Goal: Task Accomplishment & Management: Manage account settings

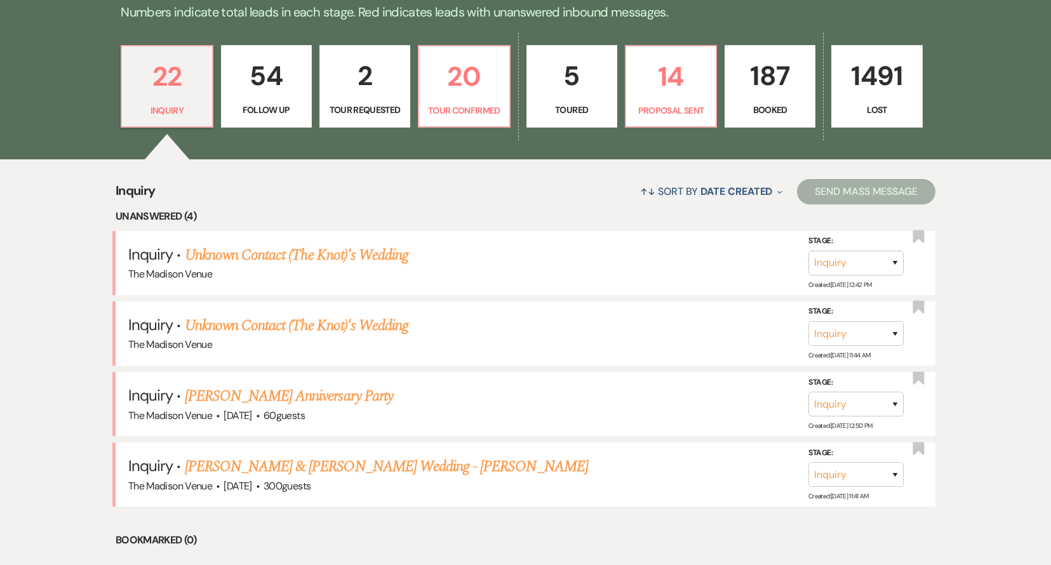
scroll to position [359, 0]
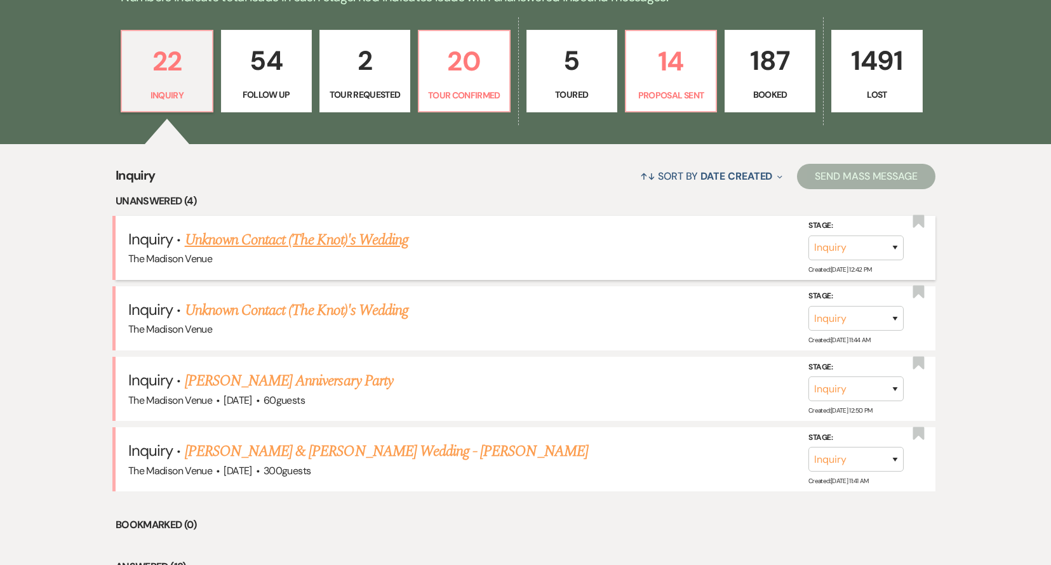
click at [394, 242] on link "Unknown Contact (The Knot)'s Wedding" at bounding box center [296, 240] width 223 height 23
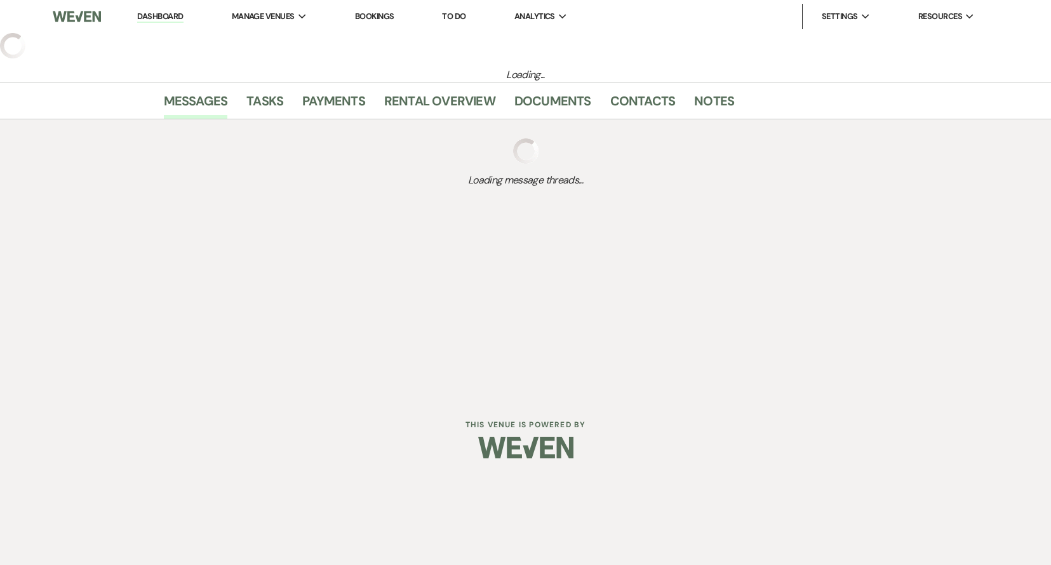
select select "2"
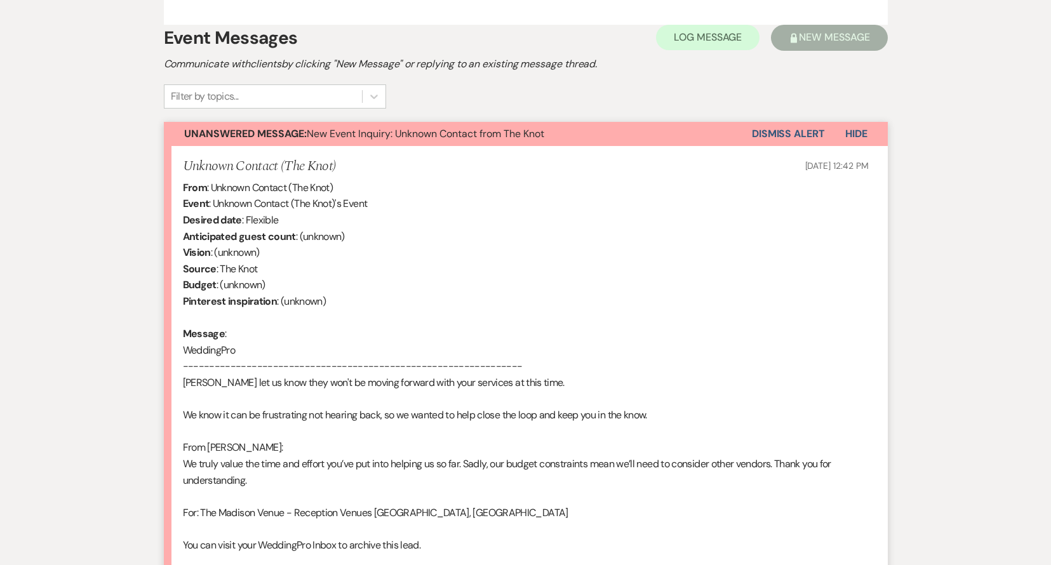
scroll to position [892, 0]
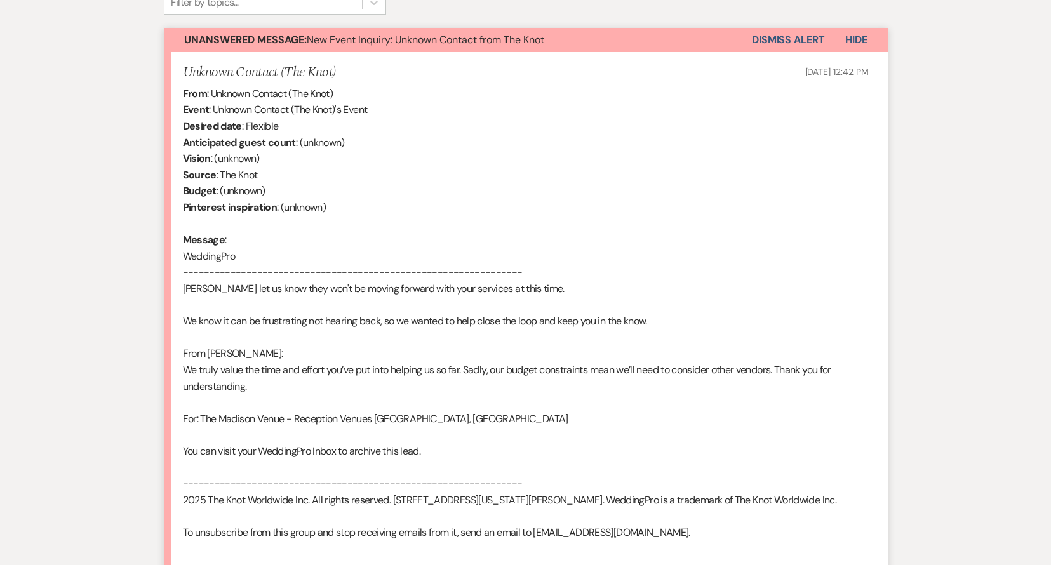
click at [199, 271] on div "From : Unknown Contact (The Knot) Event : Unknown Contact (The Knot)'s Event De…" at bounding box center [526, 321] width 686 height 471
drag, startPoint x: 199, startPoint y: 271, endPoint x: 233, endPoint y: 269, distance: 33.7
click at [233, 269] on div "From : Unknown Contact (The Knot) Event : Unknown Contact (The Knot)'s Event De…" at bounding box center [526, 321] width 686 height 471
copy div "[PERSON_NAME]"
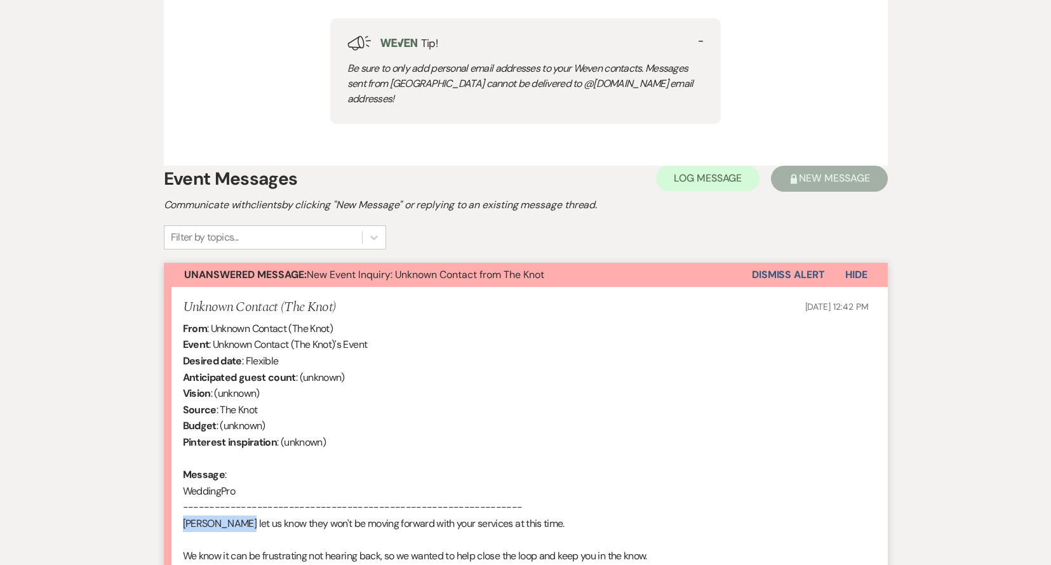
scroll to position [651, 0]
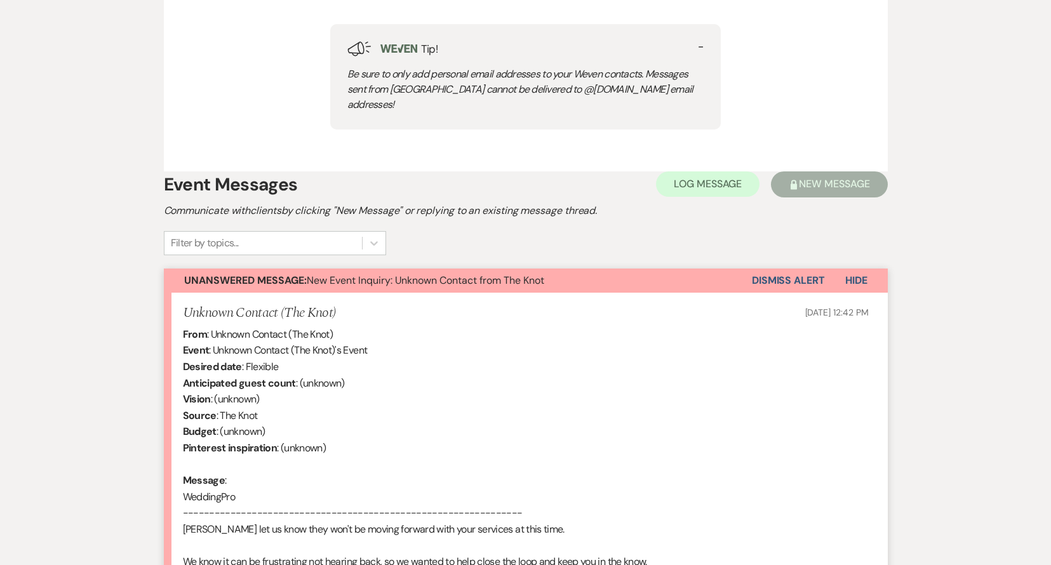
click at [790, 293] on li "Unknown Contact (The Knot) [DATE] 12:42 PM From : Unknown Contact (The Knot) Ev…" at bounding box center [526, 552] width 724 height 518
click at [792, 268] on button "Dismiss Alert" at bounding box center [788, 280] width 73 height 24
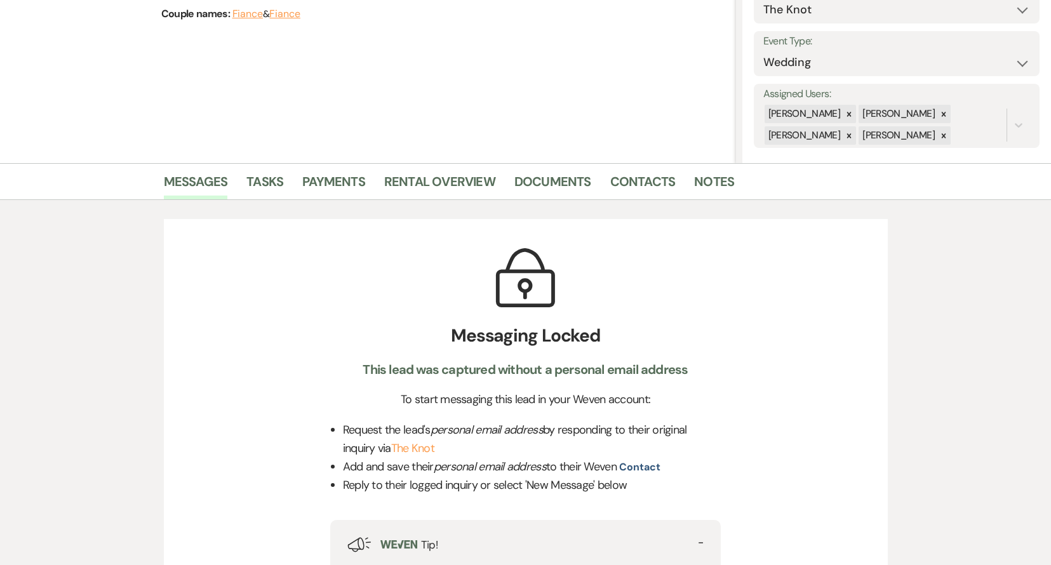
scroll to position [0, 0]
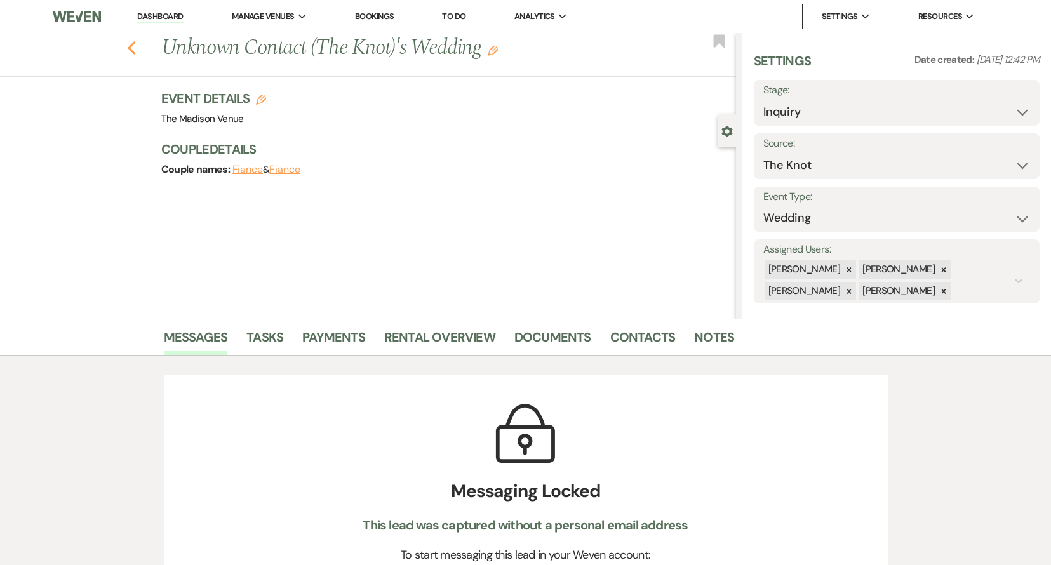
click at [136, 46] on icon "Previous" at bounding box center [132, 48] width 10 height 15
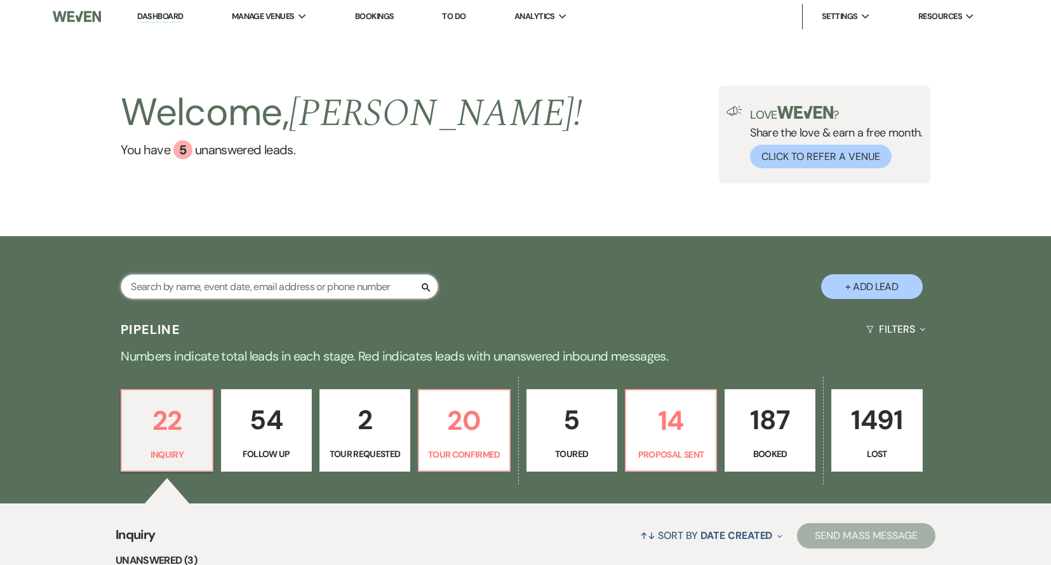
click at [210, 285] on input "text" at bounding box center [279, 286] width 317 height 25
paste input "[PERSON_NAME]"
type input "[PERSON_NAME]"
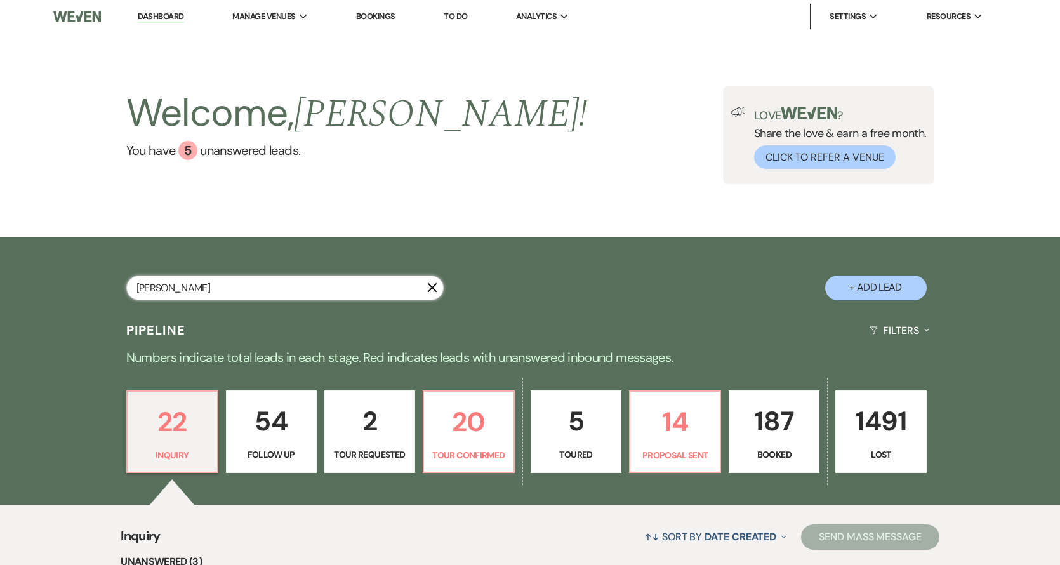
select select "9"
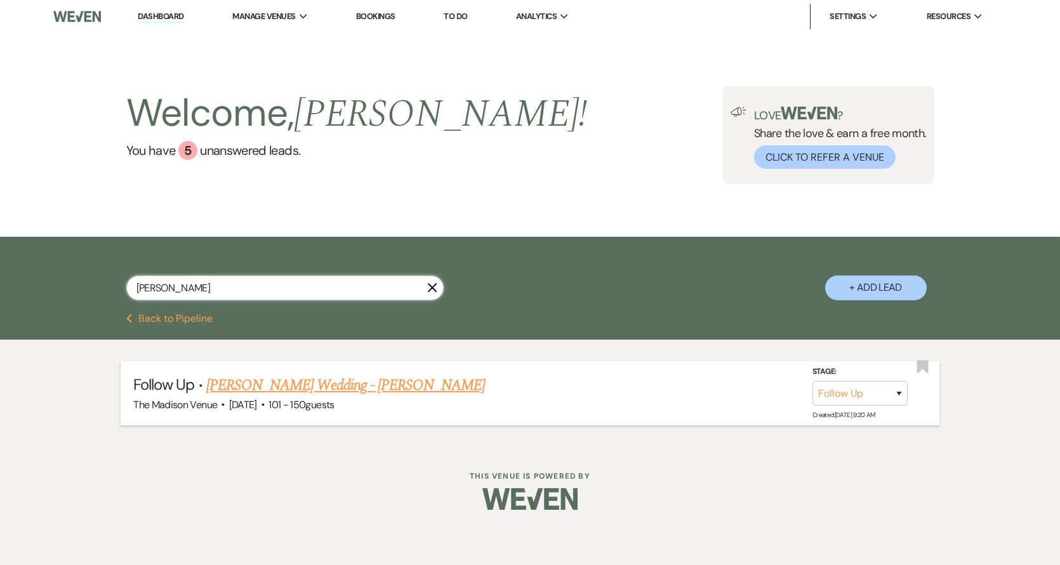
type input "[PERSON_NAME]"
click at [863, 392] on select "Inquiry Follow Up Tour Requested Tour Confirmed Toured Proposal Sent Booked Lost" at bounding box center [859, 393] width 95 height 25
select select "8"
click at [812, 381] on select "Inquiry Follow Up Tour Requested Tour Confirmed Toured Proposal Sent Booked Lost" at bounding box center [859, 393] width 95 height 25
click at [672, 392] on select "Booked Elsewhere Budget Date Unavailable No Response Not a Good Match Capacity …" at bounding box center [681, 393] width 109 height 25
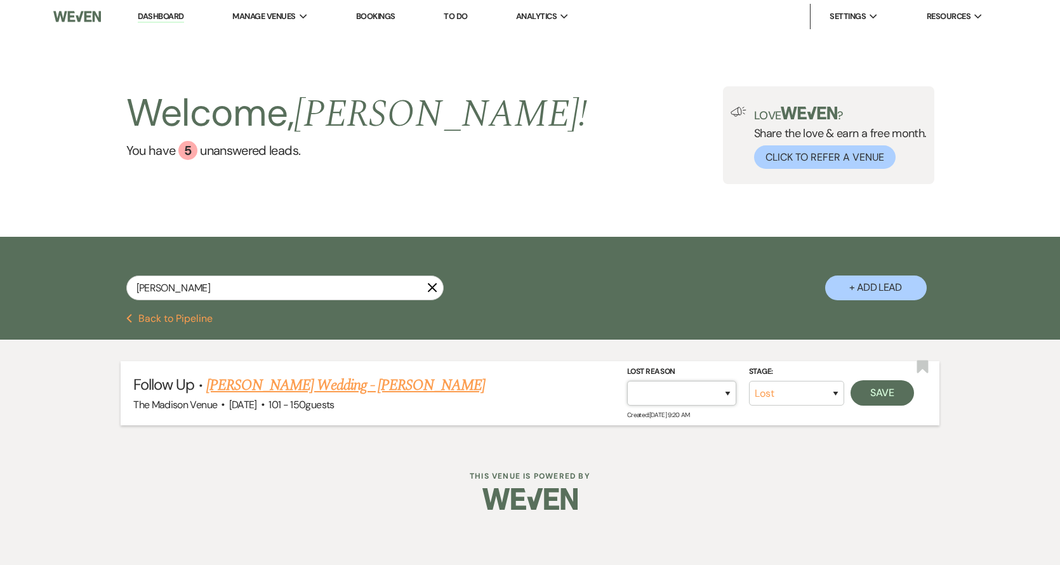
select select "6"
click at [627, 381] on select "Booked Elsewhere Budget Date Unavailable No Response Not a Good Match Capacity …" at bounding box center [681, 393] width 109 height 25
click at [887, 398] on button "Save" at bounding box center [882, 392] width 63 height 25
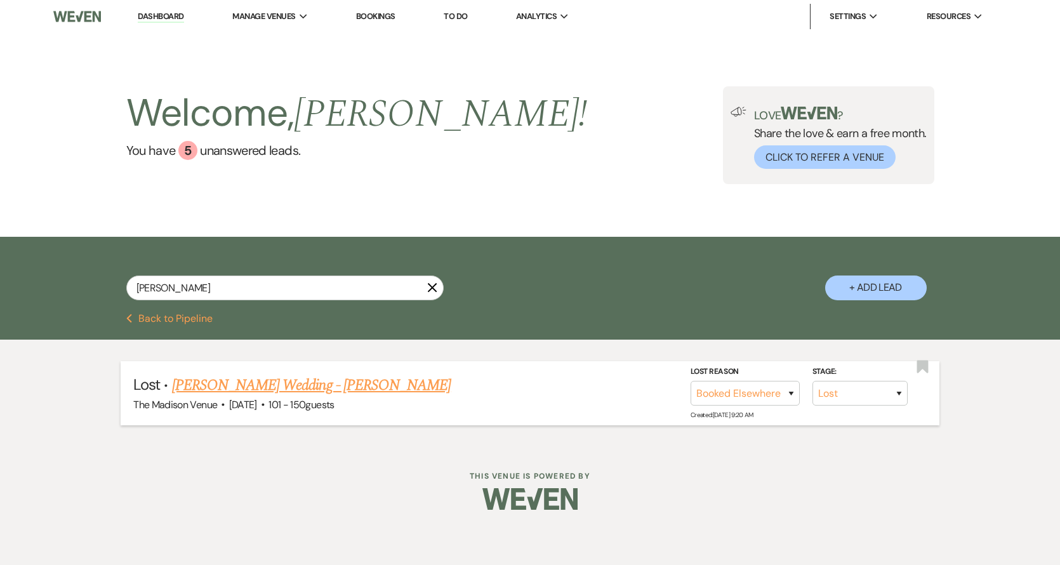
click at [322, 391] on link "[PERSON_NAME] Wedding - [PERSON_NAME]" at bounding box center [311, 385] width 279 height 23
select select "8"
select select "6"
select select "2"
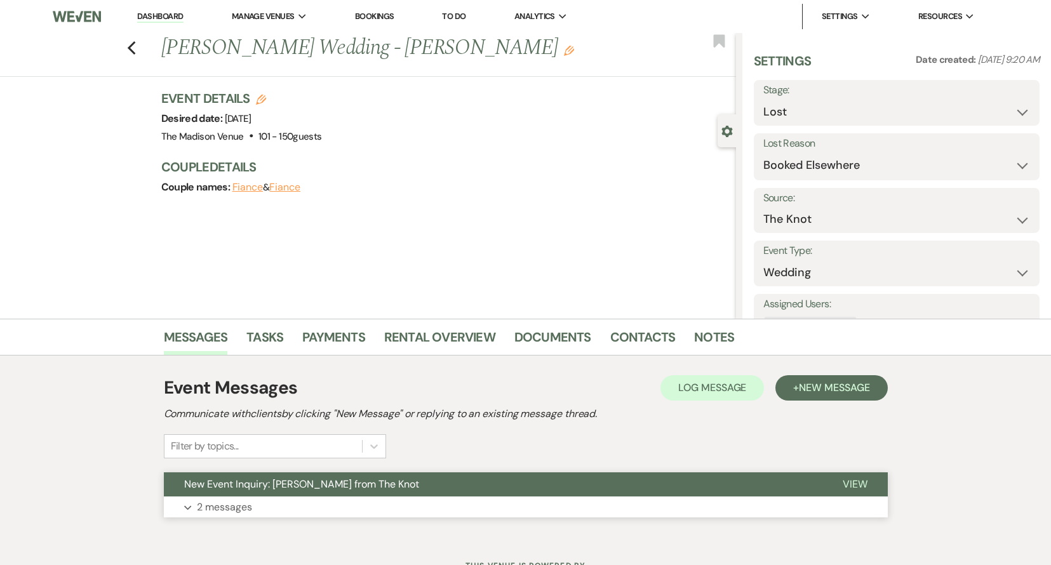
click at [413, 482] on button "New Event Inquiry: [PERSON_NAME] from The Knot" at bounding box center [493, 484] width 658 height 24
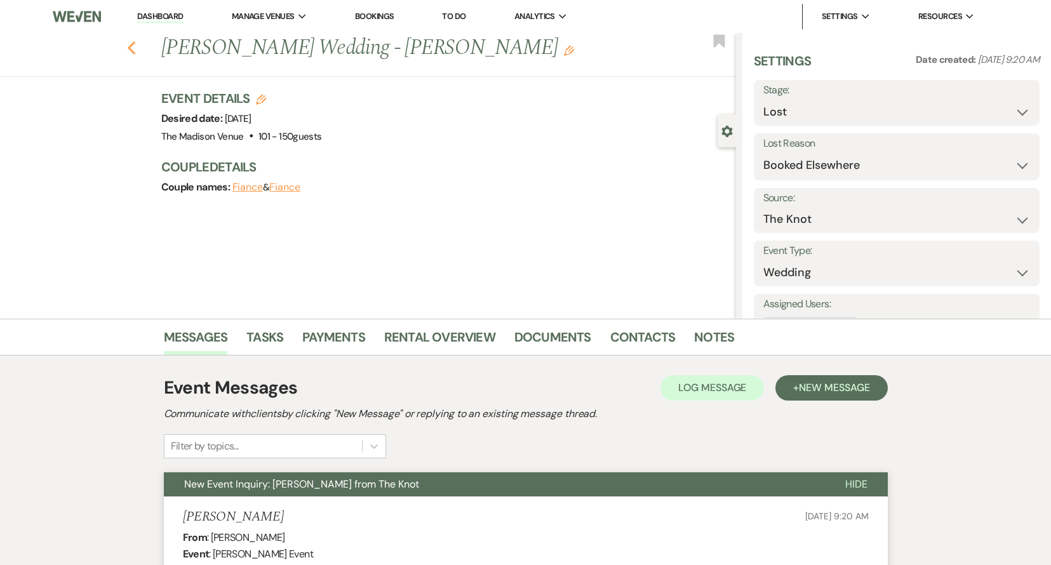
click at [133, 46] on icon "Previous" at bounding box center [132, 48] width 10 height 15
select select "8"
select select "6"
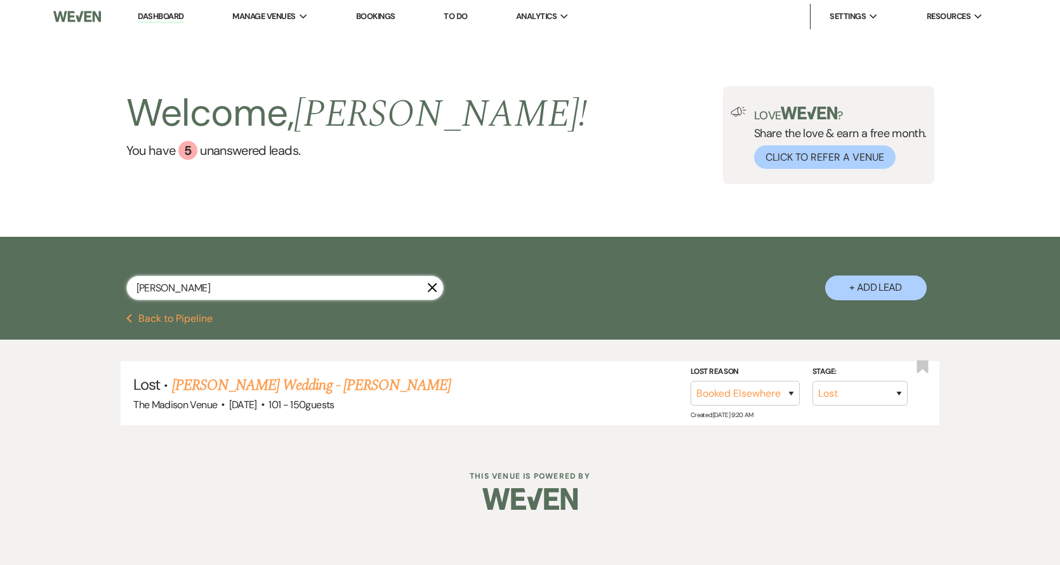
click at [437, 285] on input "[PERSON_NAME]" at bounding box center [284, 287] width 317 height 25
click at [431, 286] on use "button" at bounding box center [432, 288] width 10 height 10
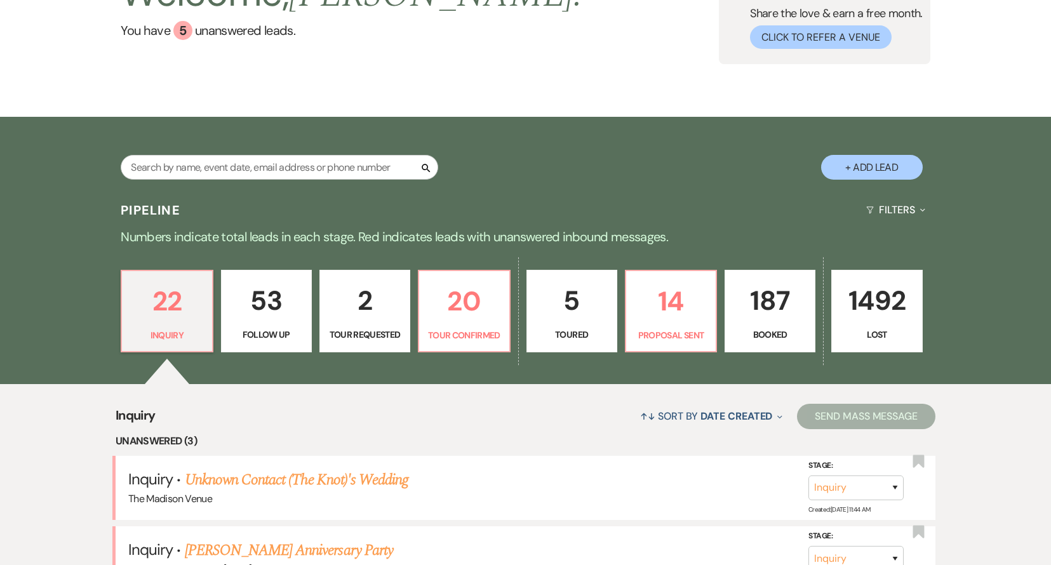
scroll to position [256, 0]
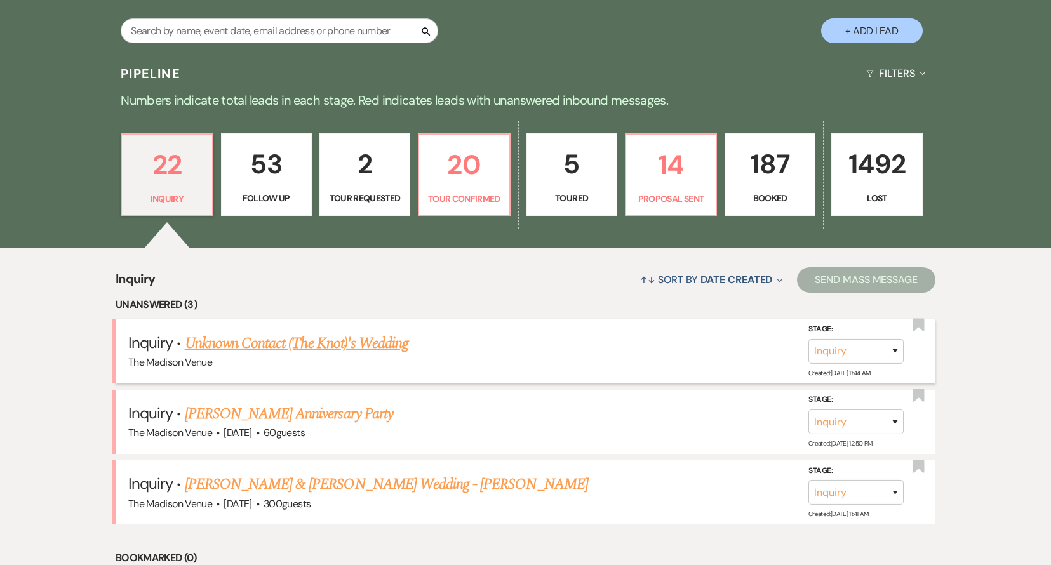
click at [213, 342] on link "Unknown Contact (The Knot)'s Wedding" at bounding box center [296, 343] width 223 height 23
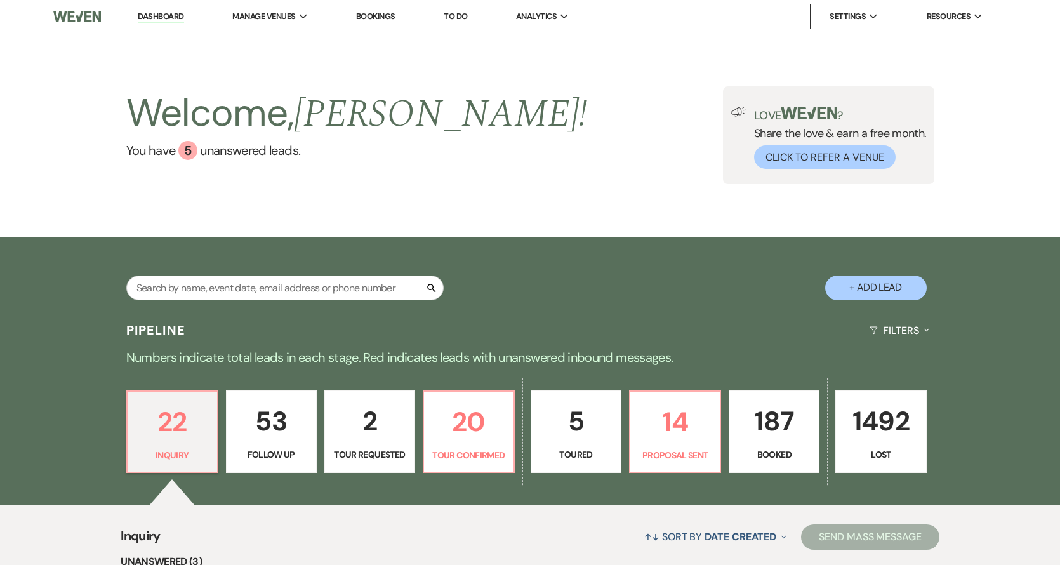
select select "2"
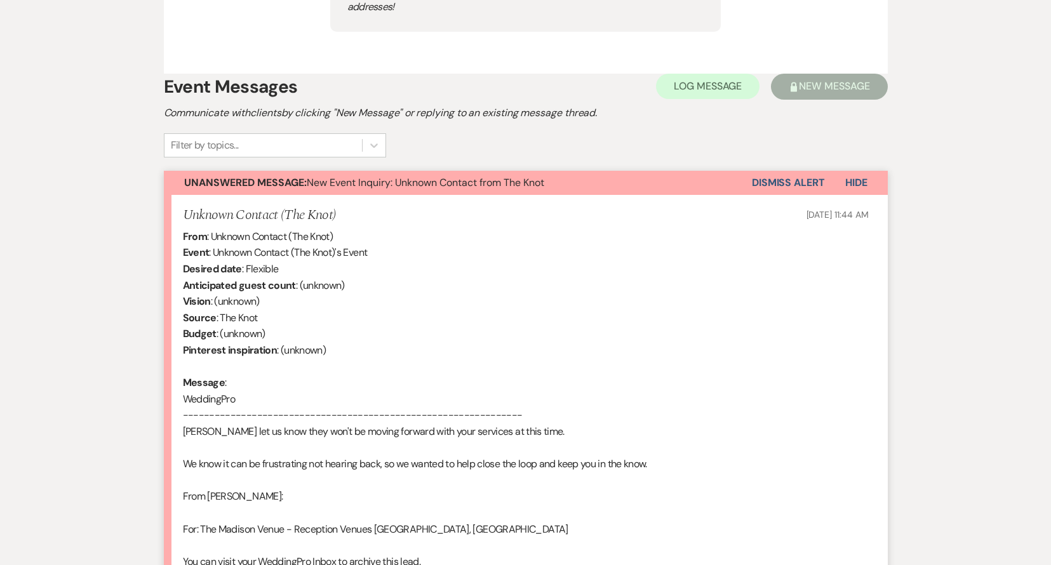
scroll to position [812, 0]
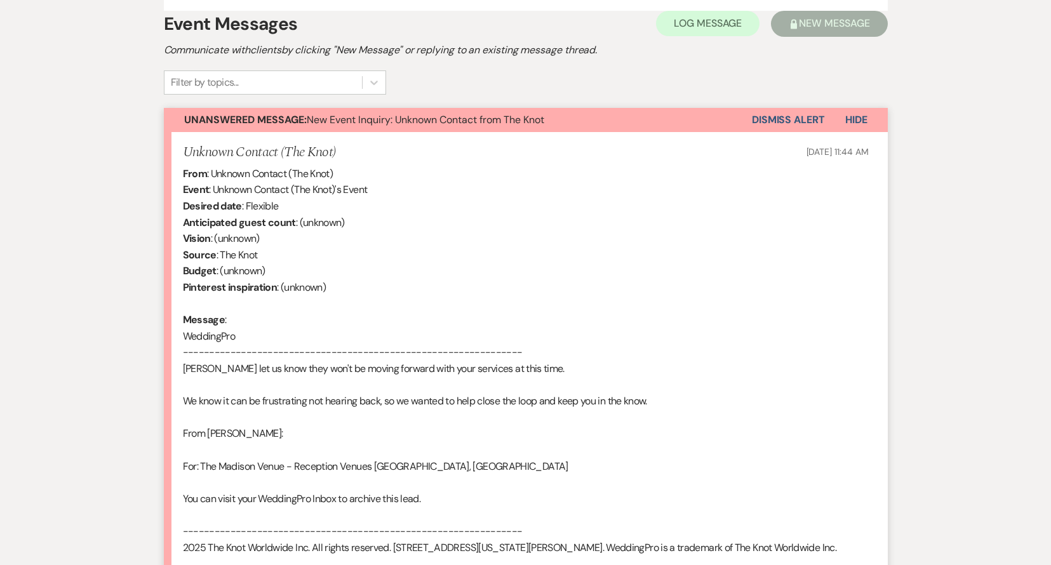
click at [193, 354] on div "From : Unknown Contact (The Knot) Event : Unknown Contact (The Knot)'s Event De…" at bounding box center [526, 385] width 686 height 439
drag, startPoint x: 193, startPoint y: 354, endPoint x: 232, endPoint y: 353, distance: 38.7
click at [232, 353] on div "From : Unknown Contact (The Knot) Event : Unknown Contact (The Knot)'s Event De…" at bounding box center [526, 385] width 686 height 439
copy div "[PERSON_NAME]"
click at [759, 108] on button "Dismiss Alert" at bounding box center [788, 120] width 73 height 24
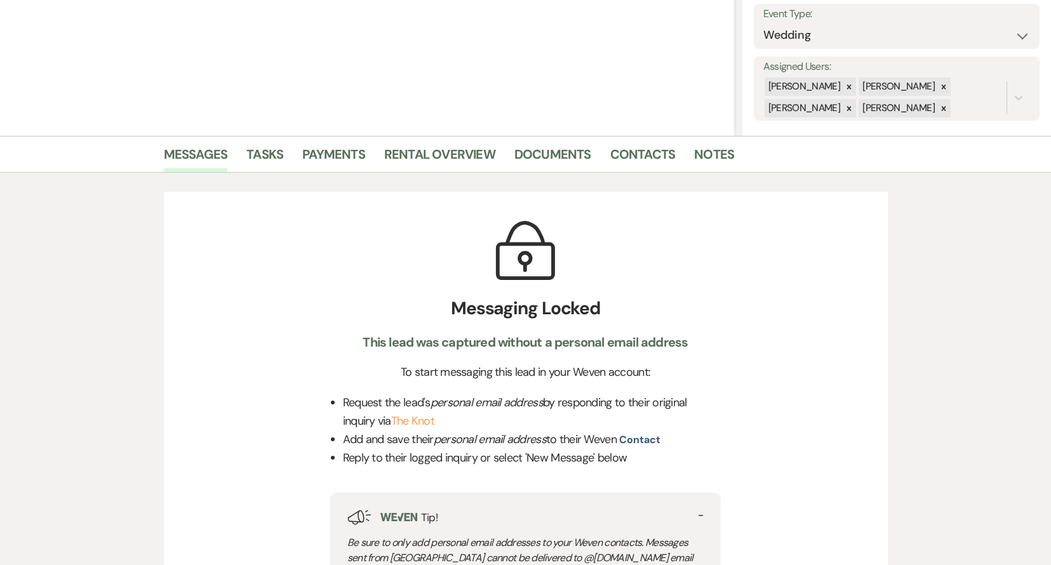
scroll to position [0, 0]
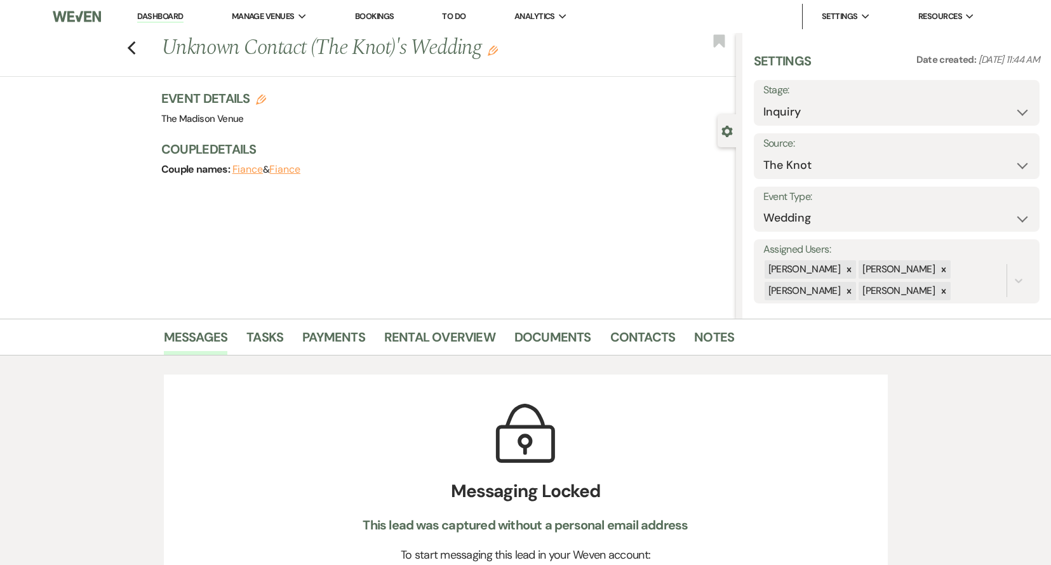
click at [151, 17] on link "Dashboard" at bounding box center [160, 17] width 46 height 12
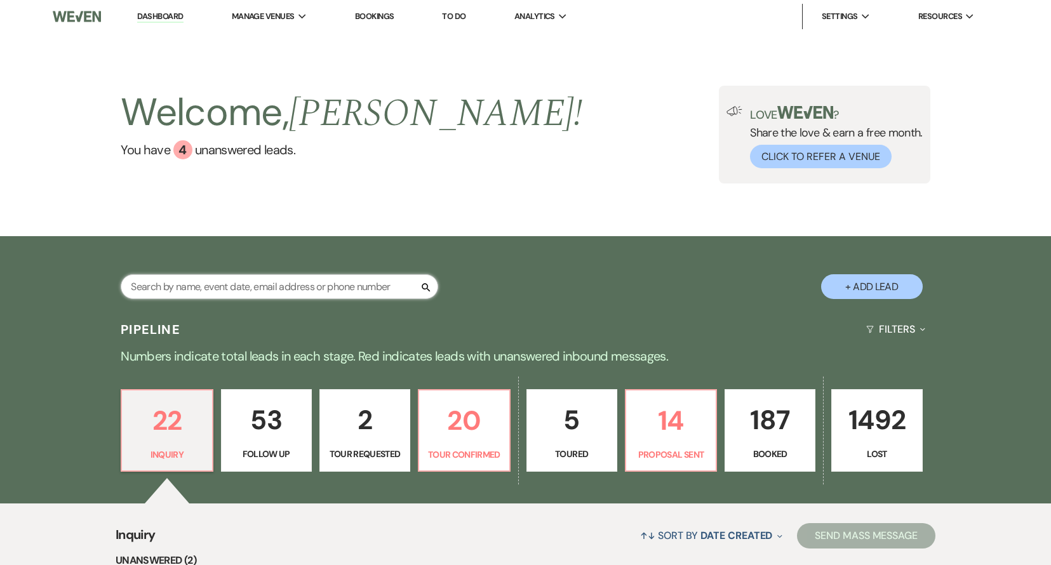
paste input "[PERSON_NAME]"
type input "[PERSON_NAME]"
select select "8"
select select "6"
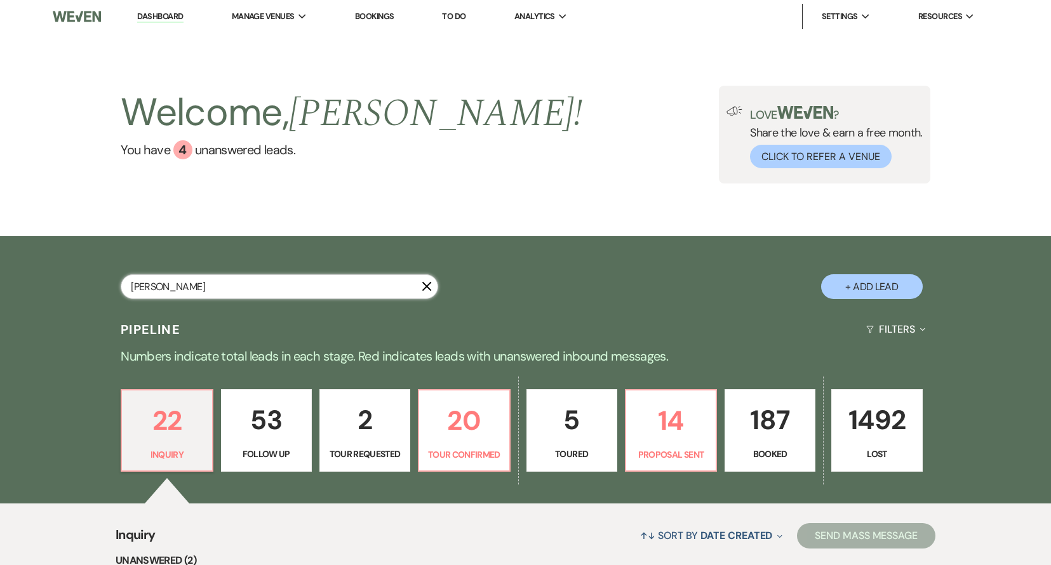
select select "4"
select select "8"
select select "5"
select select "8"
select select "5"
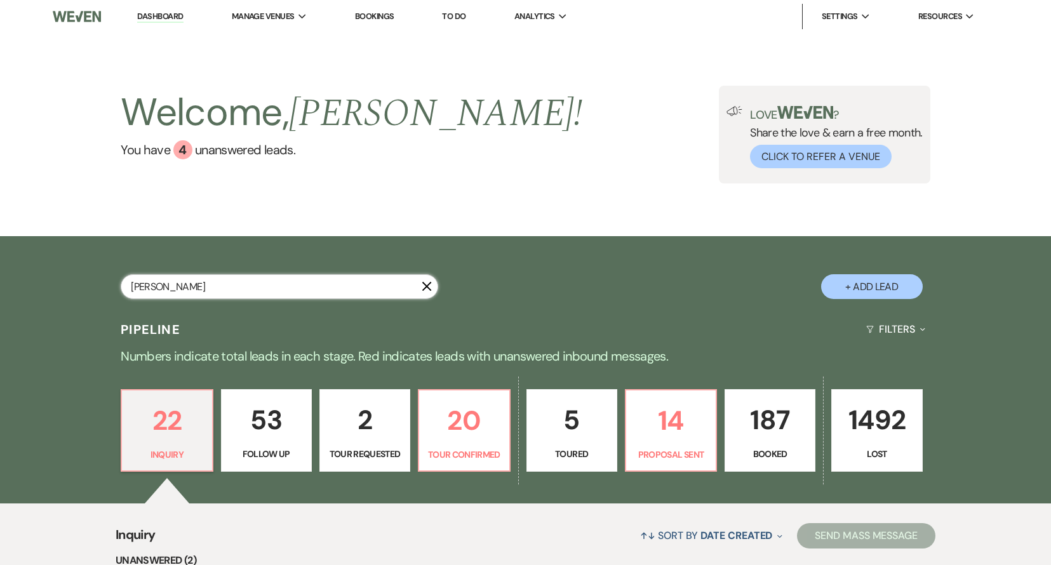
select select "8"
select select "5"
select select "8"
select select "6"
select select "8"
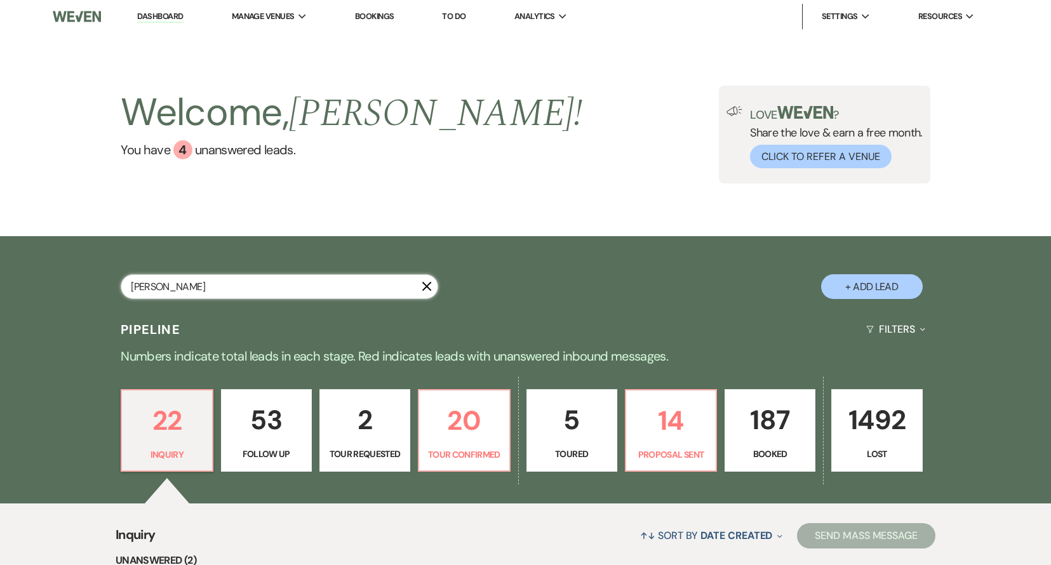
select select "5"
select select "8"
select select "10"
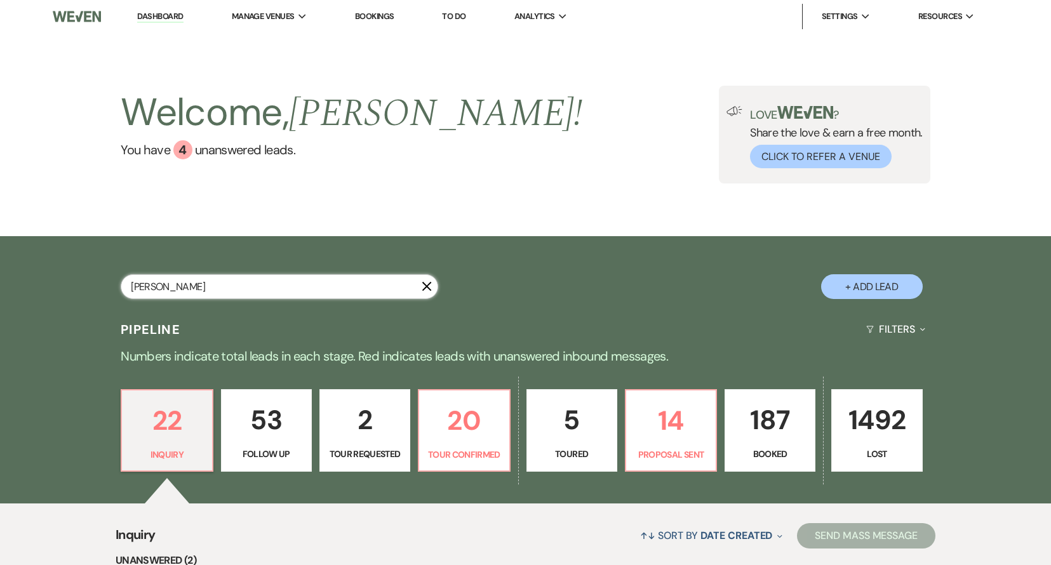
select select "8"
select select "6"
select select "8"
select select "5"
select select "8"
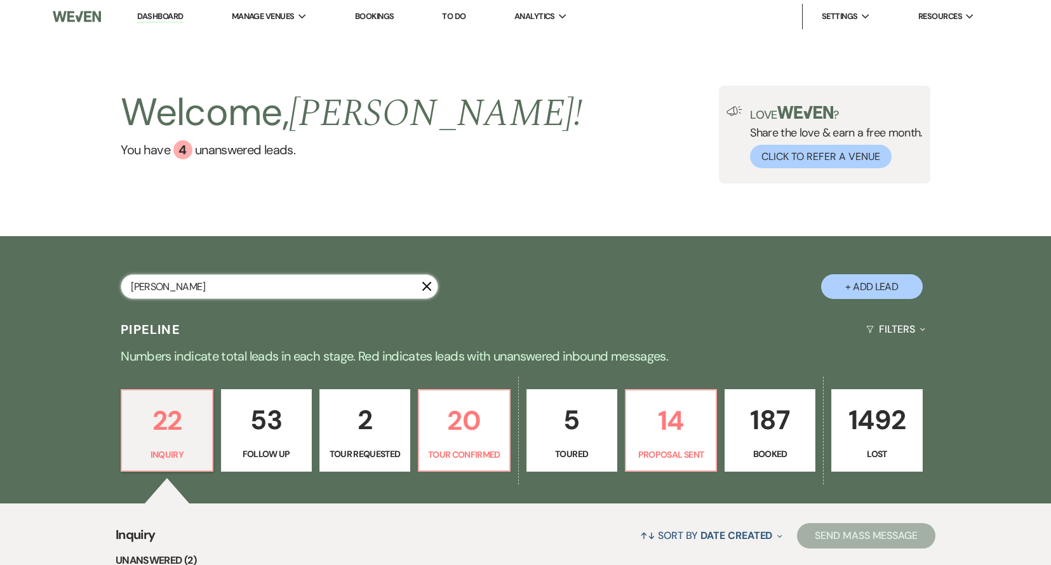
select select "10"
select select "8"
select select "5"
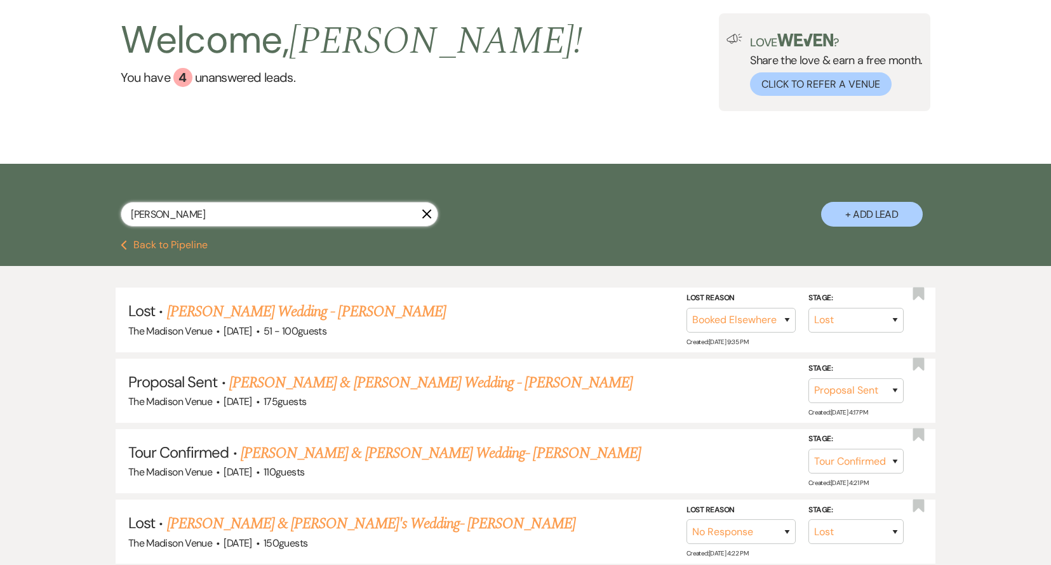
scroll to position [93, 0]
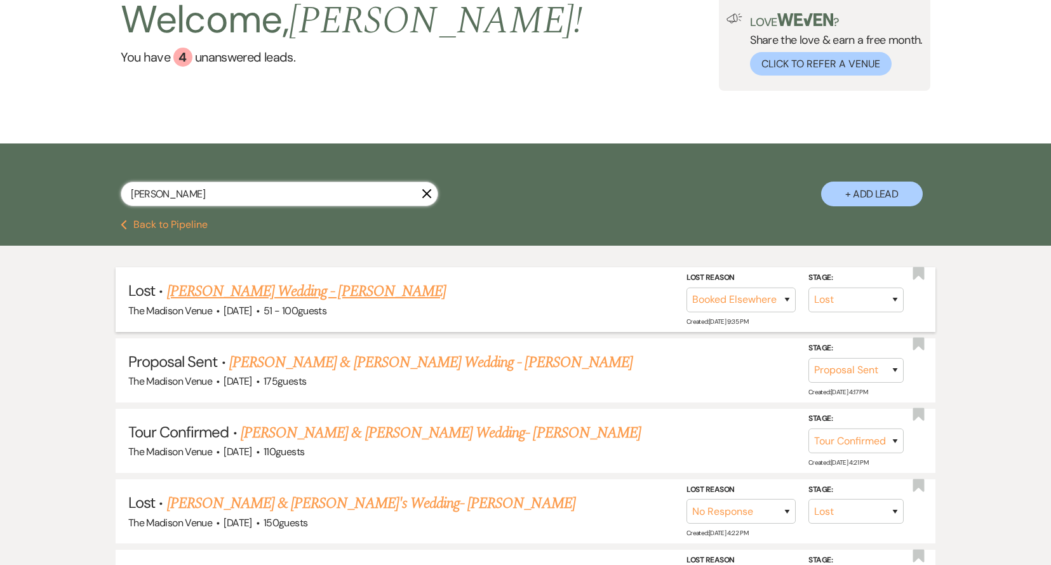
type input "[PERSON_NAME]"
click at [371, 291] on link "[PERSON_NAME] Wedding - [PERSON_NAME]" at bounding box center [306, 291] width 279 height 23
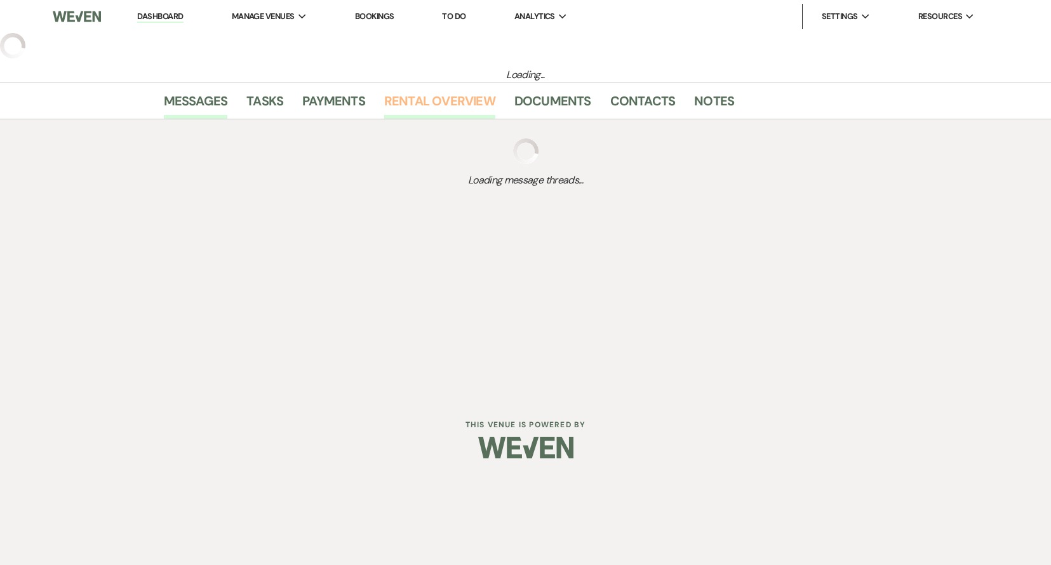
select select "8"
select select "6"
select select "2"
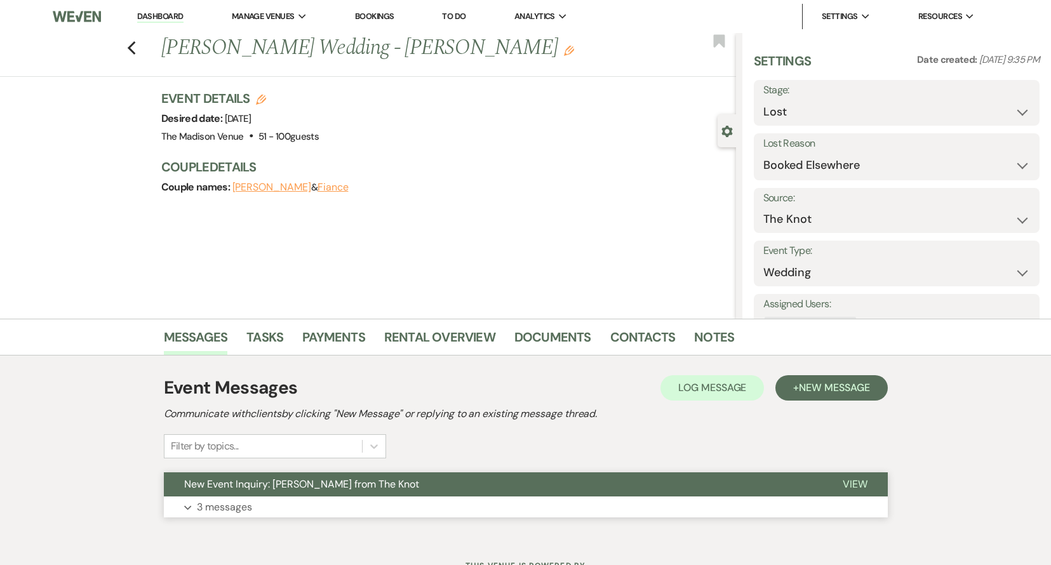
click at [470, 486] on button "New Event Inquiry: [PERSON_NAME] from The Knot" at bounding box center [493, 484] width 658 height 24
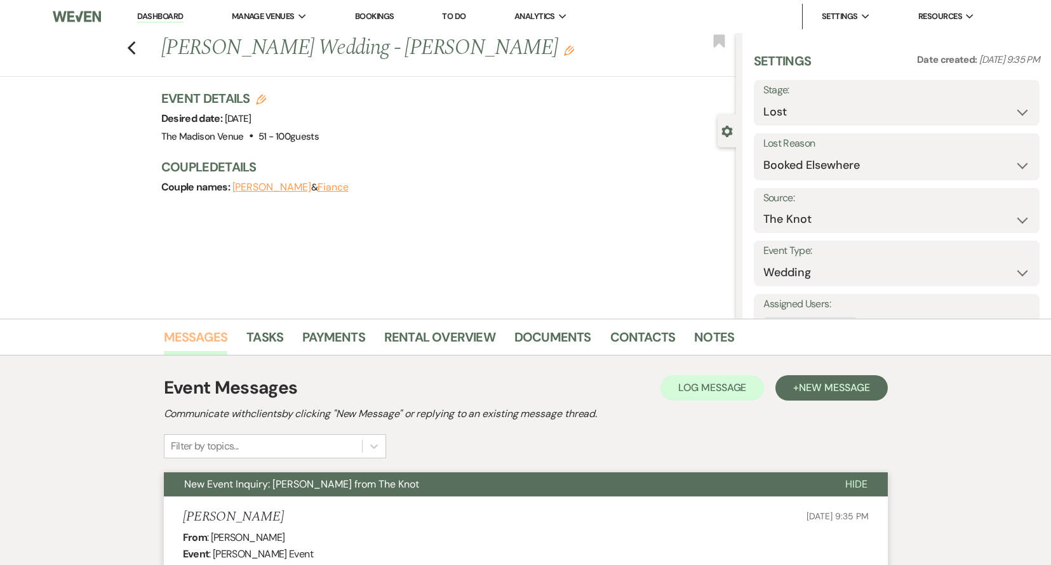
click at [196, 340] on link "Messages" at bounding box center [196, 341] width 64 height 28
click at [135, 53] on icon "Previous" at bounding box center [132, 48] width 10 height 15
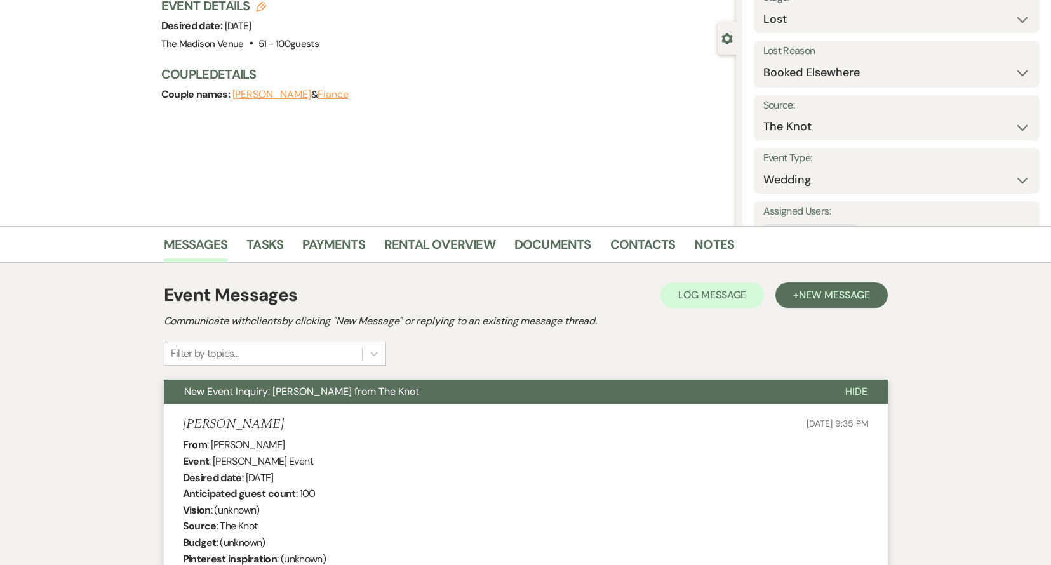
select select "8"
select select "6"
select select "4"
select select "8"
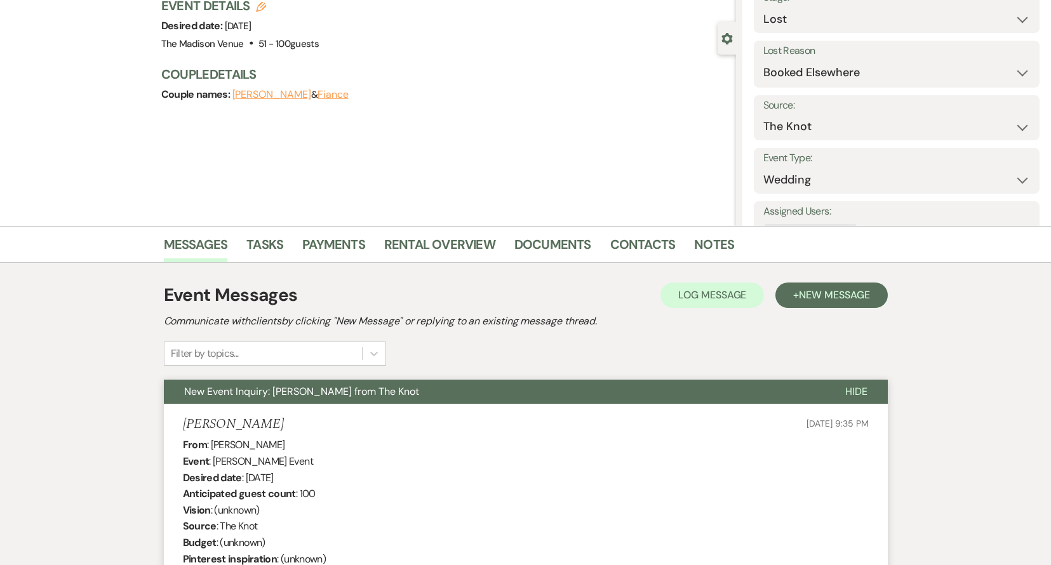
select select "5"
select select "8"
select select "5"
select select "8"
select select "5"
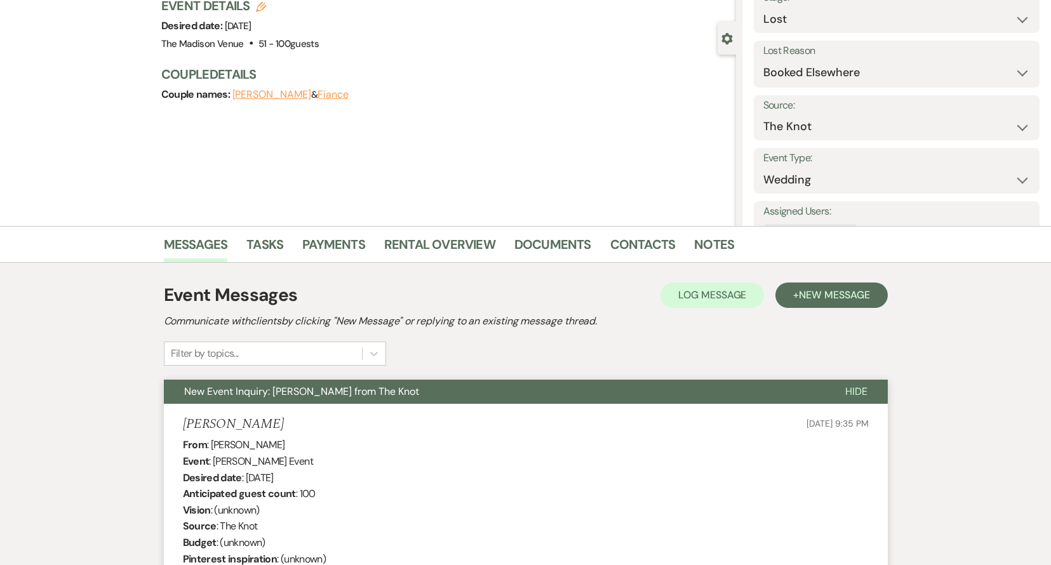
select select "8"
select select "6"
select select "8"
select select "5"
select select "8"
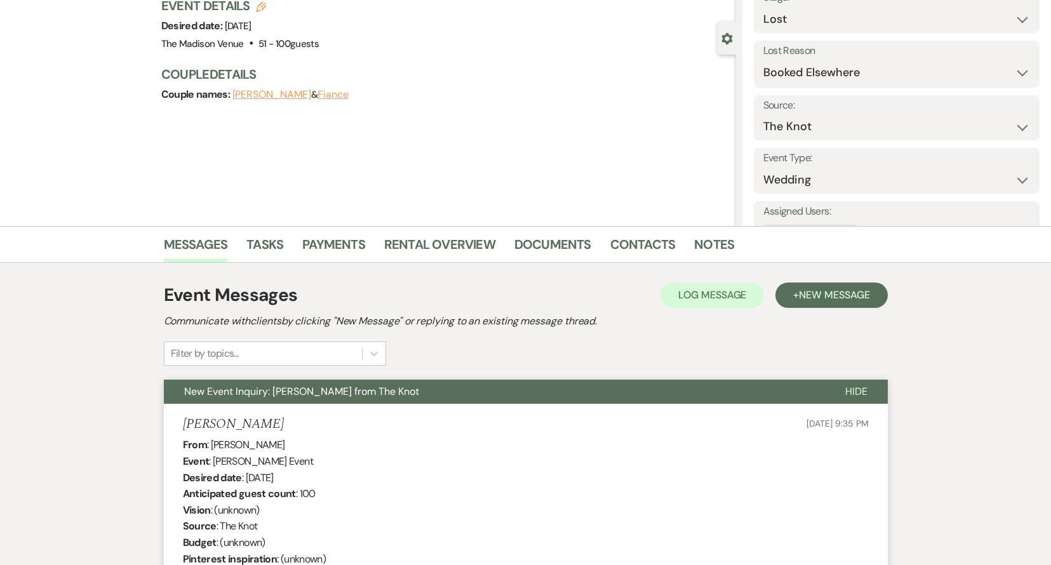
select select "8"
select select "10"
select select "8"
select select "6"
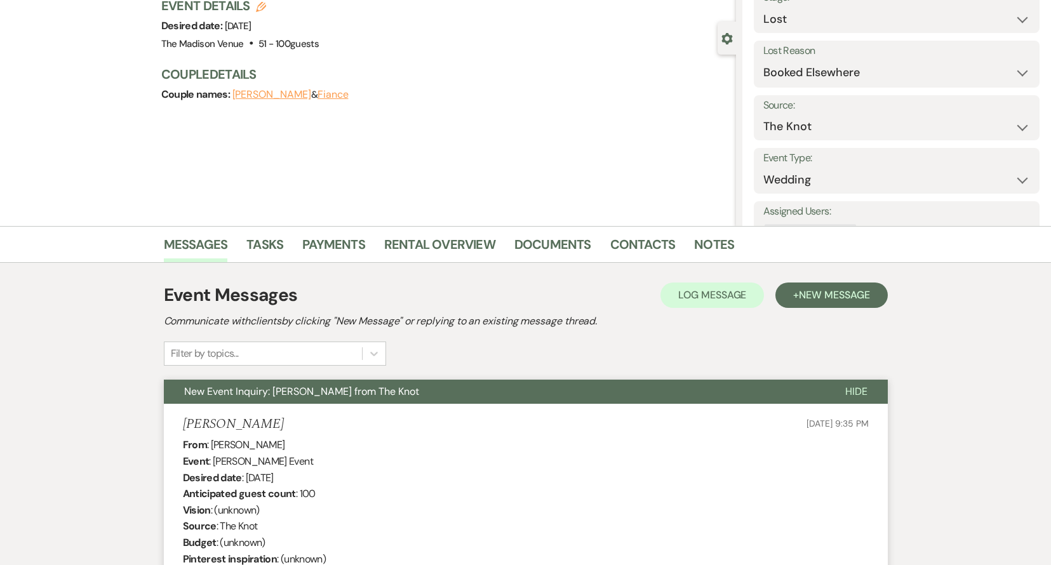
select select "8"
select select "5"
select select "8"
select select "10"
select select "8"
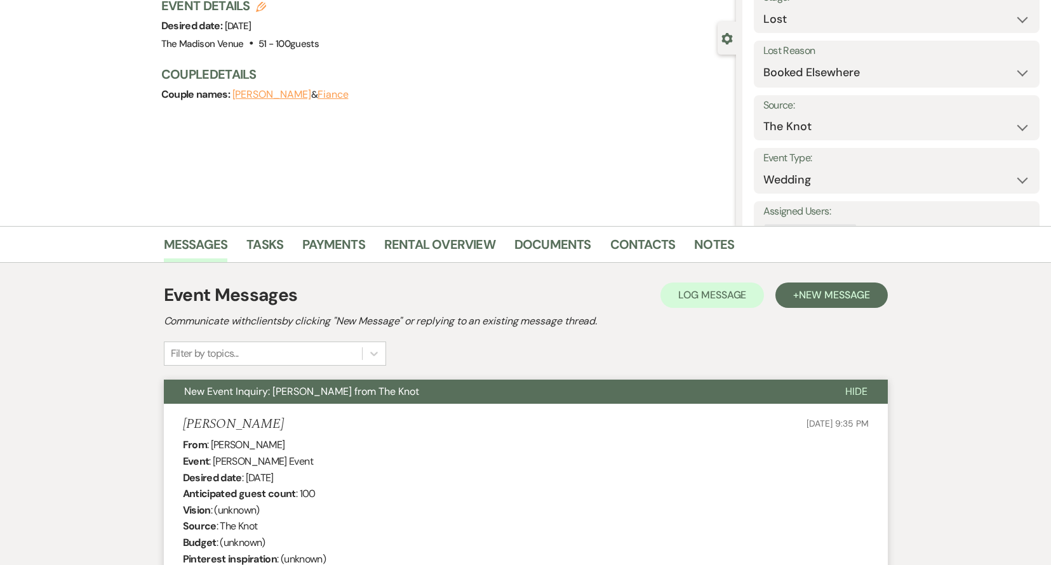
select select "5"
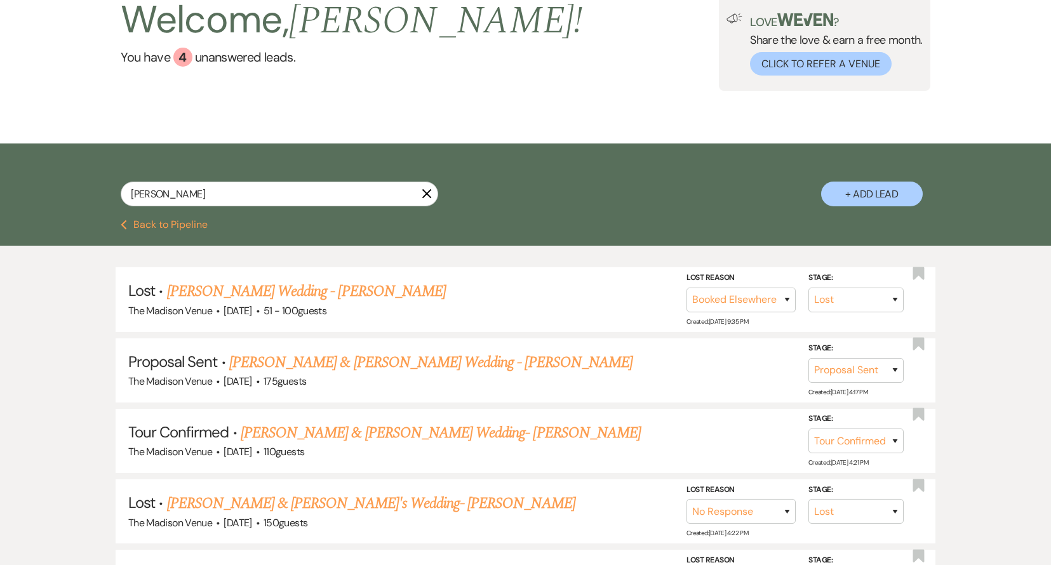
click at [426, 191] on icon "X" at bounding box center [426, 194] width 10 height 10
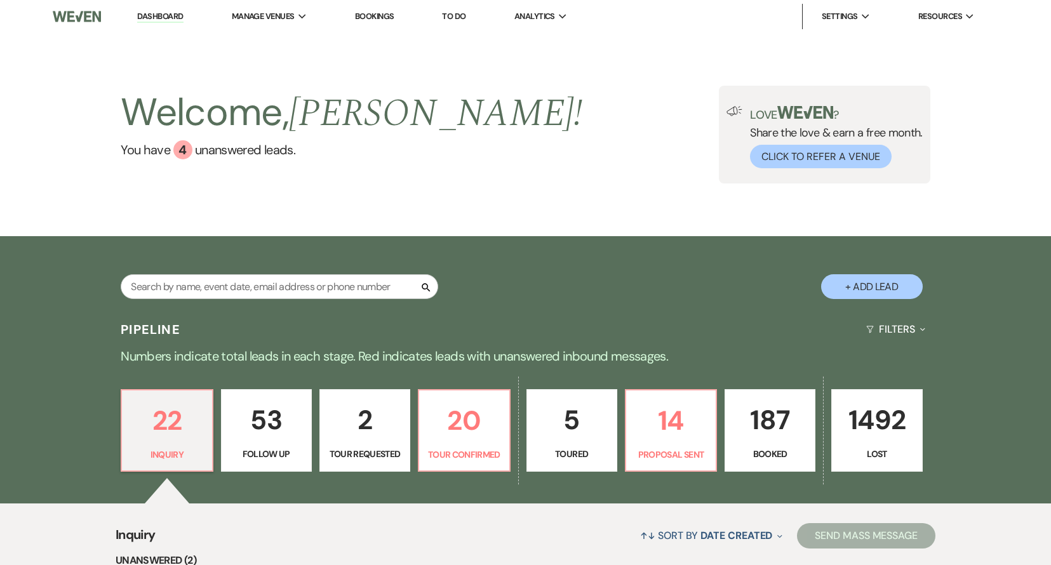
scroll to position [274, 0]
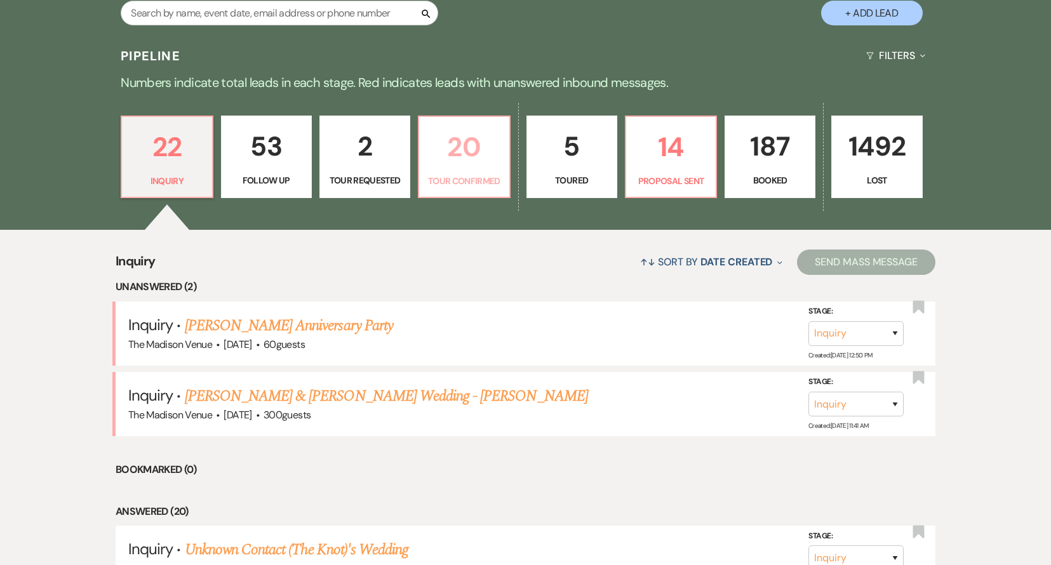
click at [460, 164] on p "20" at bounding box center [464, 147] width 74 height 43
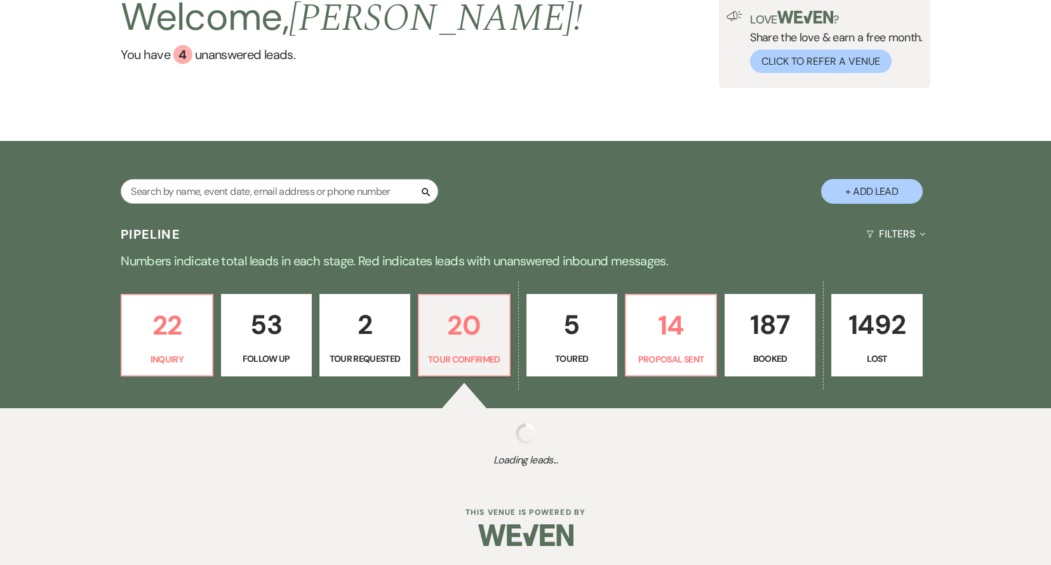
scroll to position [274, 0]
select select "4"
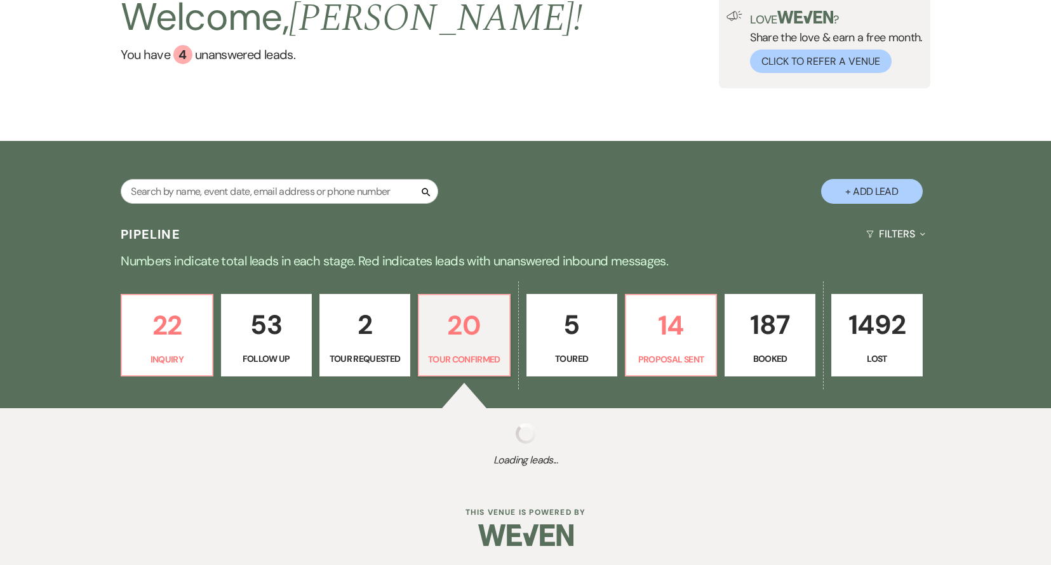
select select "4"
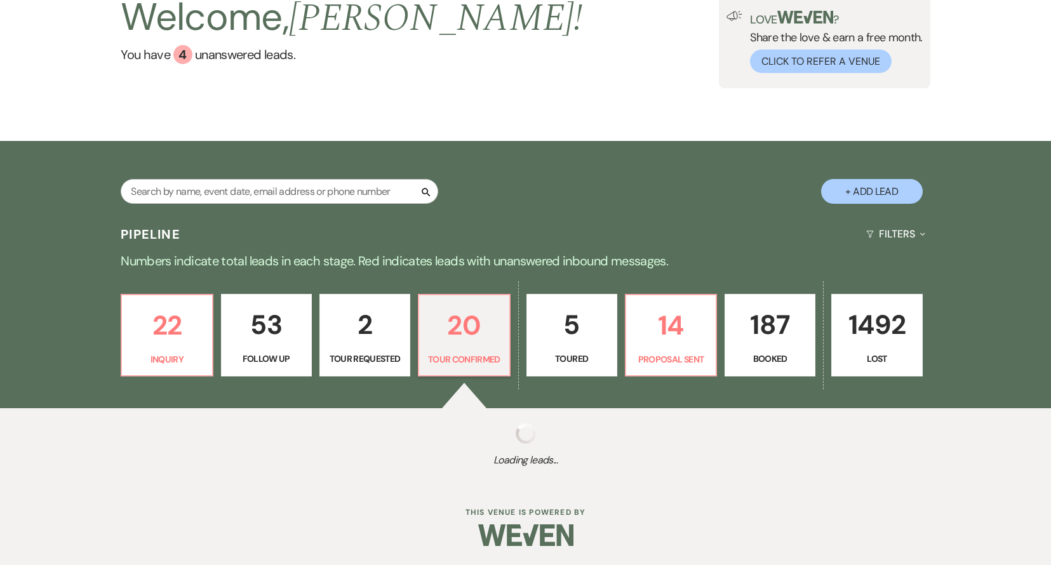
select select "4"
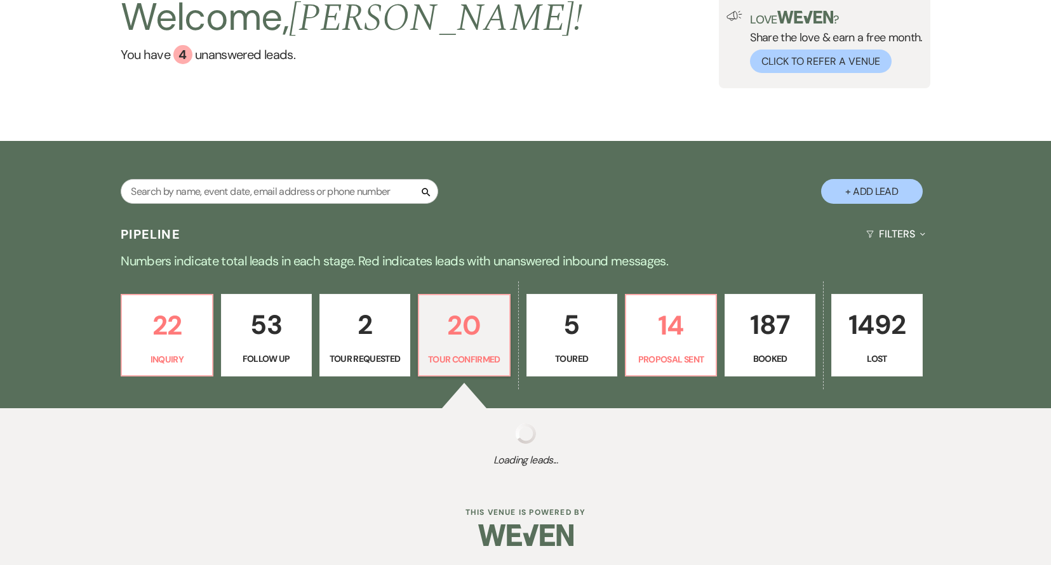
select select "4"
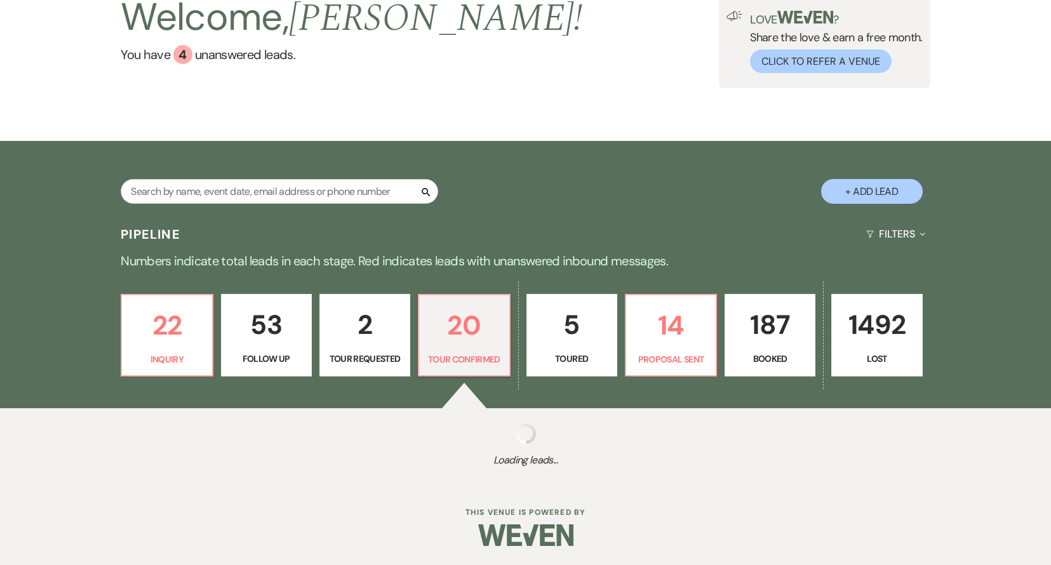
select select "4"
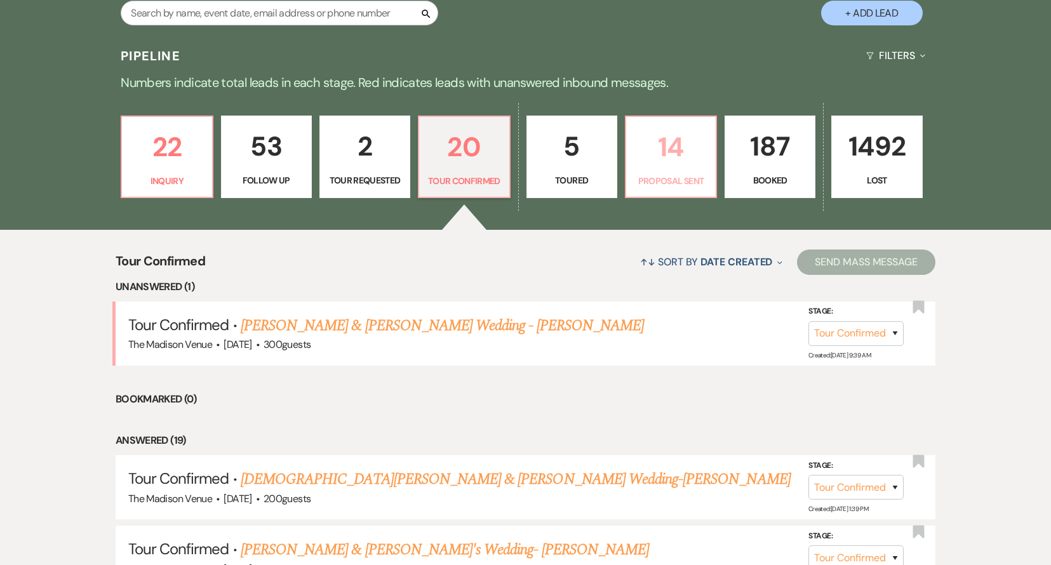
click at [665, 168] on link "14 Proposal Sent" at bounding box center [671, 157] width 92 height 83
select select "6"
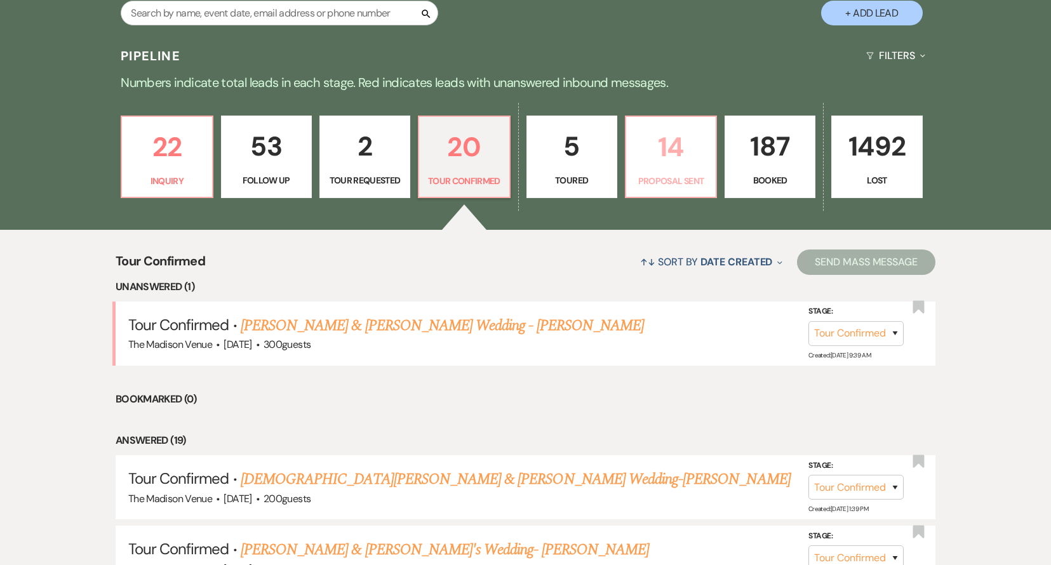
select select "6"
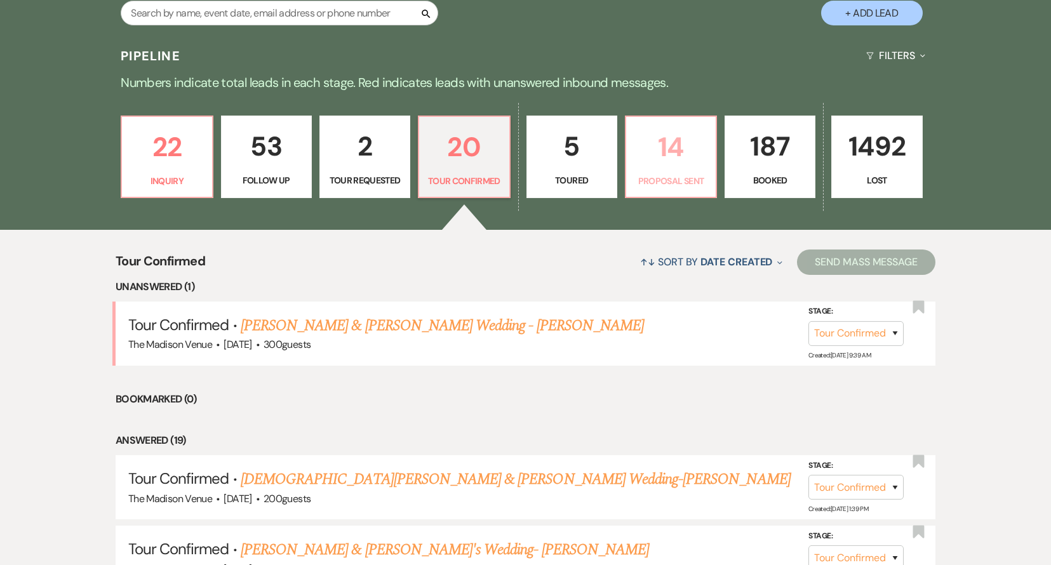
select select "6"
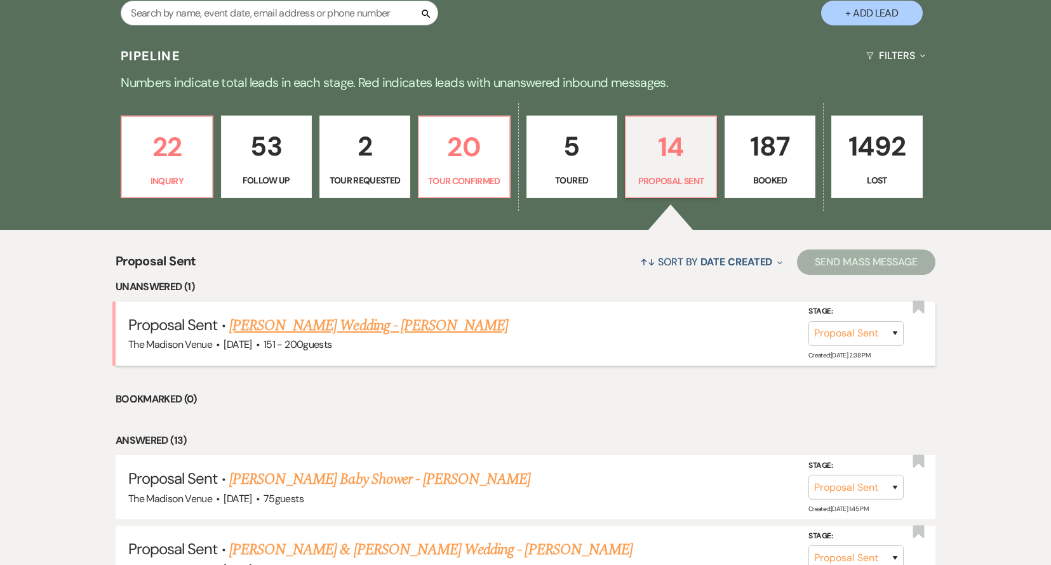
click at [331, 331] on link "[PERSON_NAME] Wedding - [PERSON_NAME]" at bounding box center [368, 325] width 279 height 23
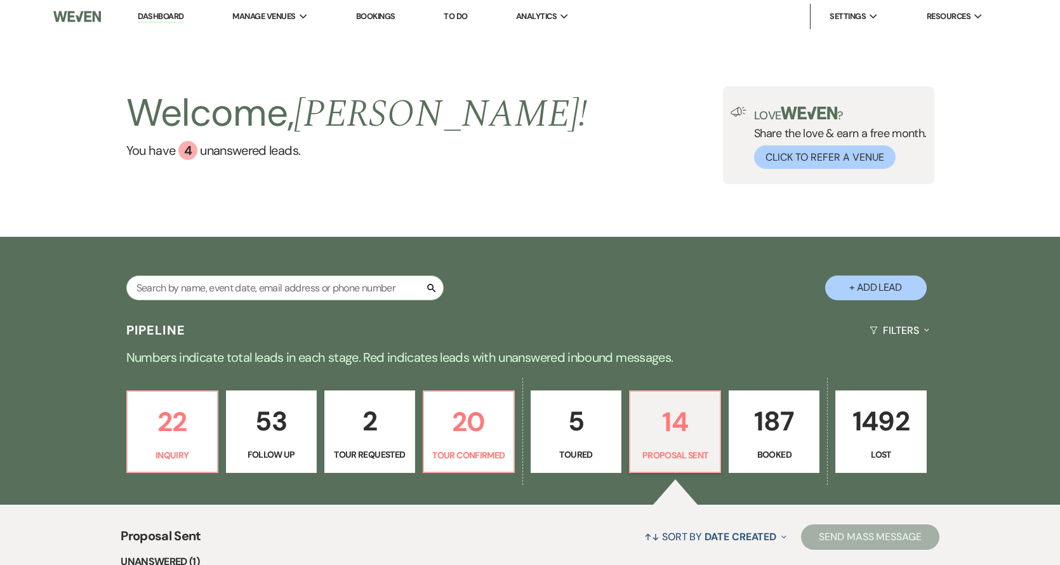
select select "6"
select select "2"
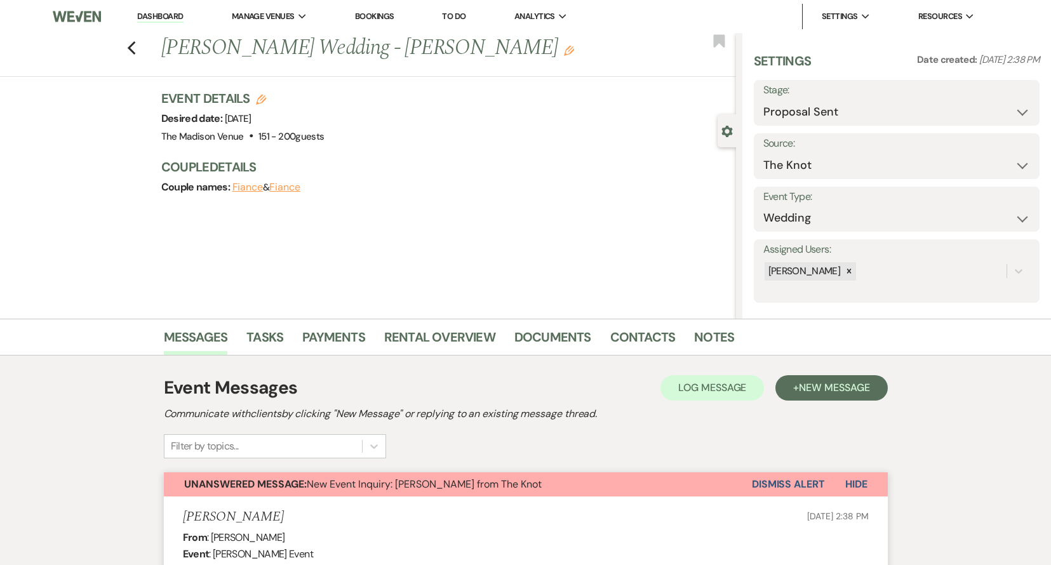
click at [788, 486] on button "Dismiss Alert" at bounding box center [788, 484] width 73 height 24
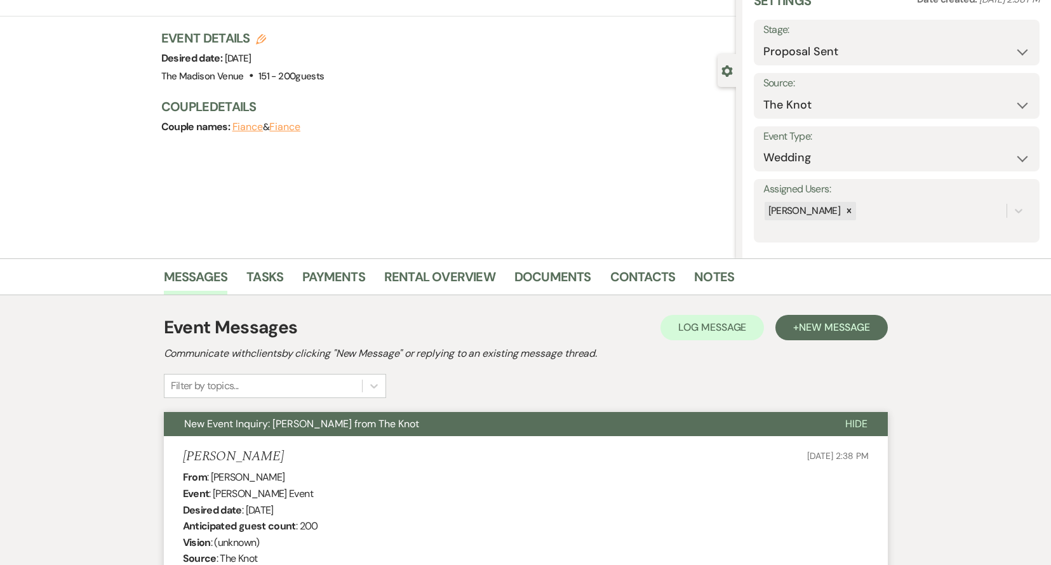
scroll to position [74, 0]
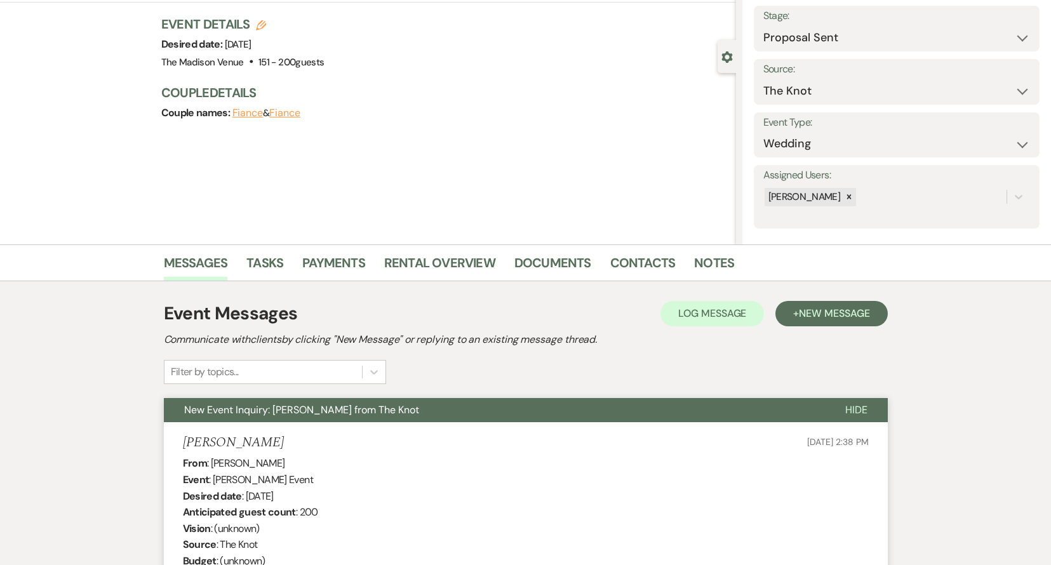
click at [673, 357] on div "Event Messages Log Log Message + New Message Communicate with clients by clicki…" at bounding box center [526, 342] width 724 height 84
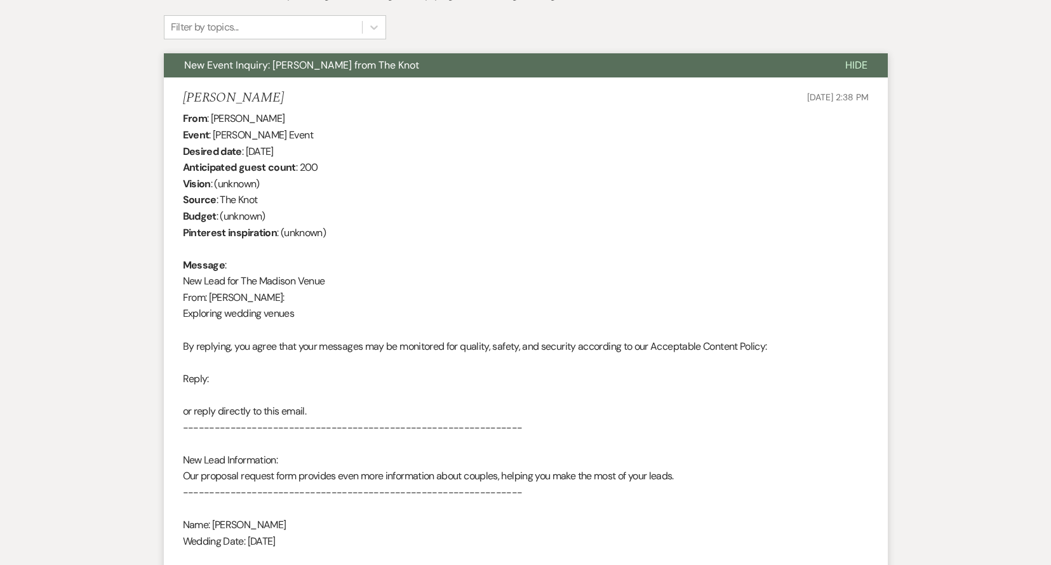
scroll to position [0, 0]
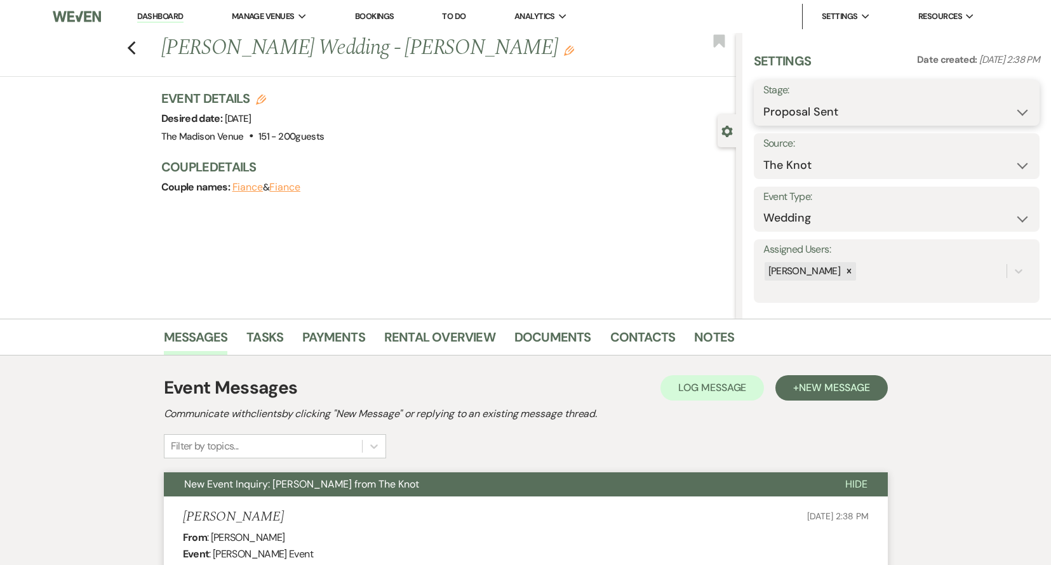
click at [816, 116] on select "Inquiry Follow Up Tour Requested Tour Confirmed Toured Proposal Sent Booked Lost" at bounding box center [896, 112] width 267 height 25
select select "8"
click at [763, 100] on select "Inquiry Follow Up Tour Requested Tour Confirmed Toured Proposal Sent Booked Lost" at bounding box center [896, 112] width 267 height 25
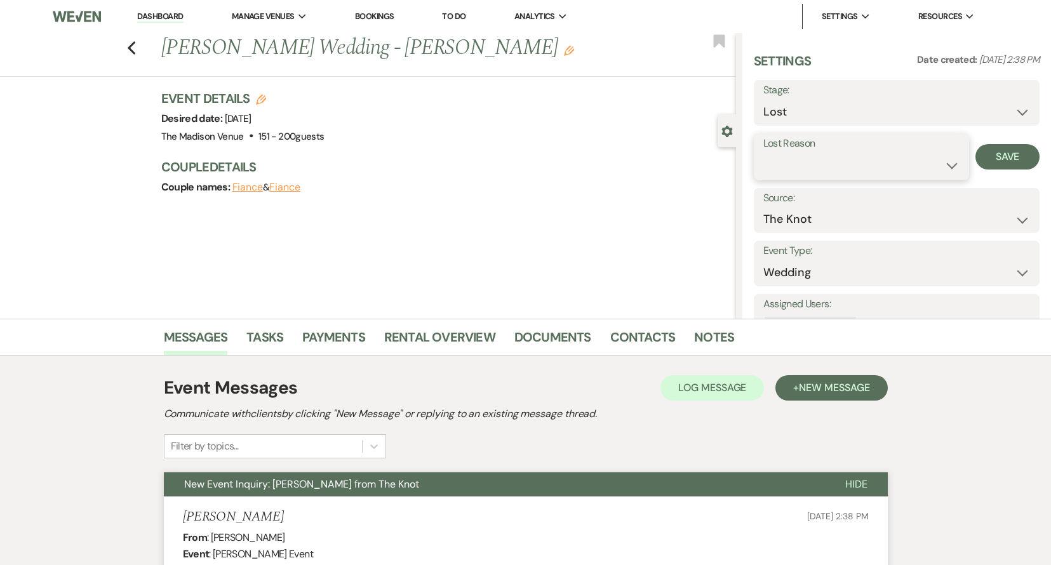
click at [816, 164] on select "Booked Elsewhere Budget Date Unavailable No Response Not a Good Match Capacity …" at bounding box center [861, 165] width 197 height 25
select select "6"
click at [763, 153] on select "Booked Elsewhere Budget Date Unavailable No Response Not a Good Match Capacity …" at bounding box center [861, 165] width 197 height 25
click at [987, 156] on button "Save" at bounding box center [1007, 156] width 64 height 25
click at [143, 41] on div "Previous [PERSON_NAME] Wedding - [PERSON_NAME] Edit Bookmark" at bounding box center [365, 55] width 742 height 44
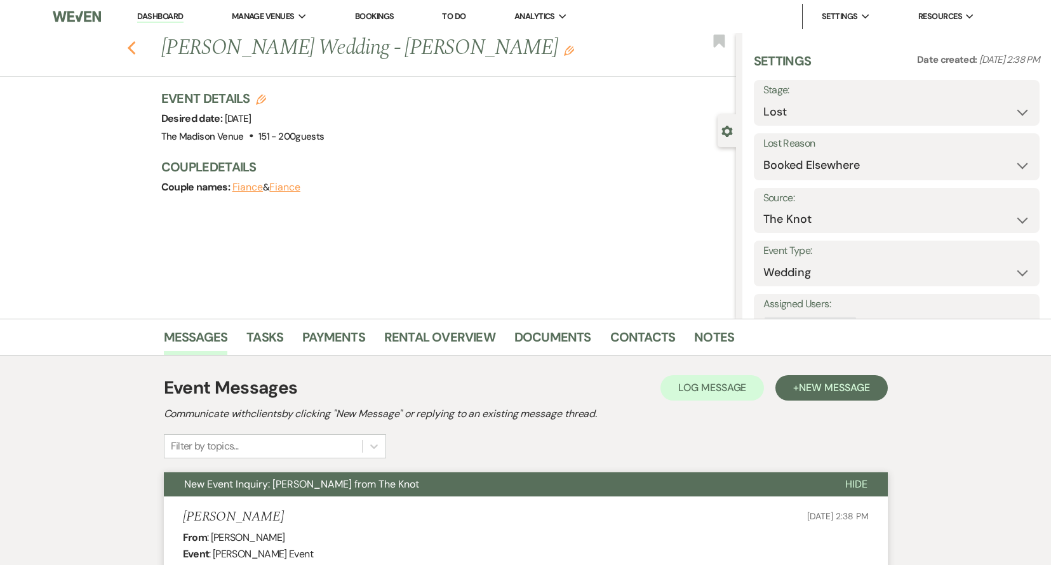
click at [136, 46] on icon "Previous" at bounding box center [132, 48] width 10 height 15
select select "6"
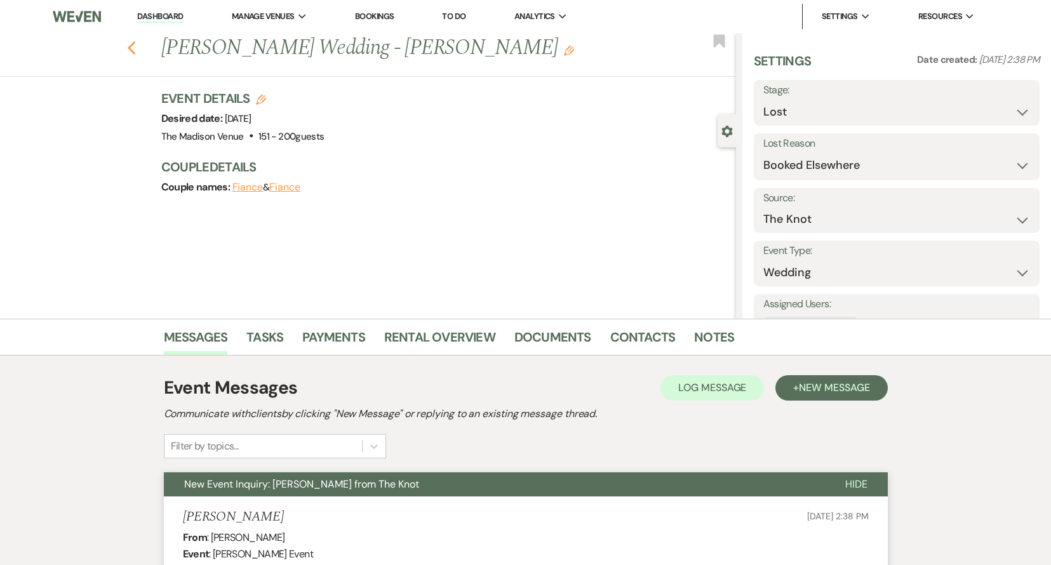
select select "8"
select select "6"
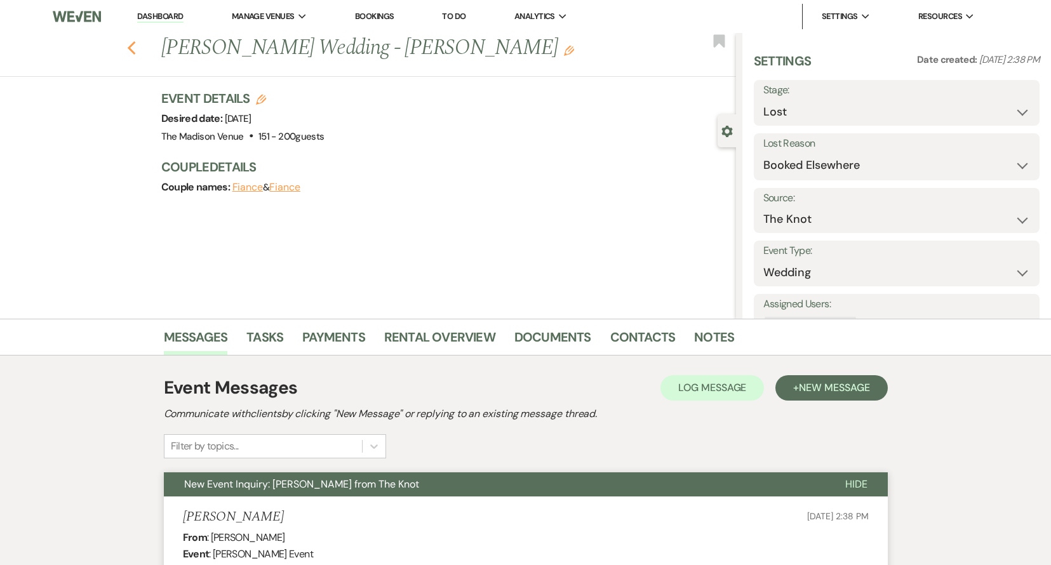
select select "6"
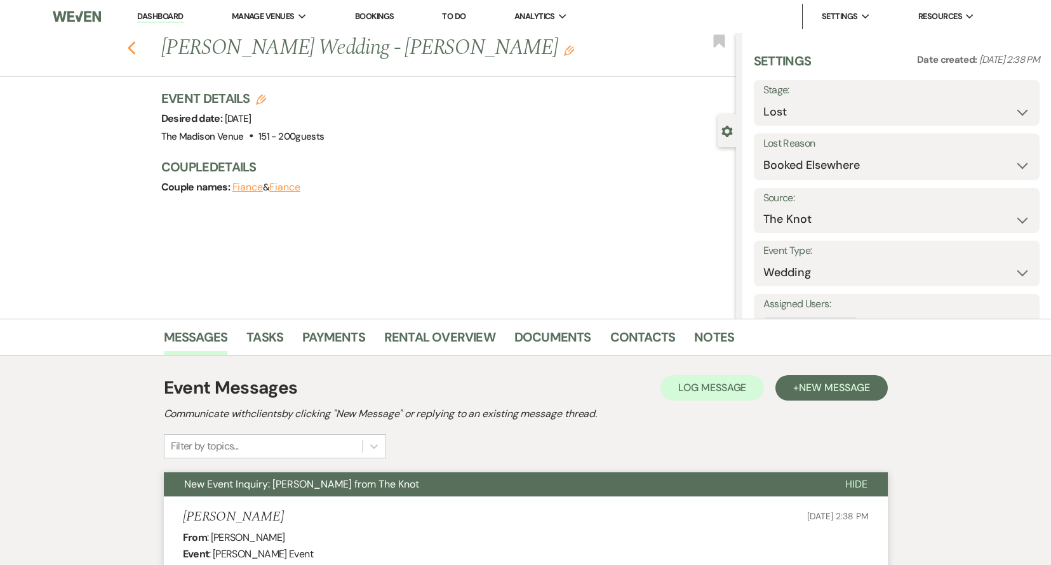
select select "6"
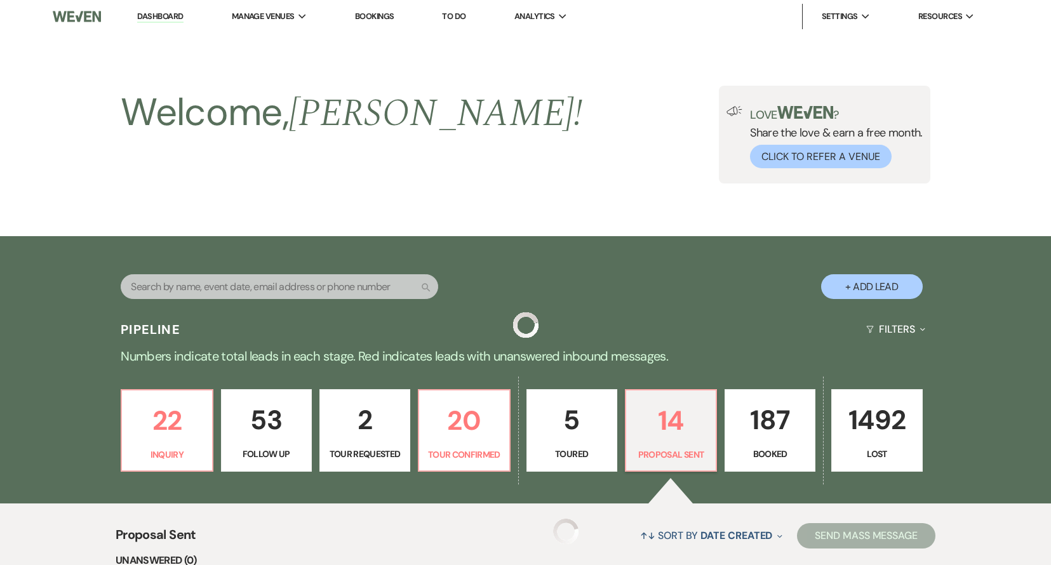
scroll to position [274, 0]
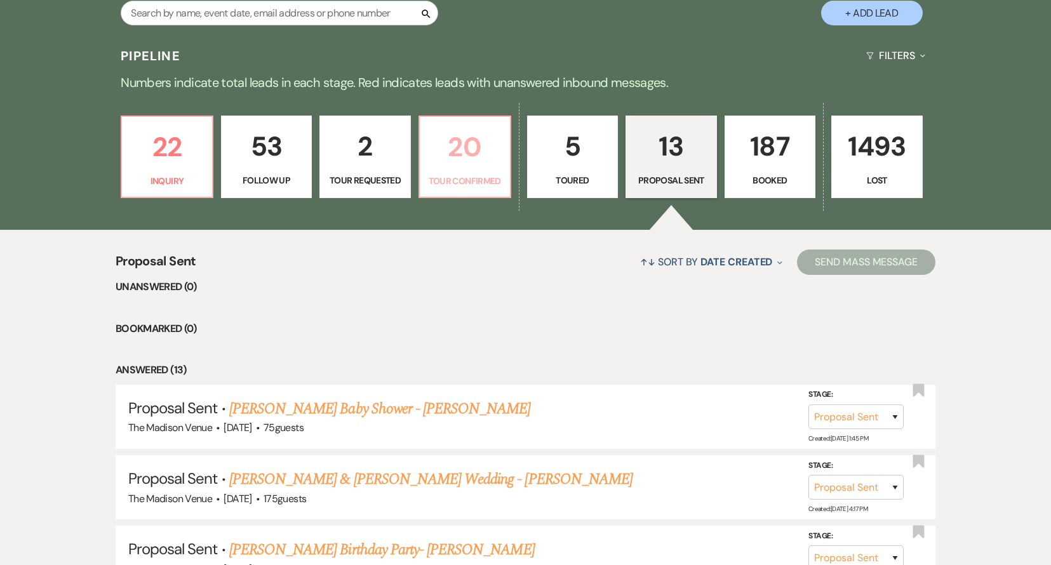
click at [484, 178] on p "Tour Confirmed" at bounding box center [464, 181] width 75 height 14
select select "4"
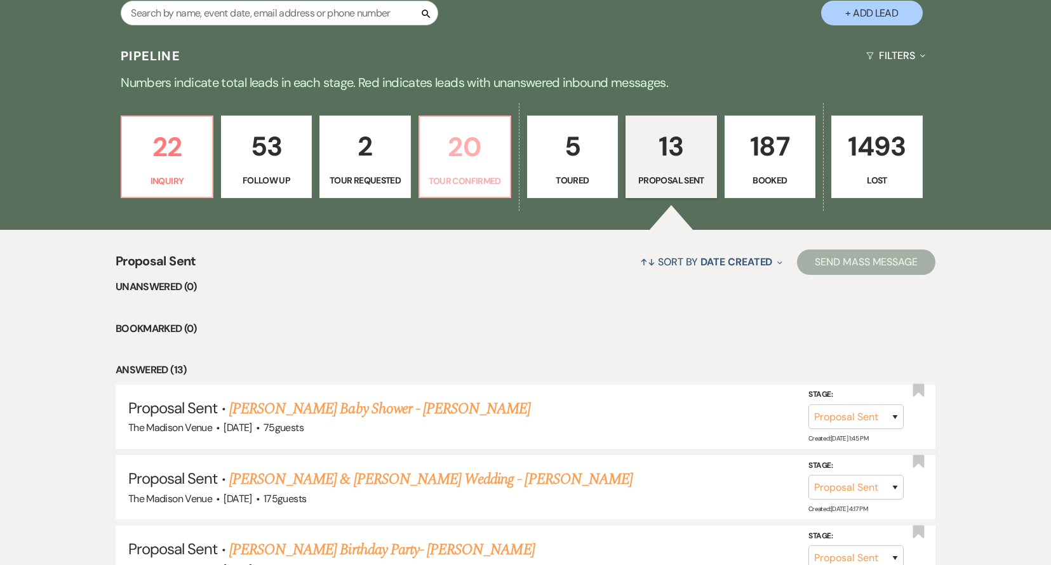
select select "4"
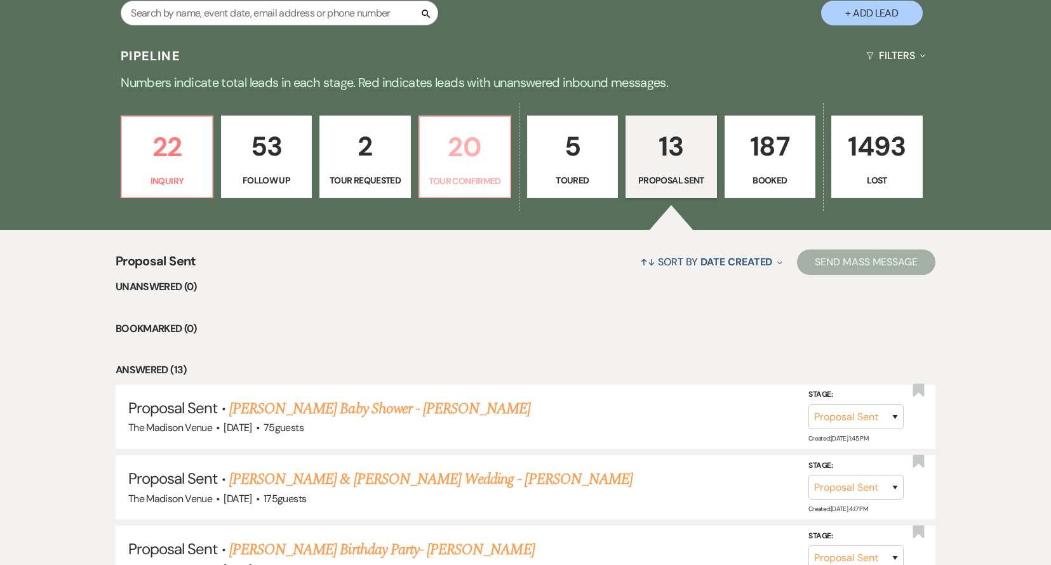
select select "4"
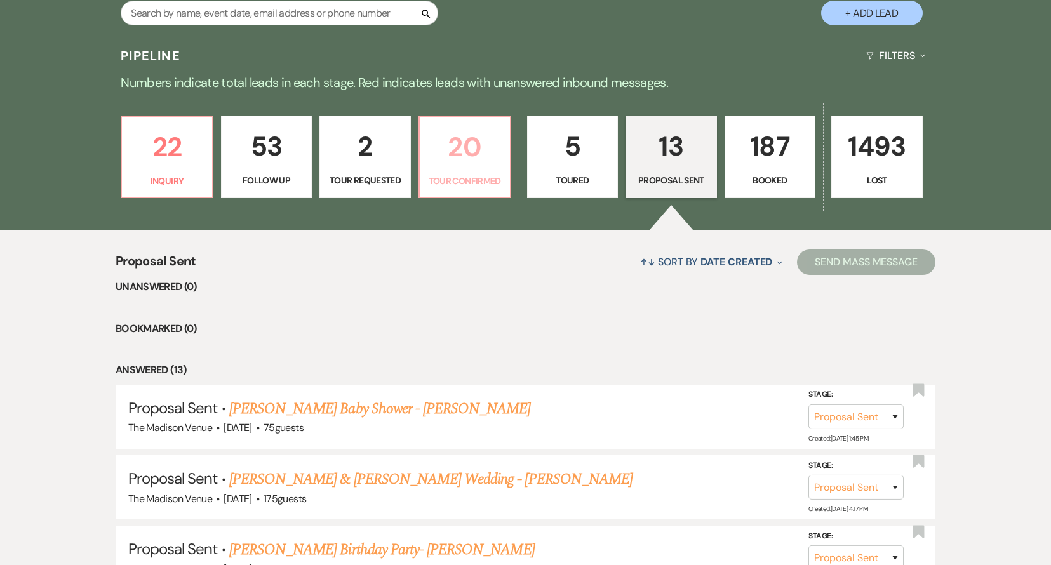
select select "4"
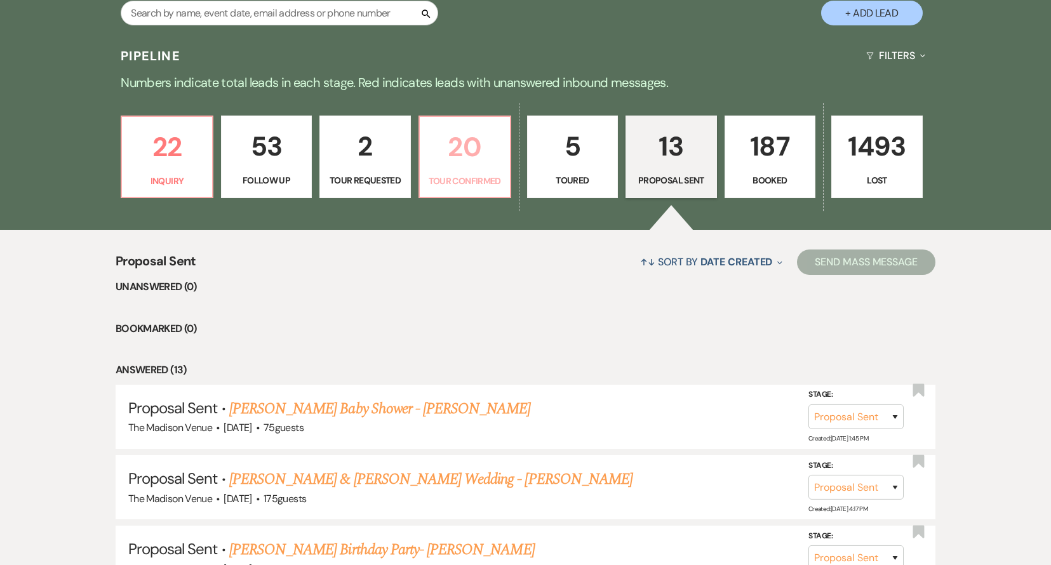
select select "4"
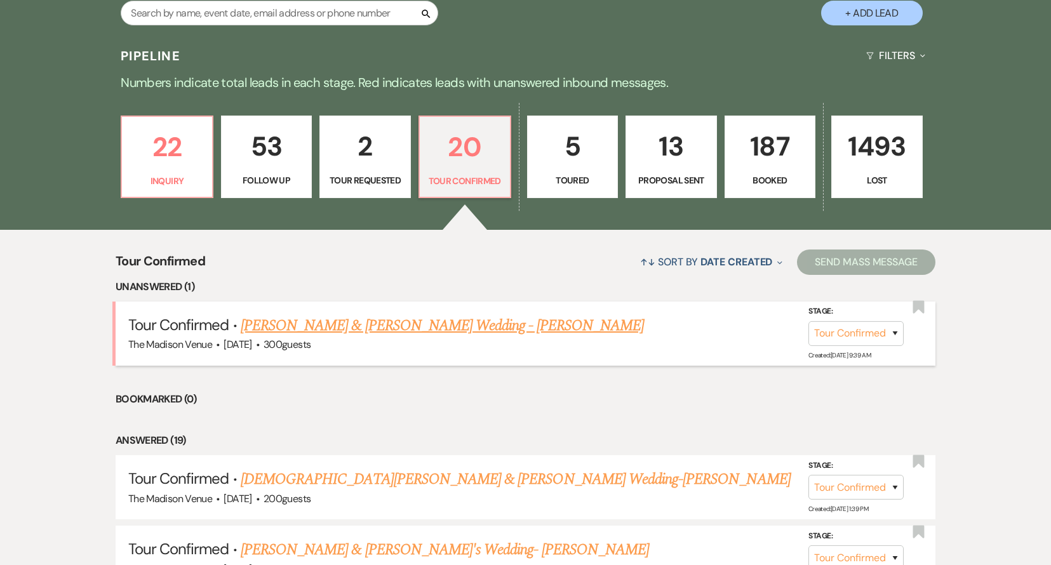
click at [448, 321] on link "[PERSON_NAME] & [PERSON_NAME] Wedding - [PERSON_NAME]" at bounding box center [442, 325] width 403 height 23
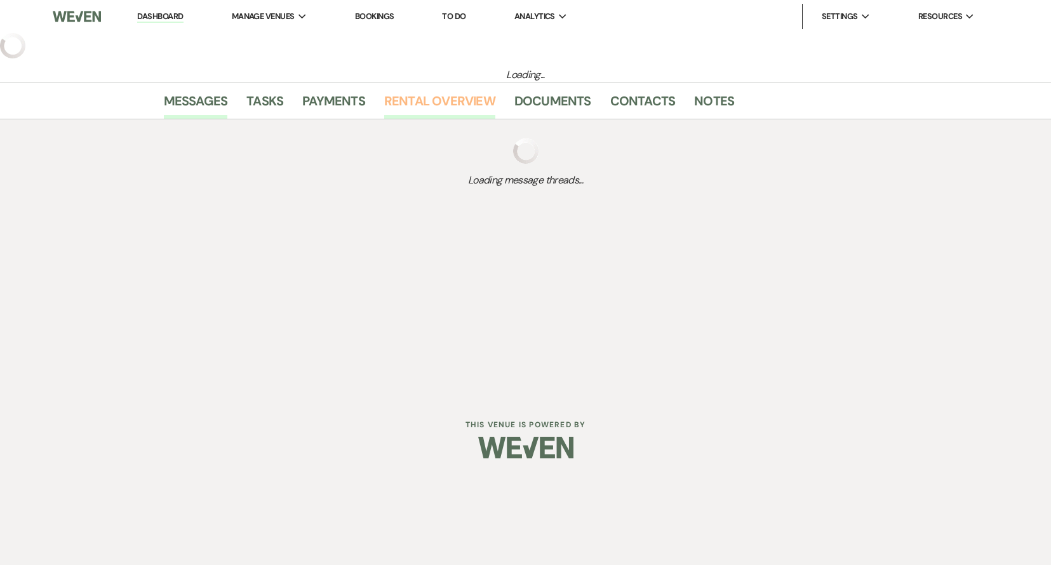
select select "4"
select select "5"
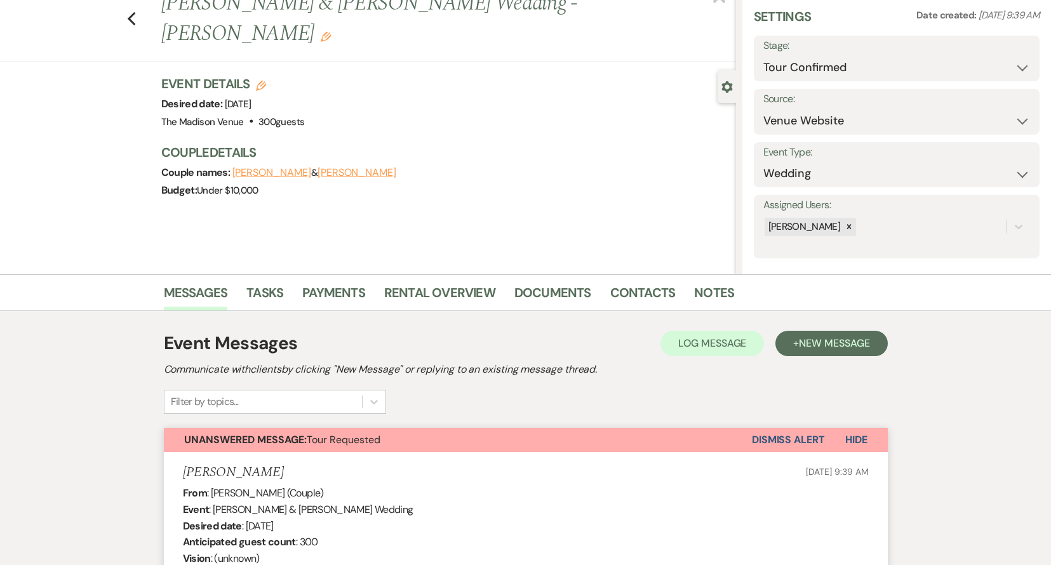
scroll to position [212, 0]
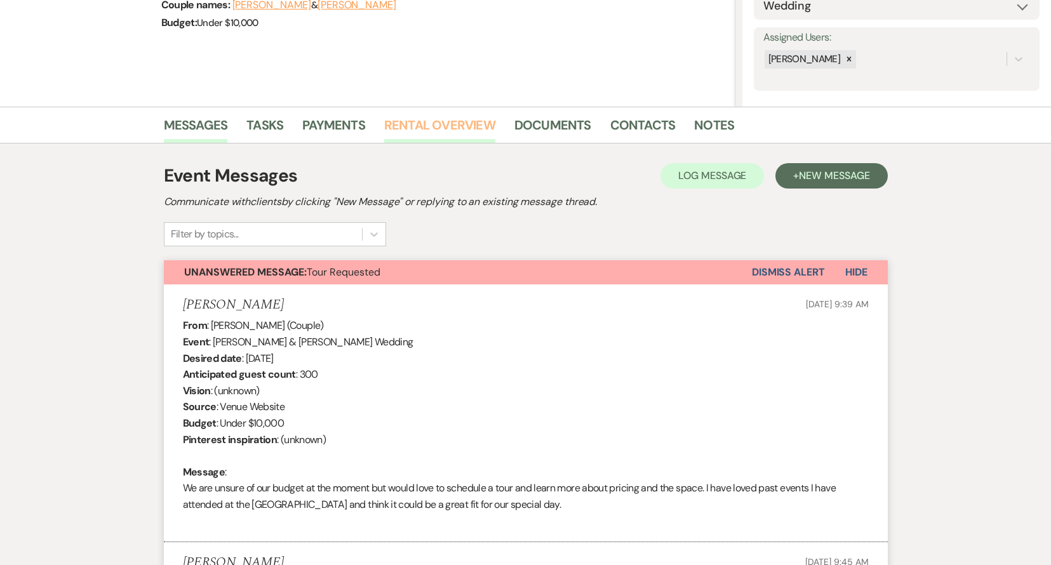
click at [437, 119] on link "Rental Overview" at bounding box center [439, 129] width 111 height 28
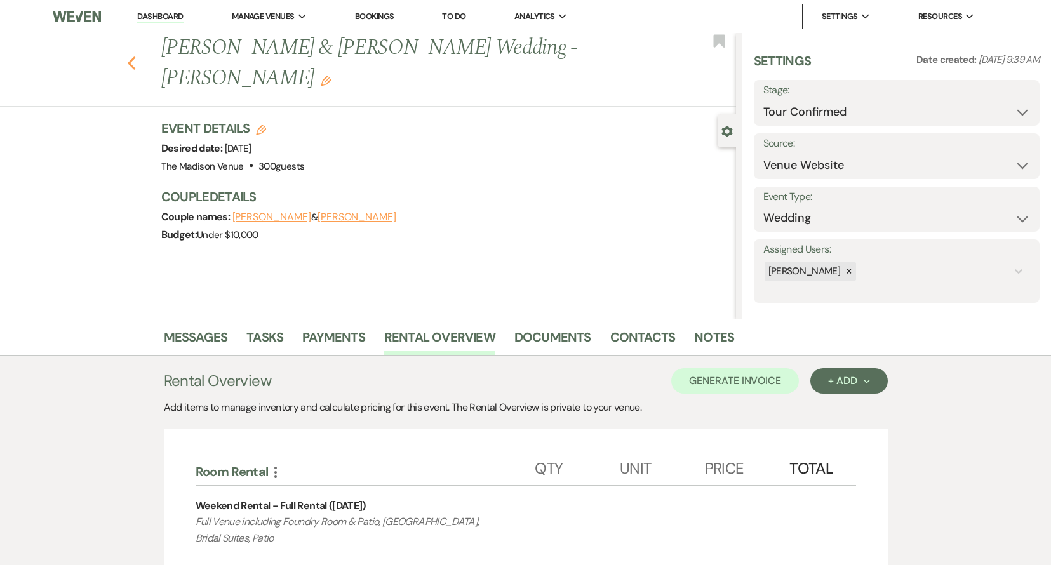
click at [135, 56] on icon "Previous" at bounding box center [132, 63] width 10 height 15
select select "4"
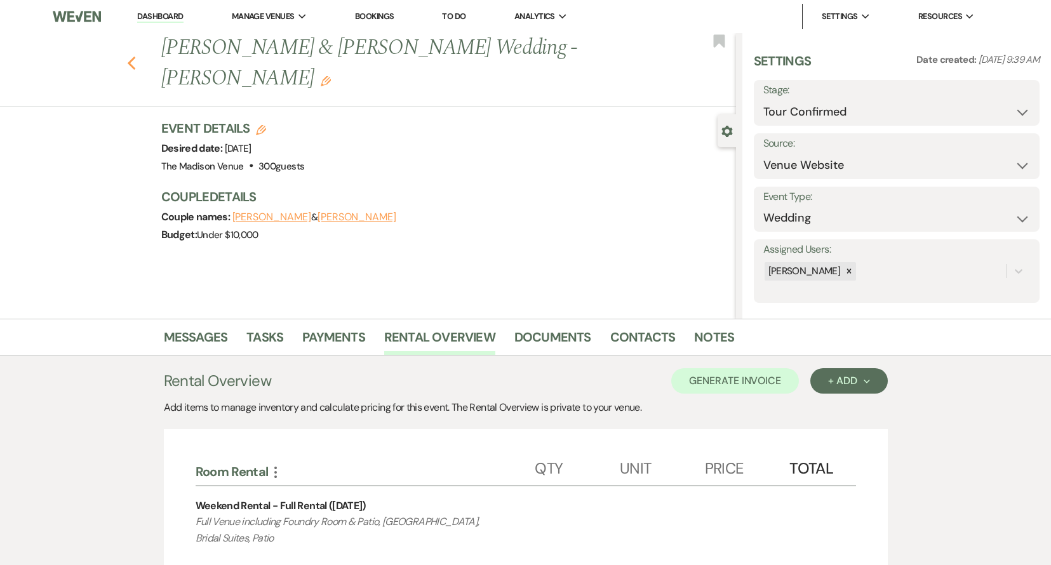
select select "4"
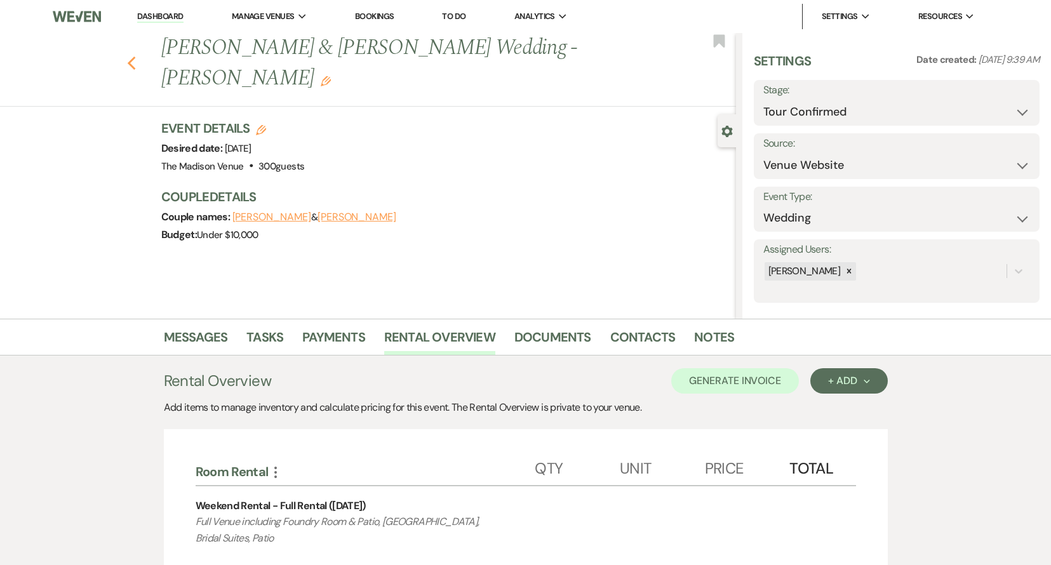
select select "4"
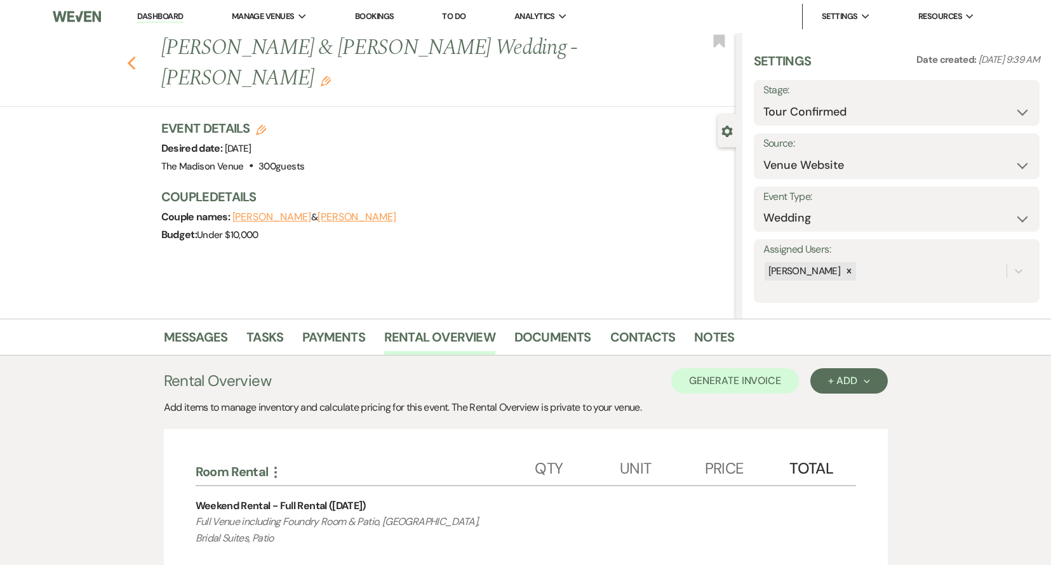
select select "4"
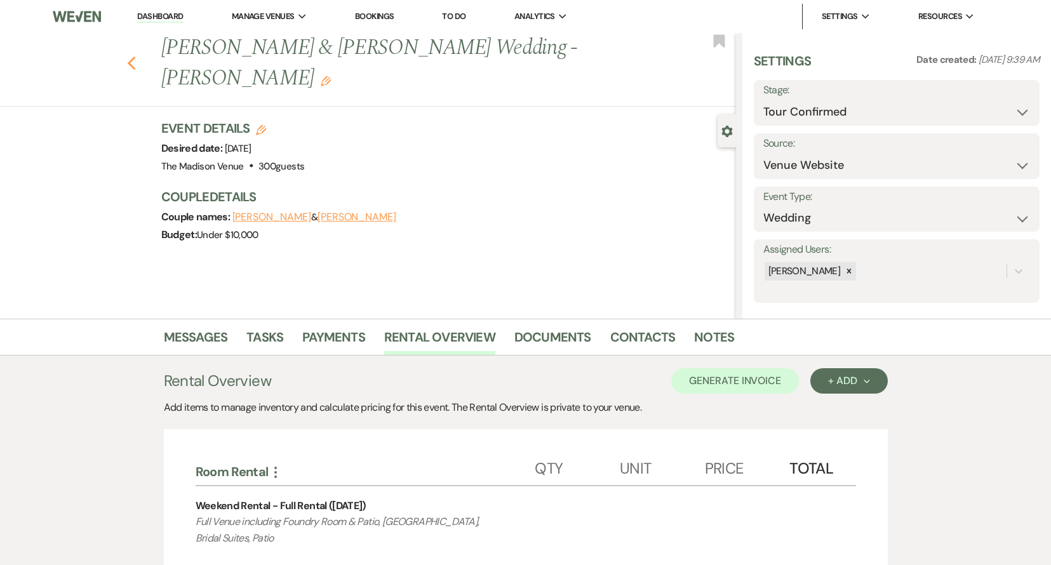
select select "4"
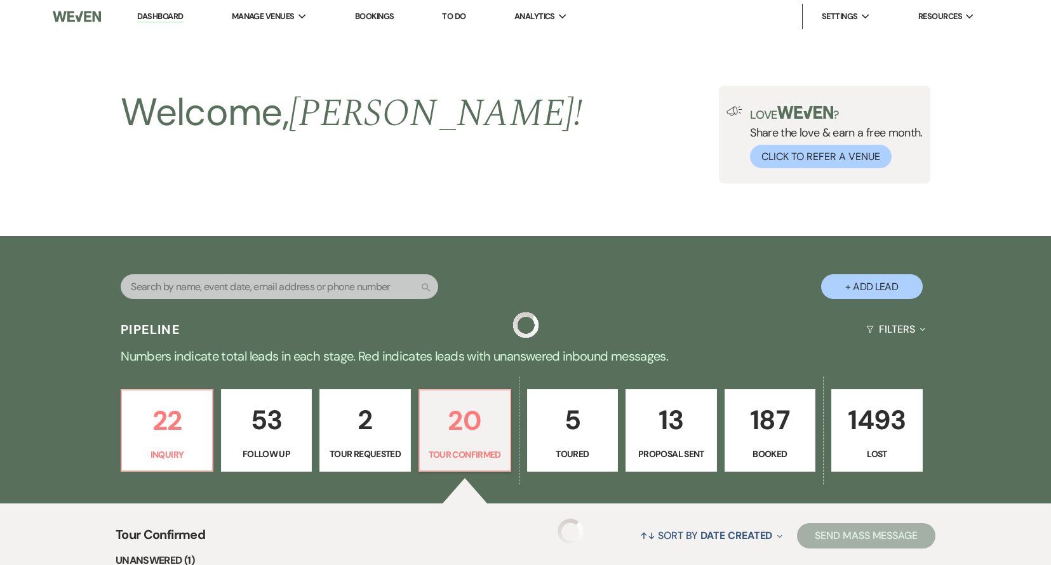
scroll to position [274, 0]
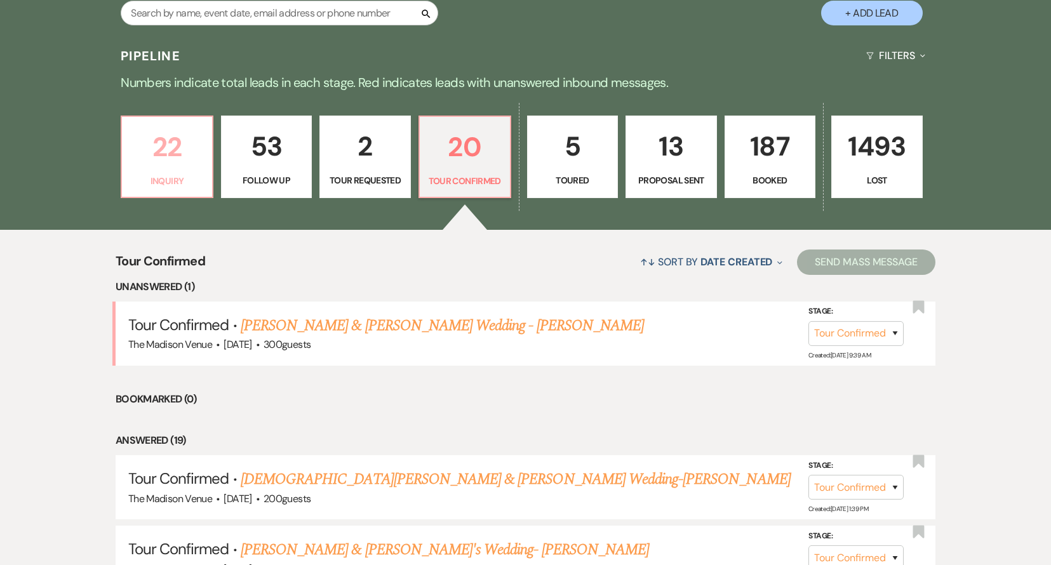
click at [166, 159] on p "22" at bounding box center [166, 147] width 75 height 43
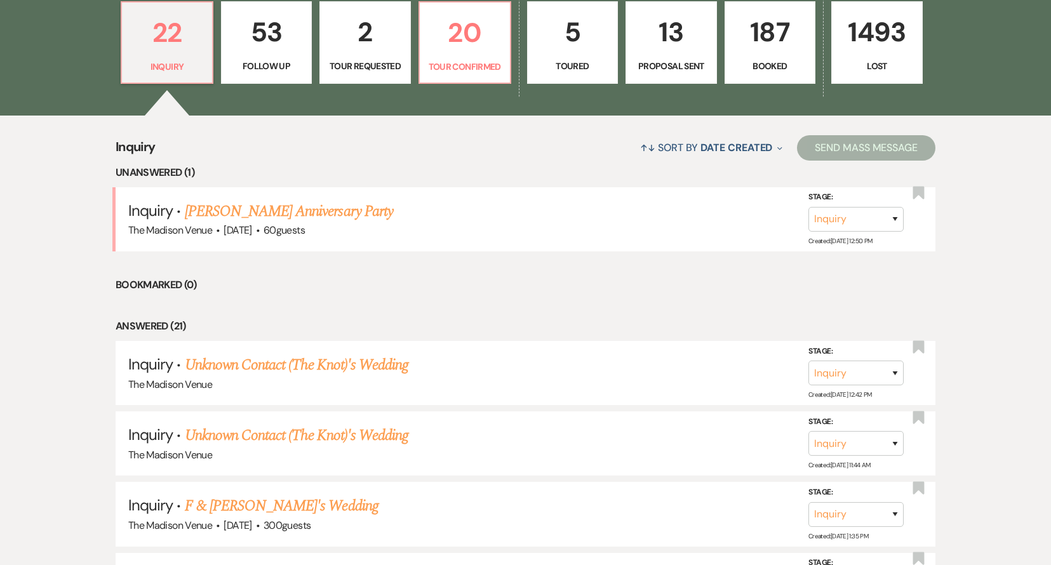
scroll to position [392, 0]
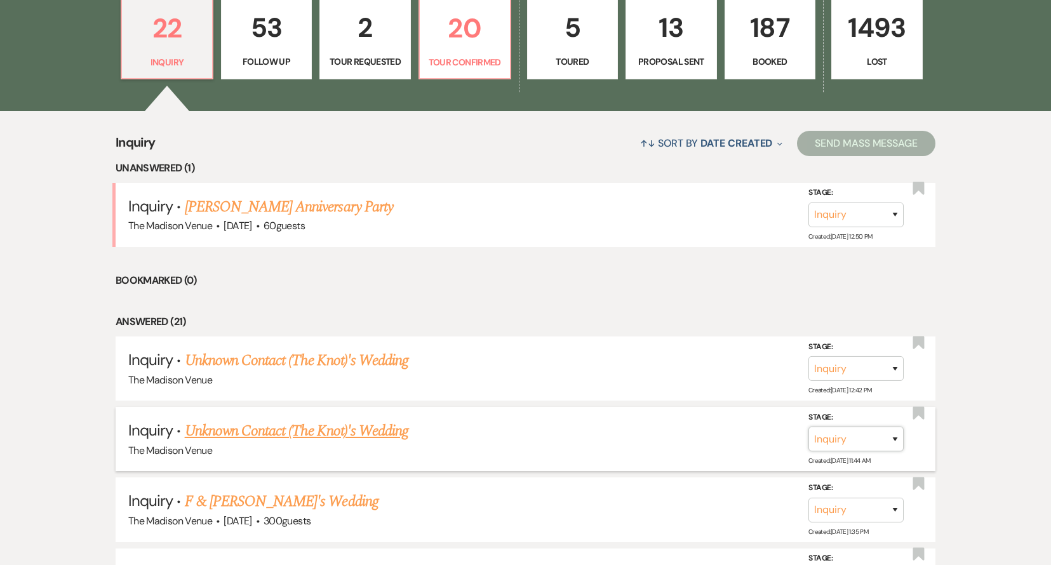
click at [826, 436] on select "Inquiry Follow Up Tour Requested Tour Confirmed Toured Proposal Sent Booked Lost" at bounding box center [855, 439] width 95 height 25
select select "8"
click at [808, 427] on select "Inquiry Follow Up Tour Requested Tour Confirmed Toured Proposal Sent Booked Lost" at bounding box center [855, 439] width 95 height 25
click at [707, 434] on select "Booked Elsewhere Budget Date Unavailable No Response Not a Good Match Capacity …" at bounding box center [677, 439] width 109 height 25
select select "1"
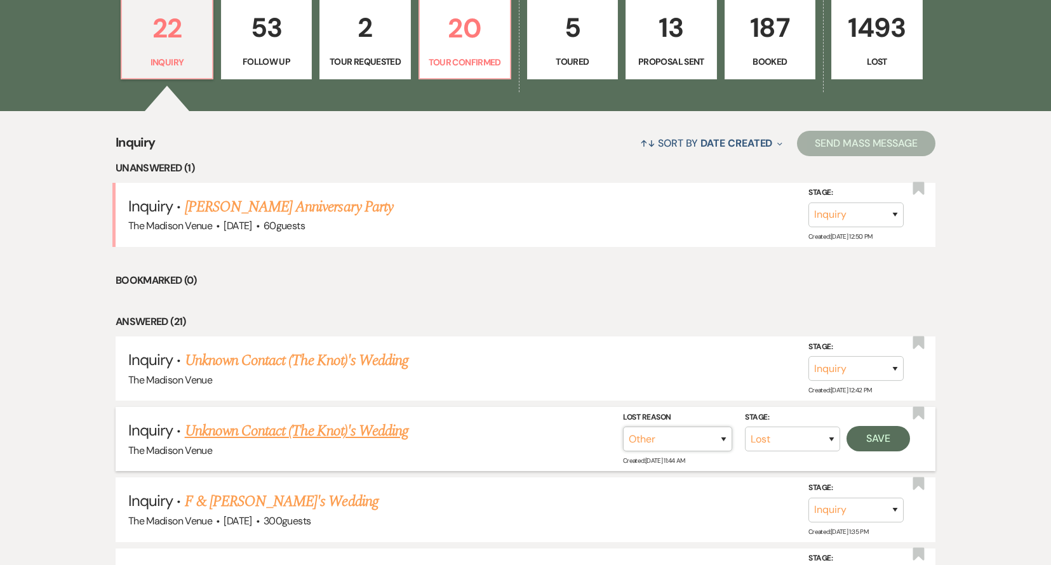
click at [623, 427] on select "Booked Elsewhere Budget Date Unavailable No Response Not a Good Match Capacity …" at bounding box center [677, 439] width 109 height 25
click at [889, 439] on button "Save" at bounding box center [877, 438] width 63 height 25
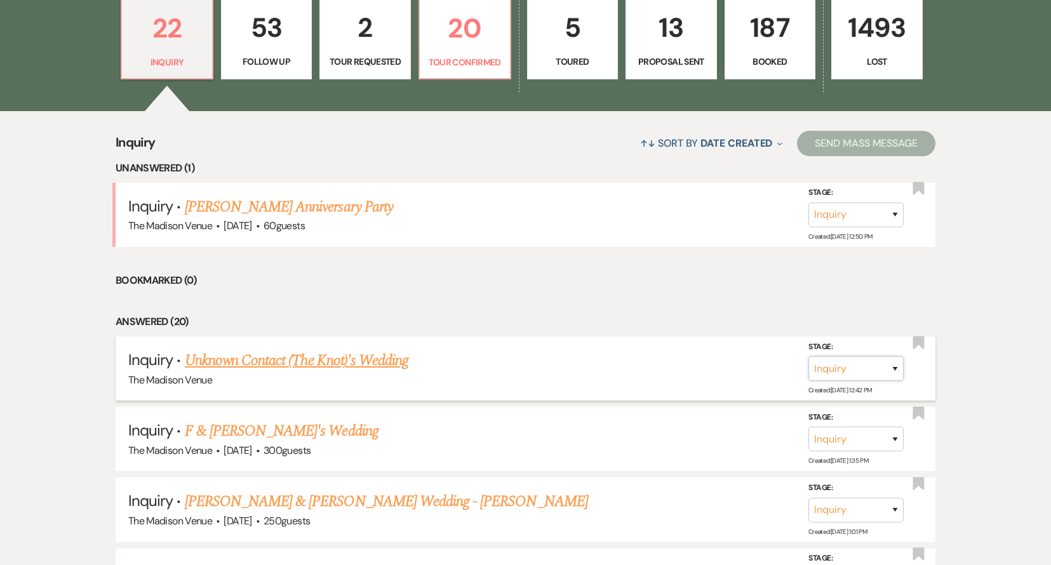
click at [842, 368] on select "Inquiry Follow Up Tour Requested Tour Confirmed Toured Proposal Sent Booked Lost" at bounding box center [855, 368] width 95 height 25
select select "8"
click at [808, 356] on select "Inquiry Follow Up Tour Requested Tour Confirmed Toured Proposal Sent Booked Lost" at bounding box center [855, 368] width 95 height 25
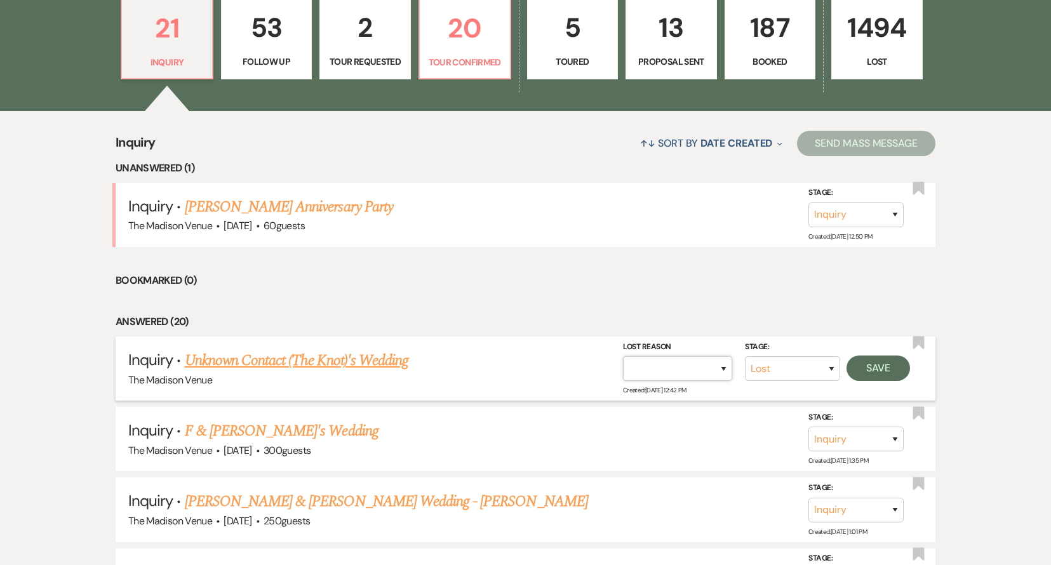
click at [684, 357] on select "Booked Elsewhere Budget Date Unavailable No Response Not a Good Match Capacity …" at bounding box center [677, 368] width 109 height 25
select select "1"
click at [623, 356] on select "Booked Elsewhere Budget Date Unavailable No Response Not a Good Match Capacity …" at bounding box center [677, 368] width 109 height 25
click at [880, 366] on button "Save" at bounding box center [877, 367] width 63 height 25
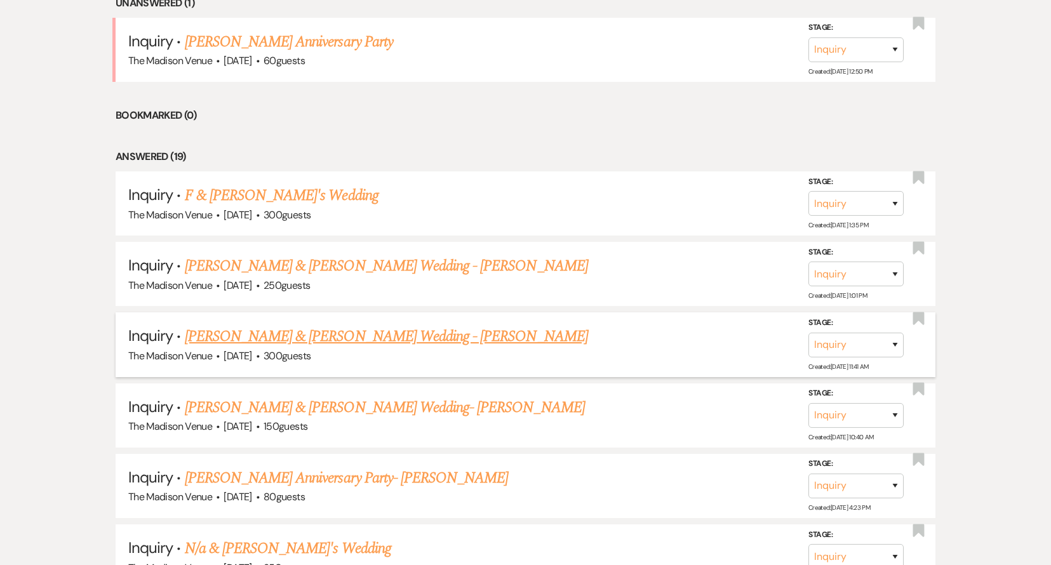
scroll to position [564, 0]
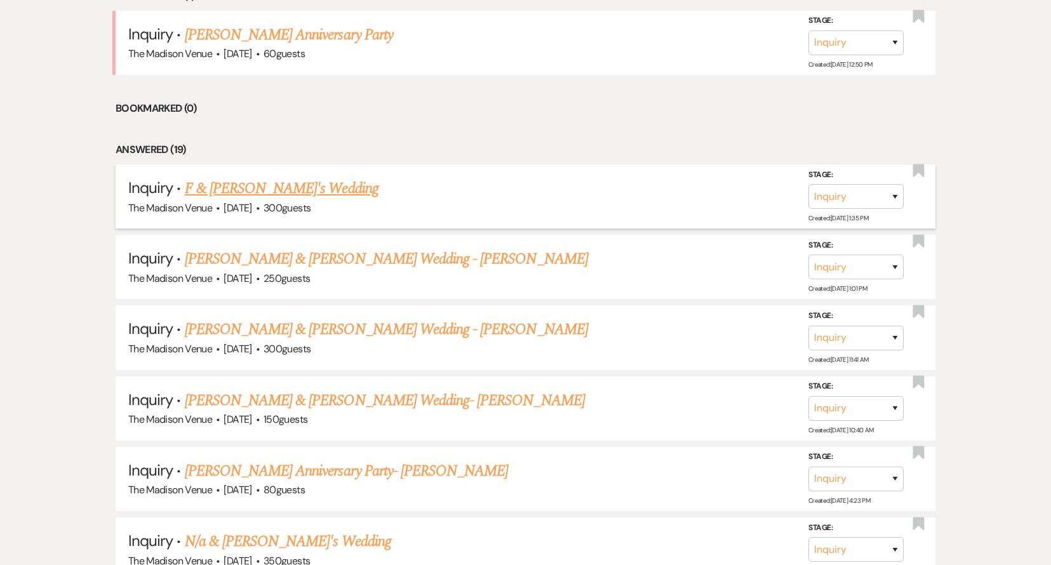
click at [250, 190] on link "F & [PERSON_NAME]'s Wedding" at bounding box center [282, 188] width 194 height 23
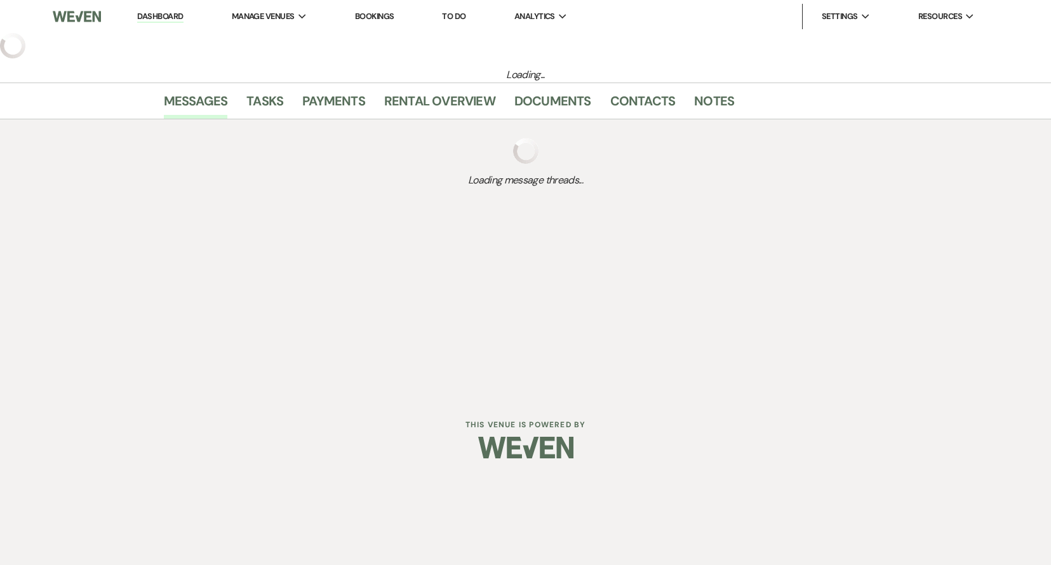
select select "5"
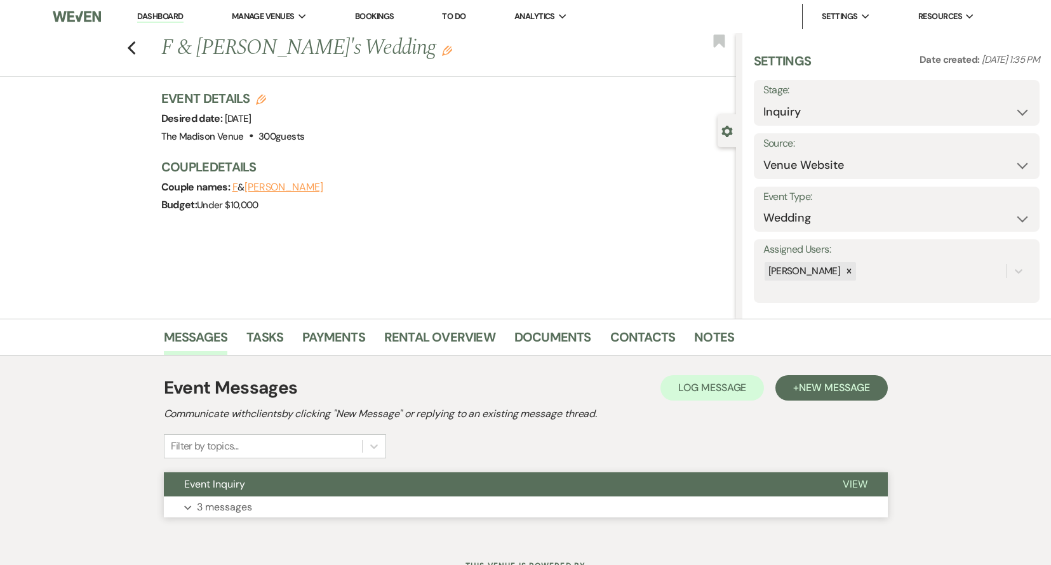
click at [477, 492] on button "Event Inquiry" at bounding box center [493, 484] width 658 height 24
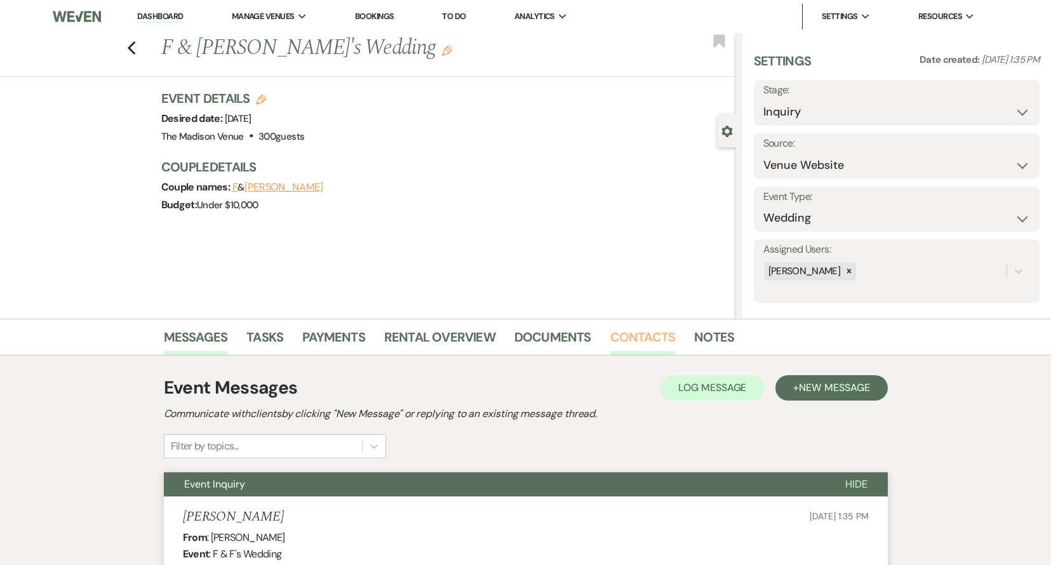
click at [616, 336] on link "Contacts" at bounding box center [642, 341] width 65 height 28
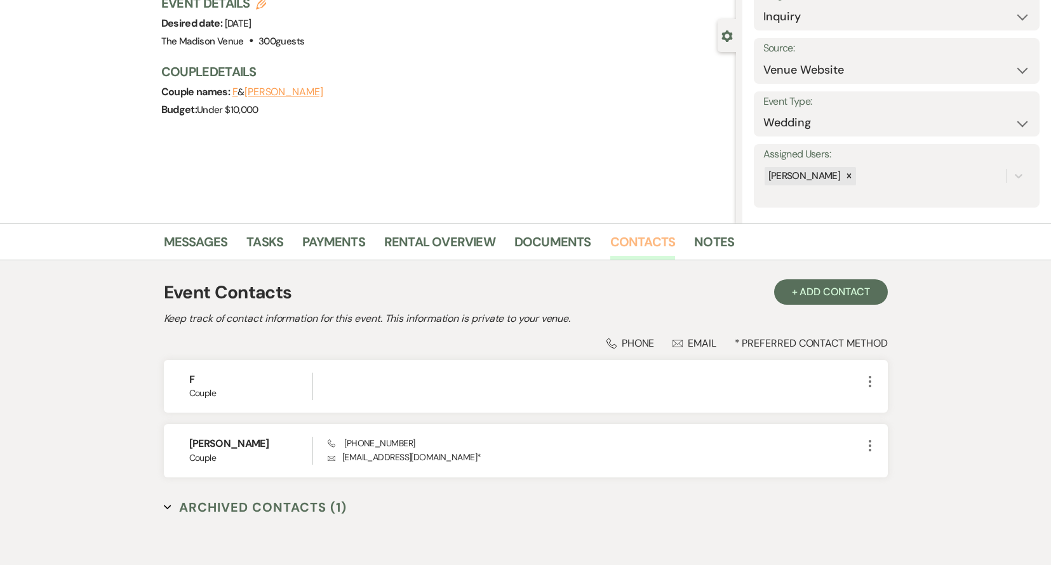
scroll to position [102, 0]
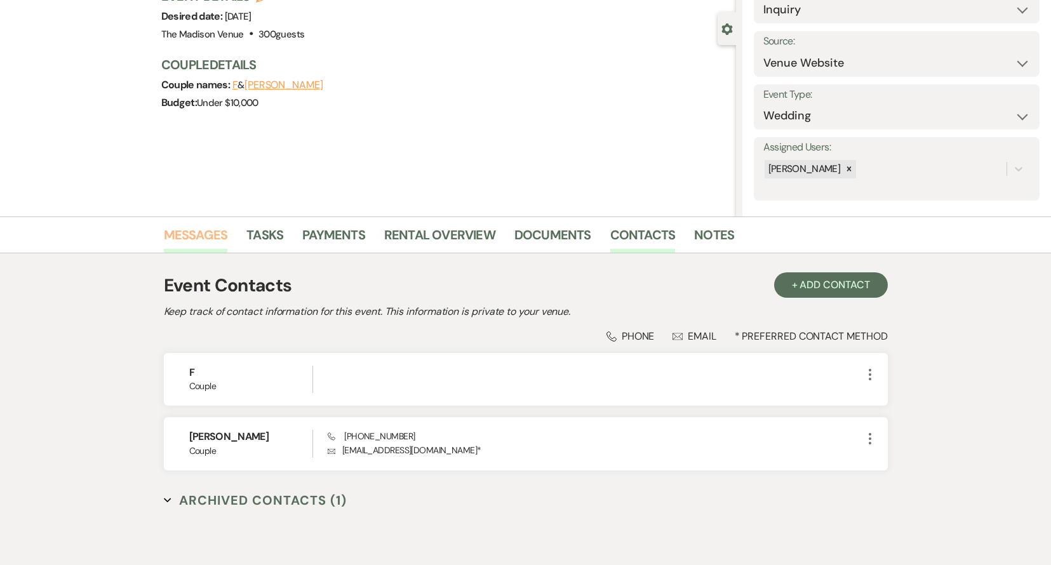
click at [206, 230] on link "Messages" at bounding box center [196, 239] width 64 height 28
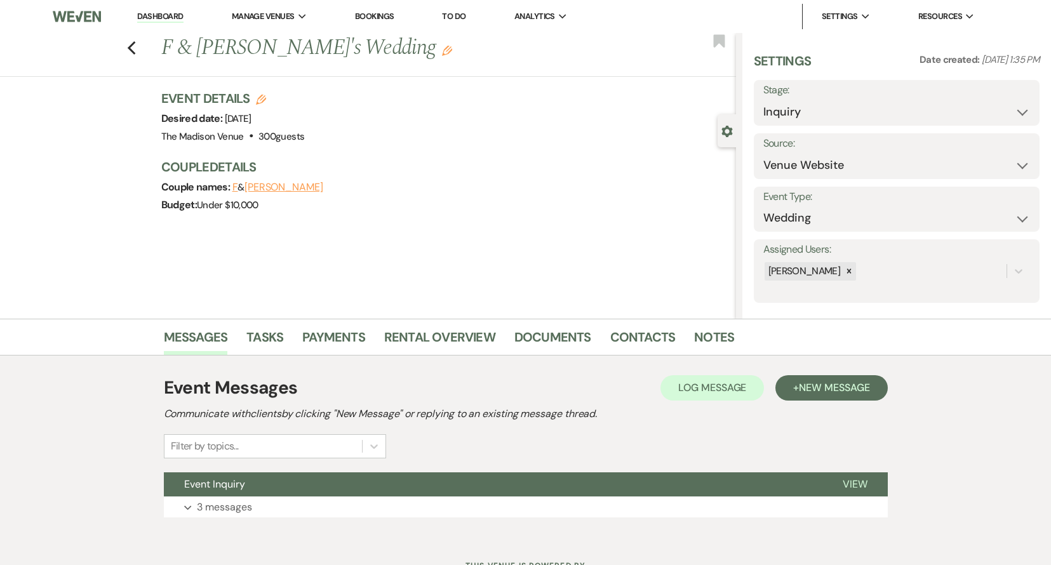
click at [162, 4] on li "Dashboard" at bounding box center [160, 16] width 58 height 25
click at [135, 44] on use "button" at bounding box center [131, 48] width 8 height 14
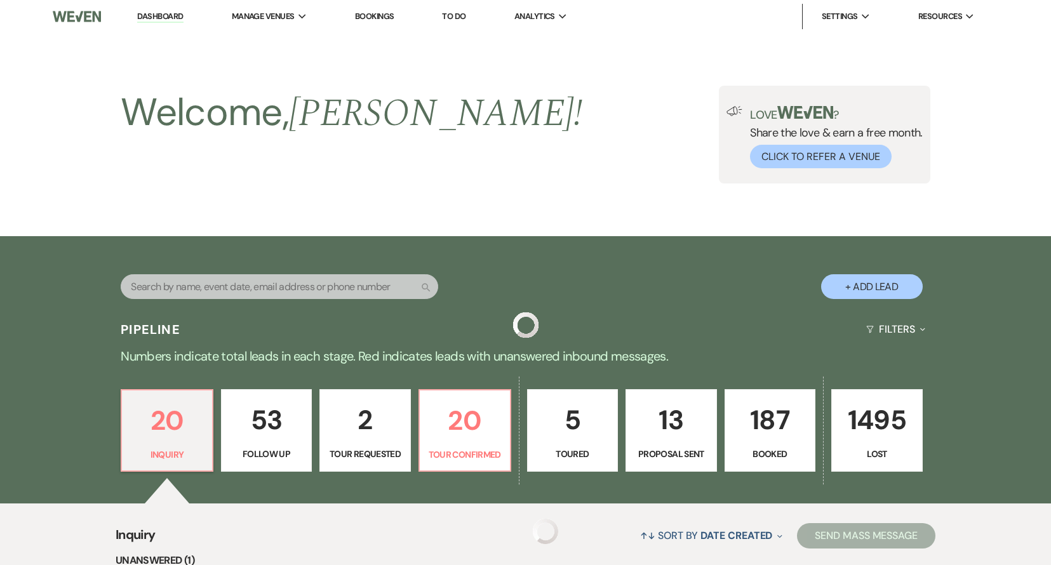
scroll to position [564, 0]
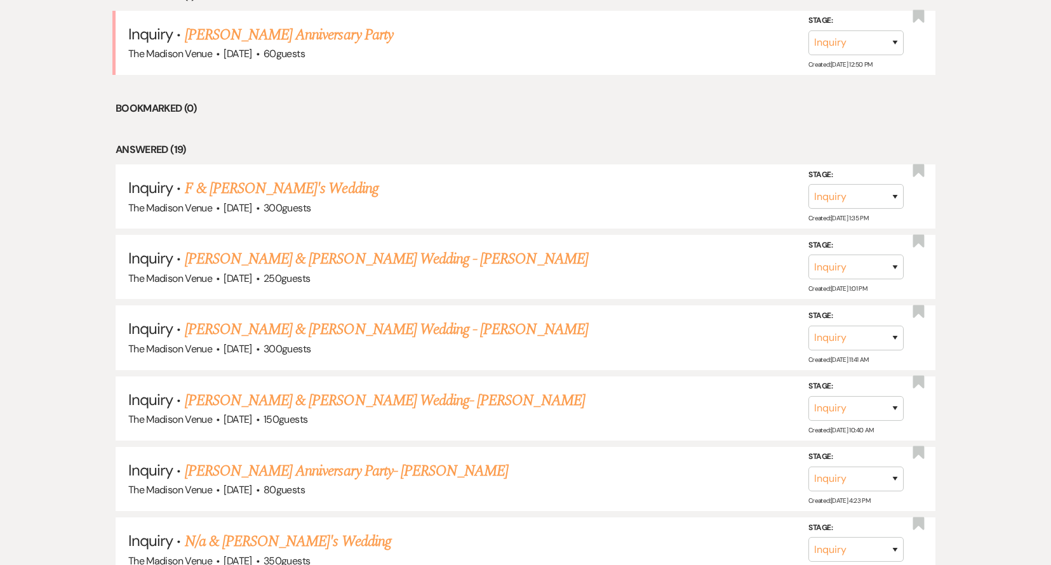
click at [335, 30] on link "[PERSON_NAME] Anniversary Party" at bounding box center [289, 34] width 208 height 23
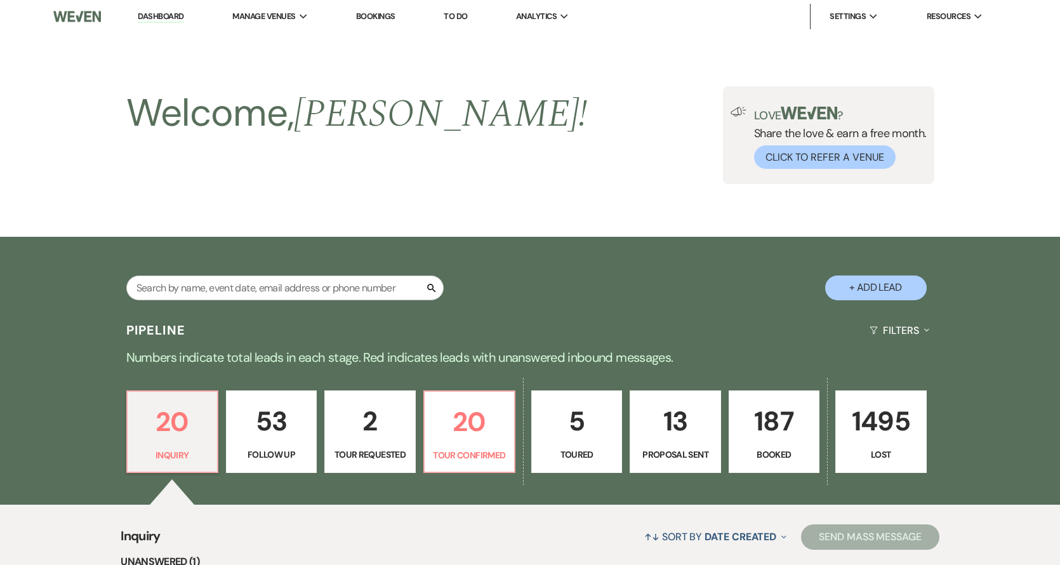
select select "5"
select select "17"
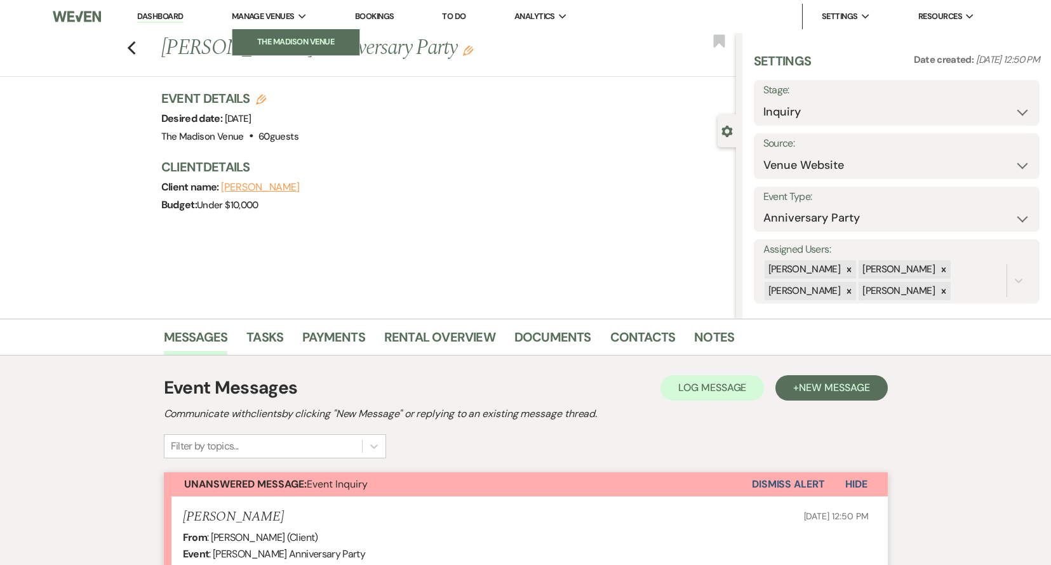
click at [283, 34] on link "The Madison Venue" at bounding box center [295, 41] width 127 height 25
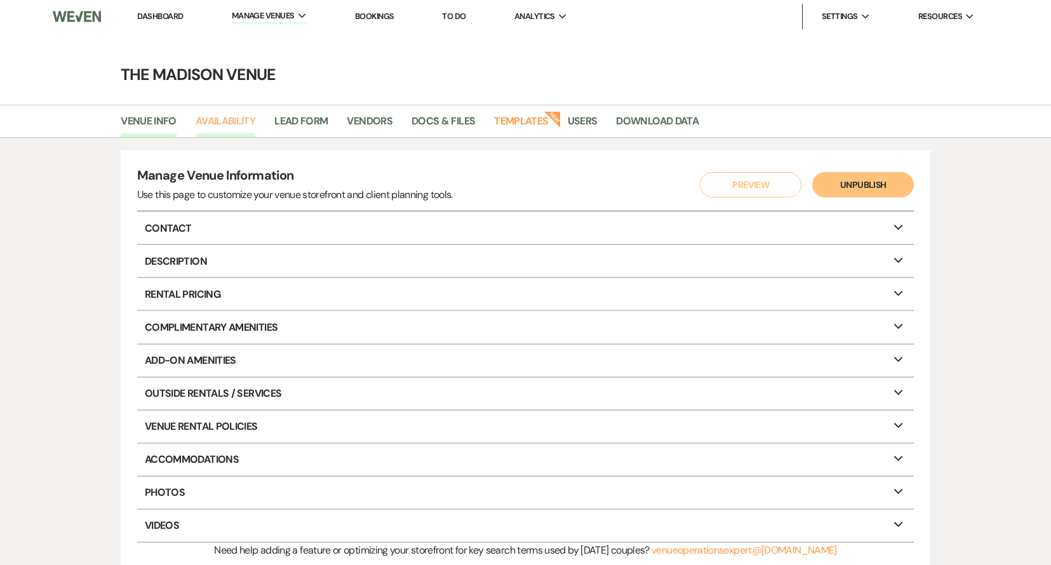
click at [230, 120] on link "Availability" at bounding box center [226, 125] width 60 height 24
select select "3"
select select "2026"
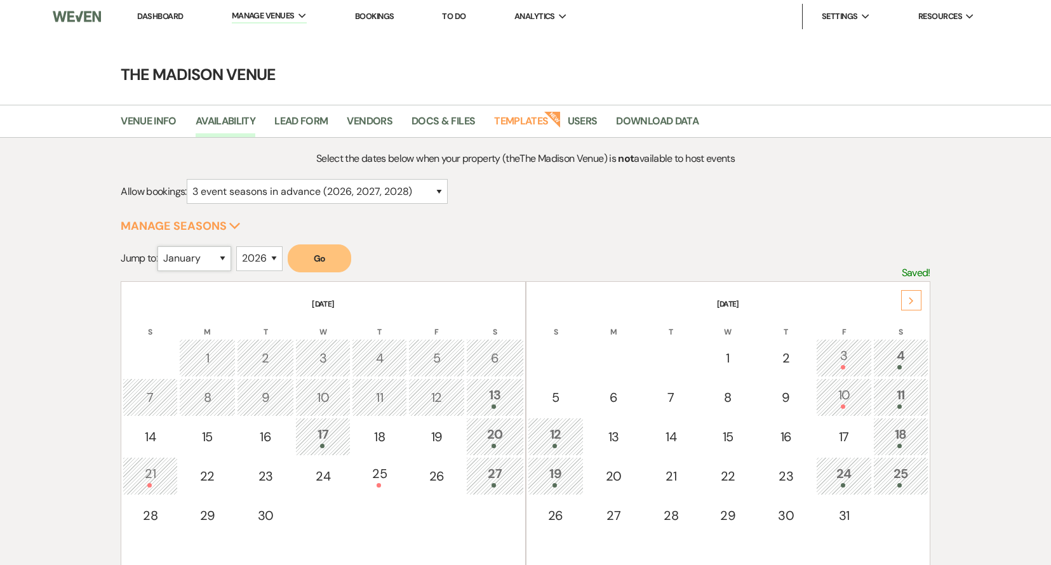
click at [216, 266] on select "January February March April May June July August September October November De…" at bounding box center [194, 258] width 74 height 25
select select "5"
click at [161, 246] on select "January February March April May June July August September October November De…" at bounding box center [194, 258] width 74 height 25
click at [268, 258] on select "2025 2026 2027 2028 2029" at bounding box center [259, 258] width 46 height 25
click at [328, 258] on button "Go" at bounding box center [319, 258] width 63 height 28
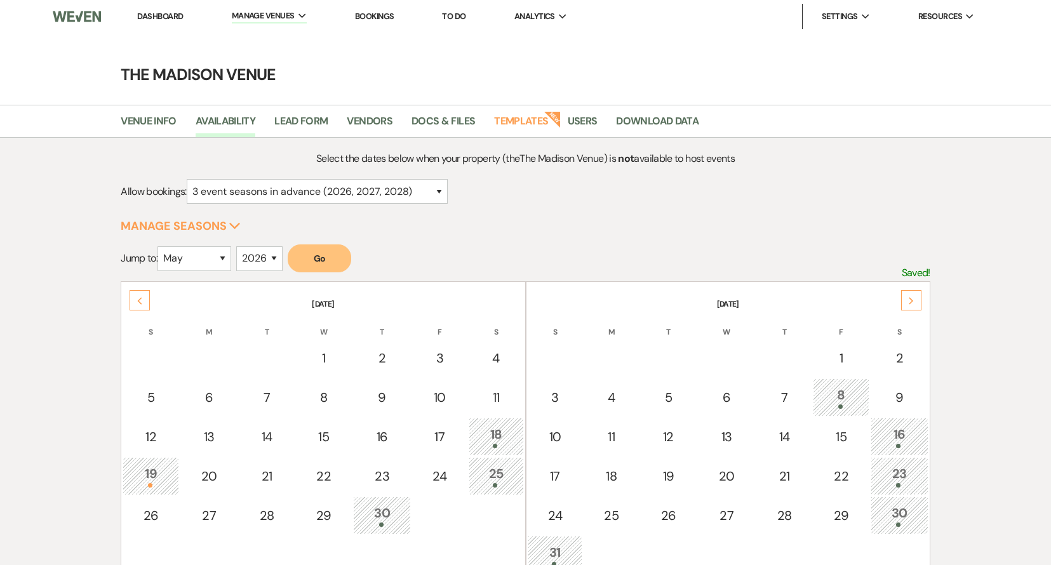
scroll to position [262, 0]
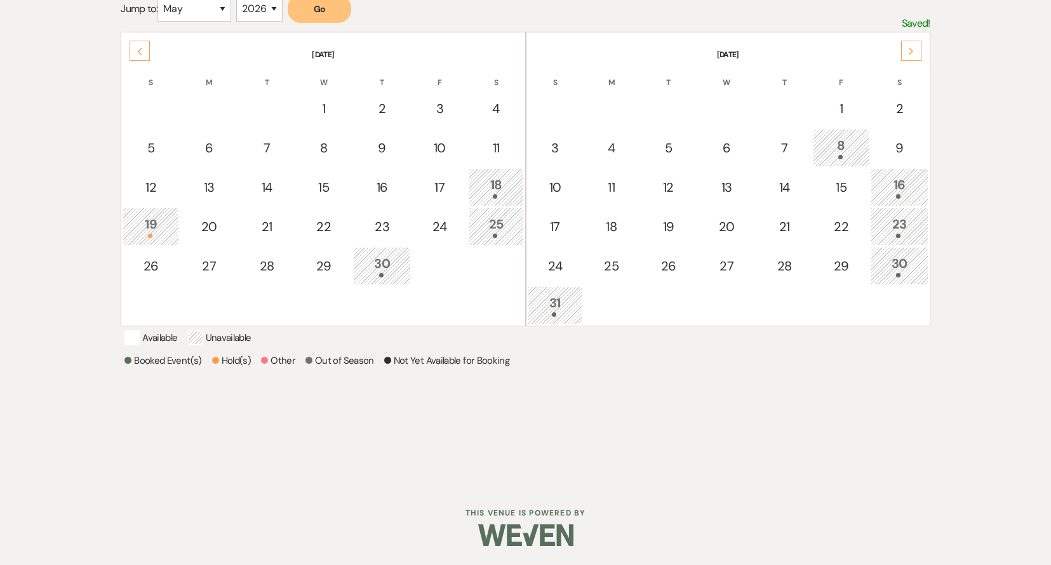
click at [838, 136] on div "8" at bounding box center [840, 147] width 43 height 23
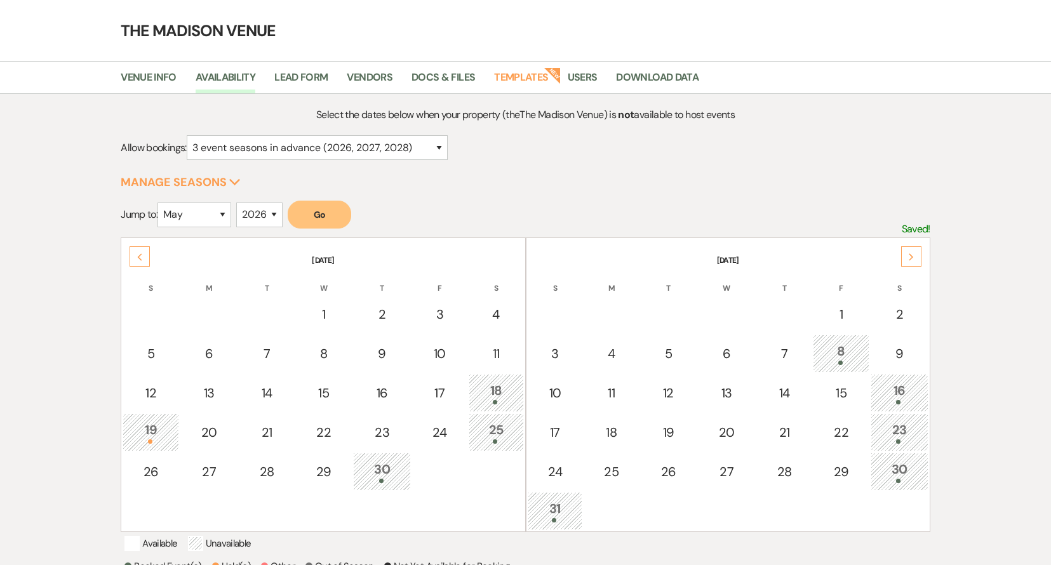
scroll to position [0, 0]
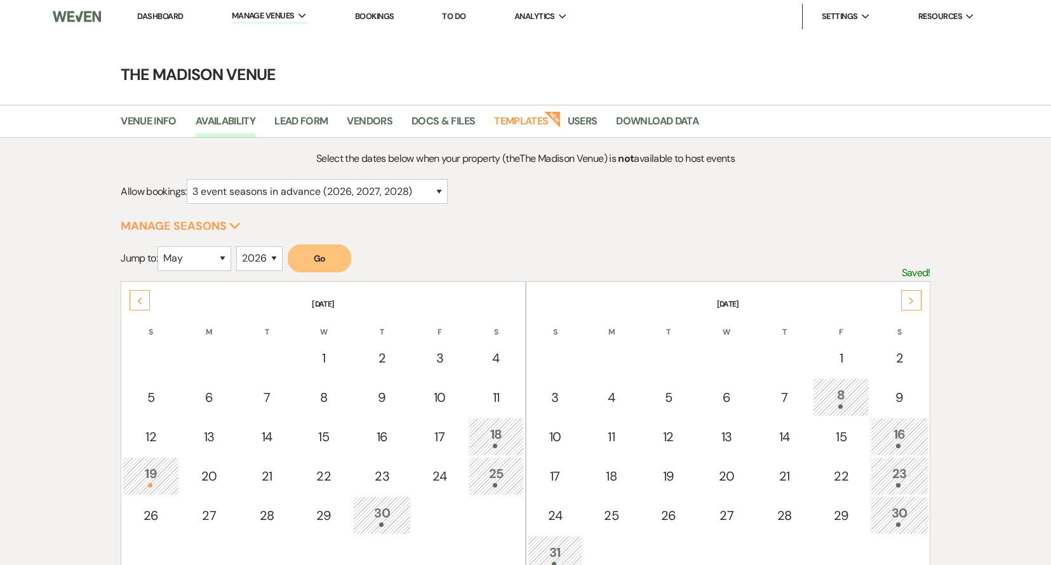
click at [164, 15] on link "Dashboard" at bounding box center [160, 16] width 46 height 11
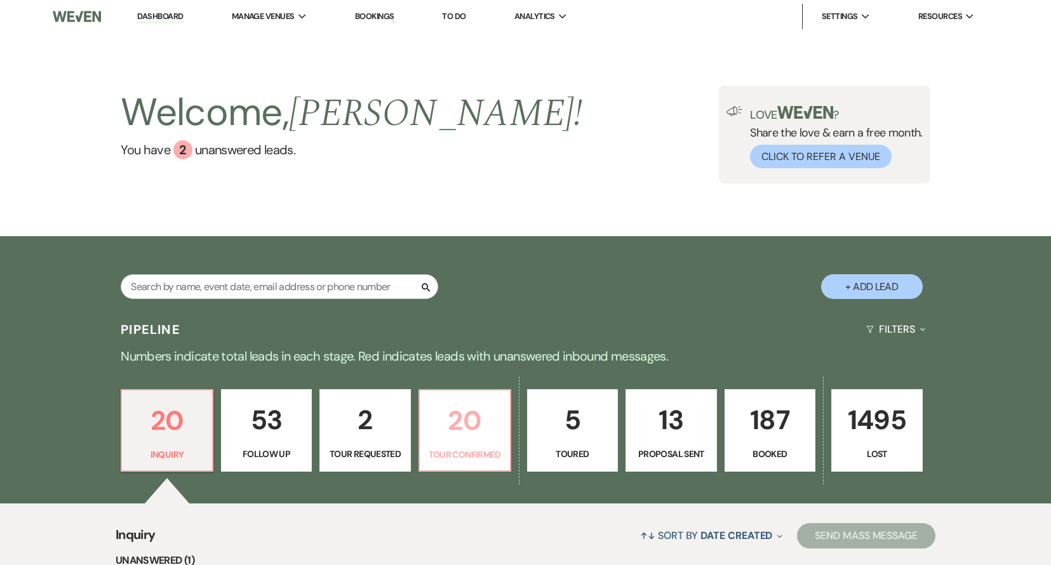
click at [460, 442] on p "20" at bounding box center [464, 420] width 75 height 43
select select "4"
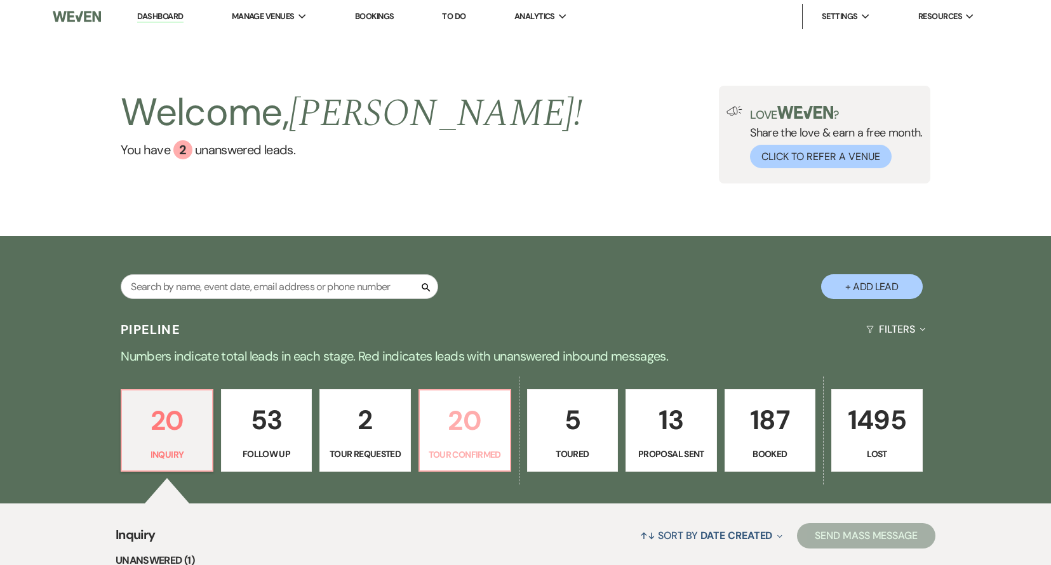
select select "4"
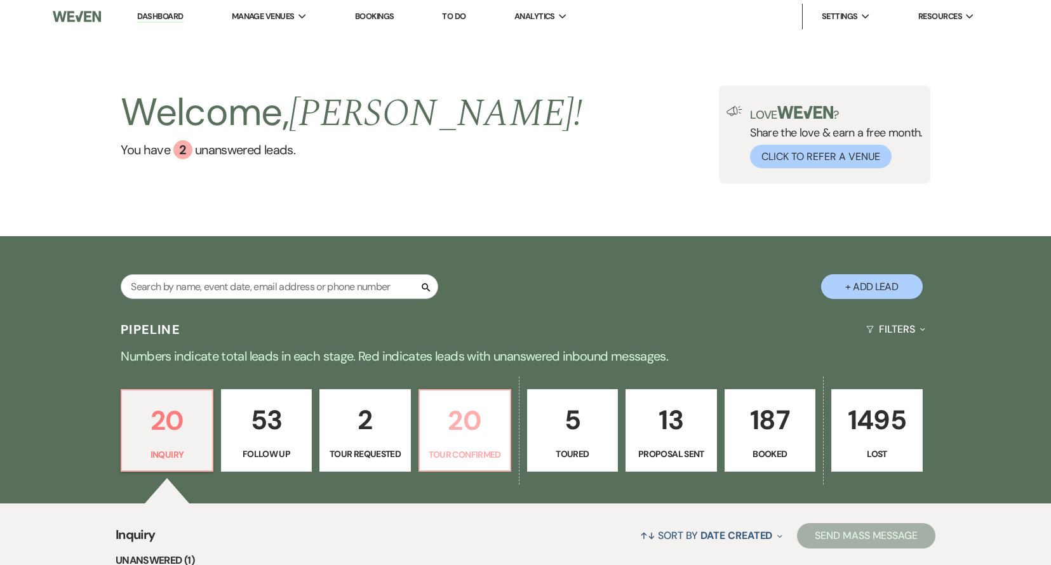
select select "4"
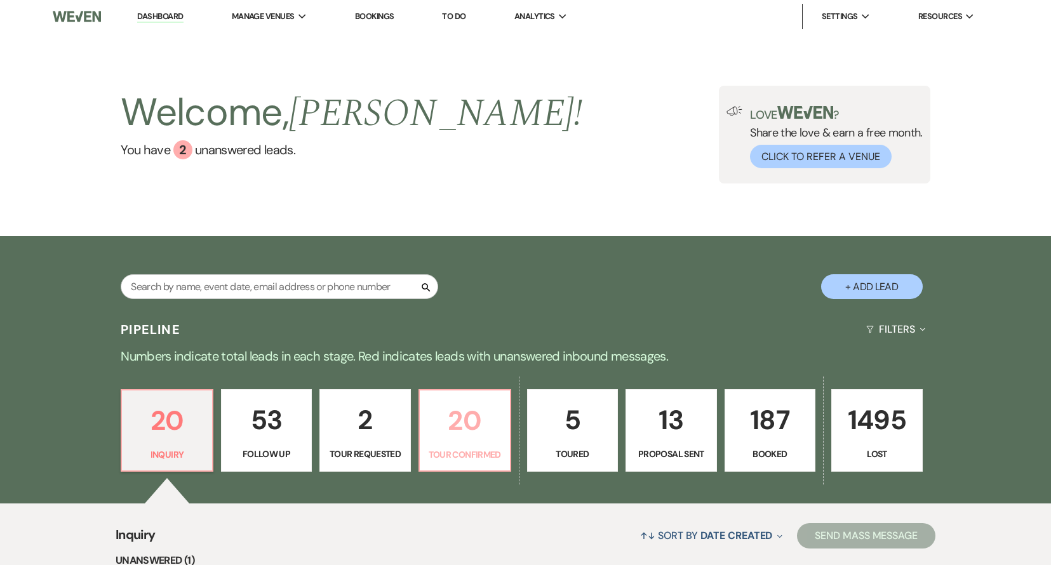
select select "4"
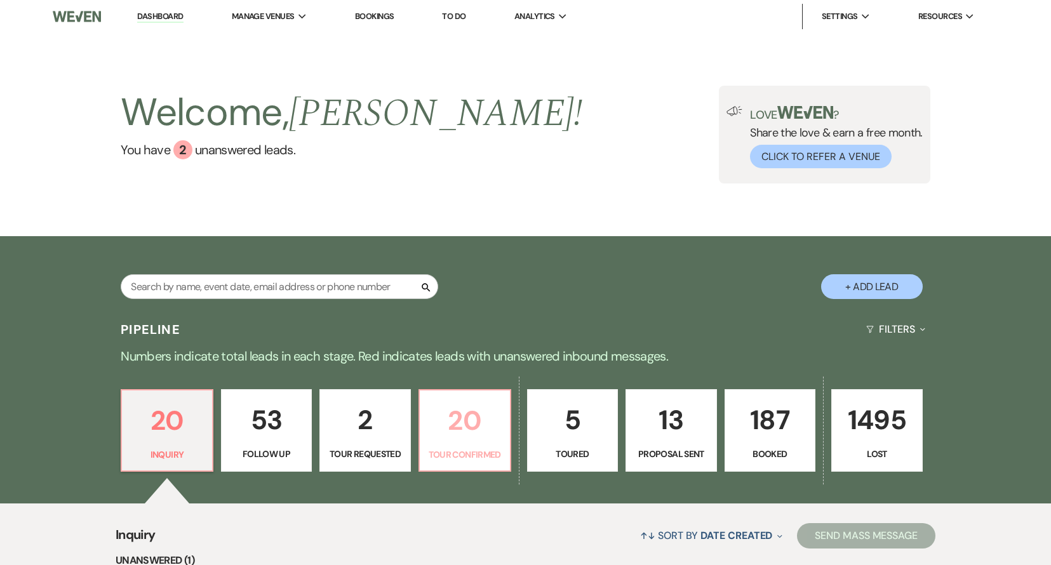
select select "4"
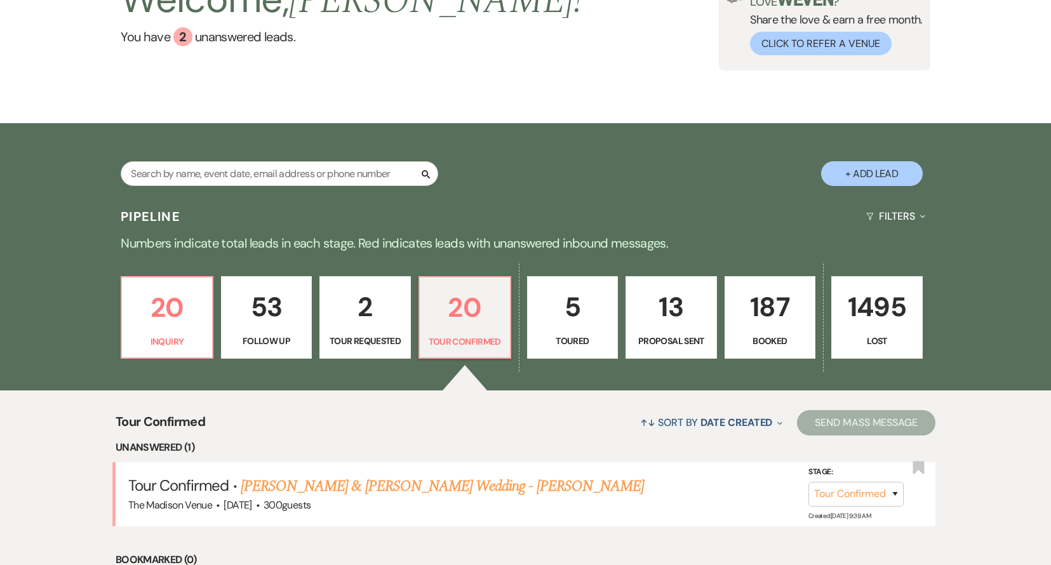
scroll to position [17, 0]
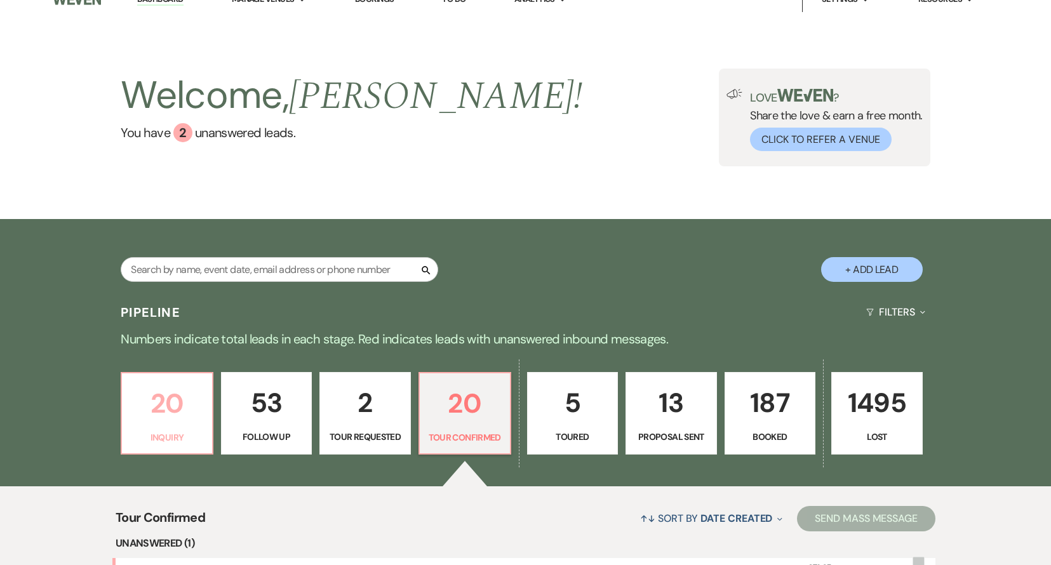
click at [168, 418] on p "20" at bounding box center [166, 403] width 75 height 43
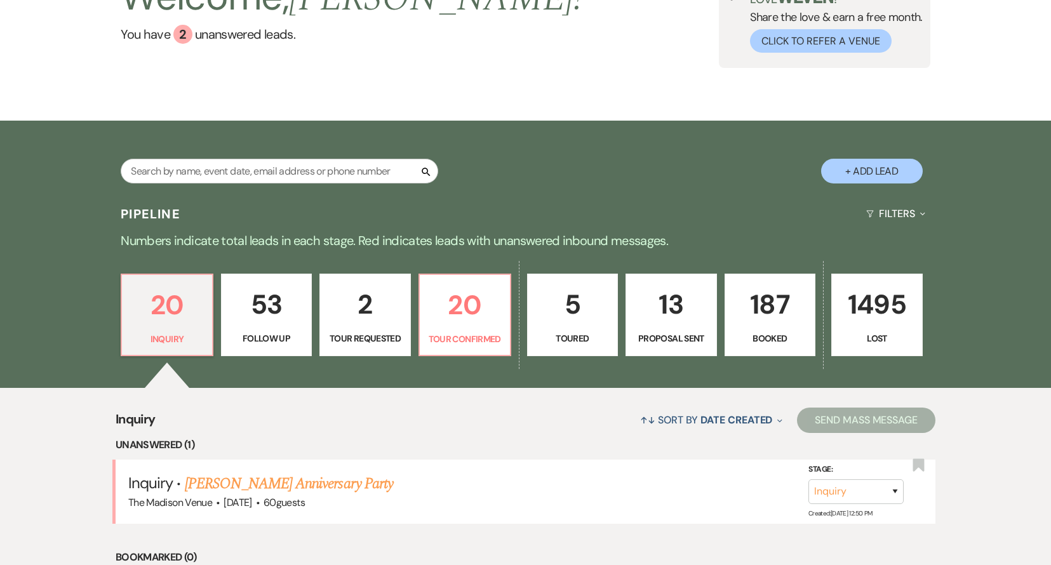
scroll to position [180, 0]
